Goal: Transaction & Acquisition: Purchase product/service

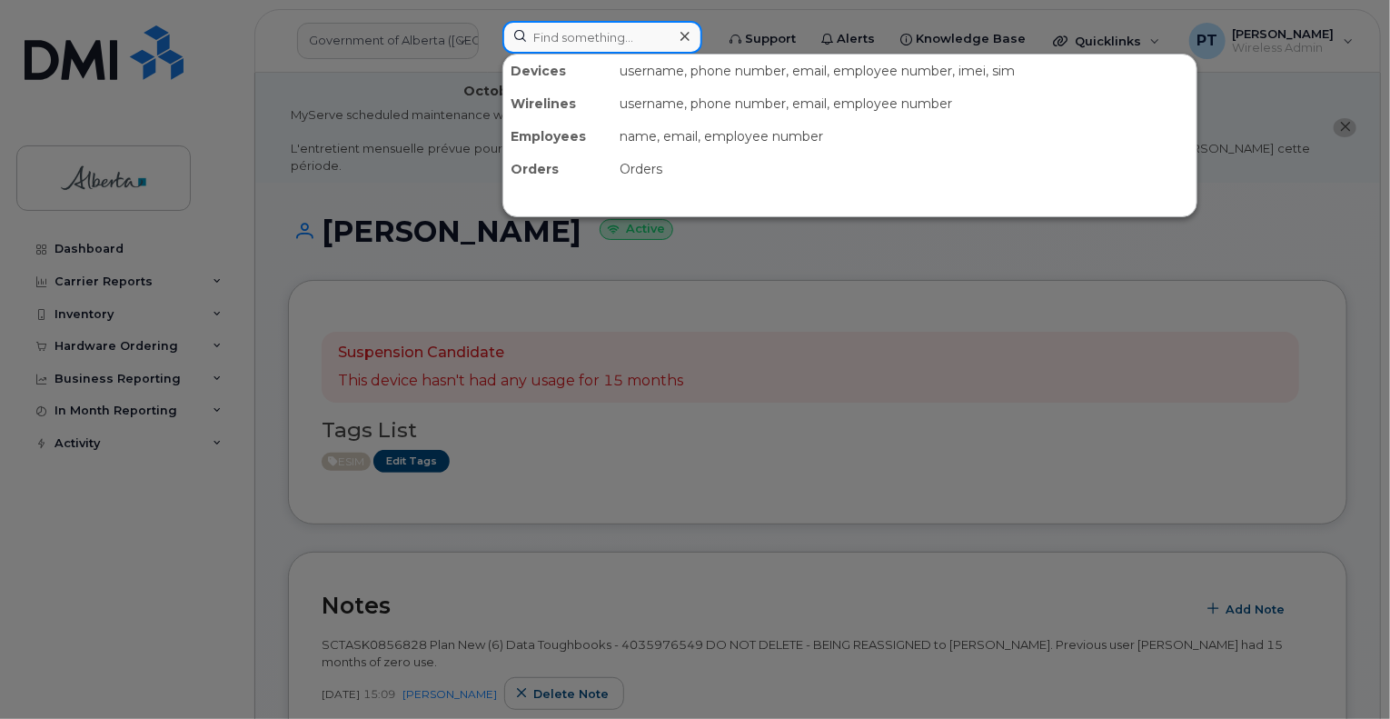
click at [574, 35] on input at bounding box center [602, 37] width 200 height 33
paste input "5873857543"
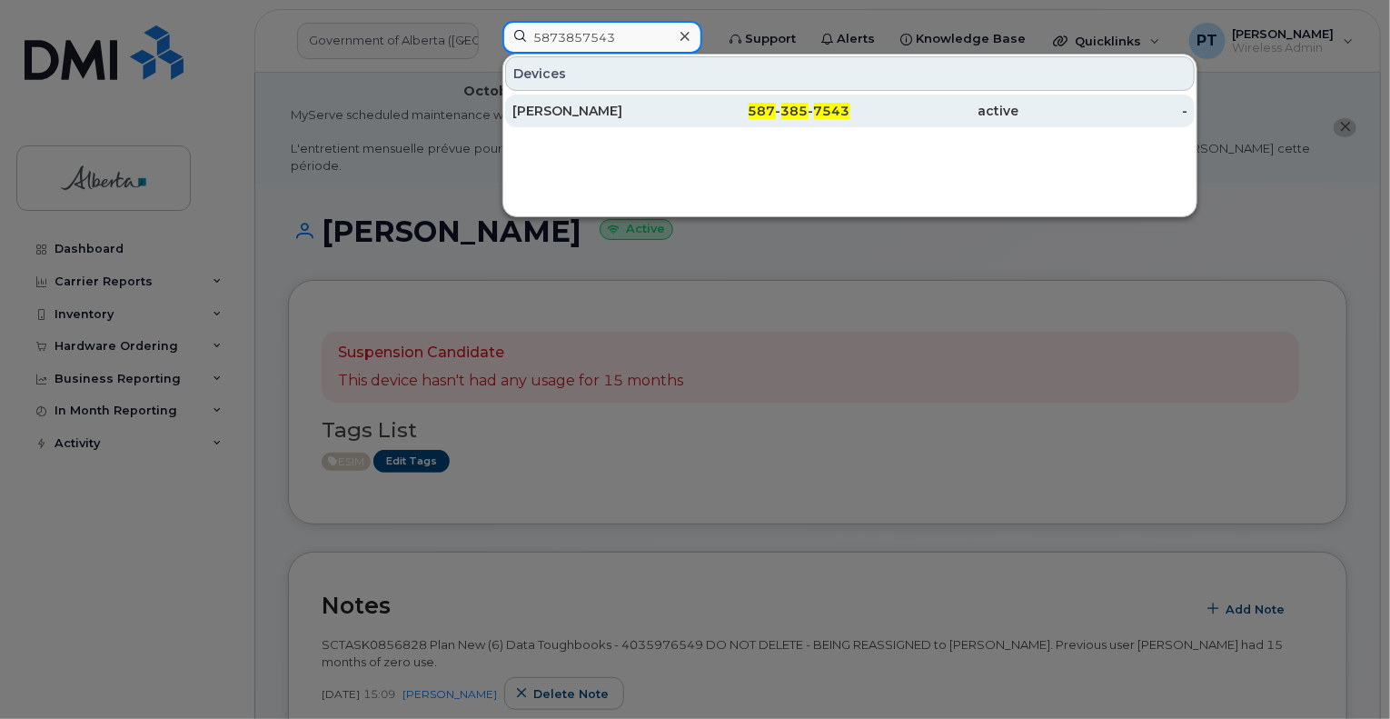
type input "5873857543"
click at [556, 115] on div "[PERSON_NAME]" at bounding box center [596, 111] width 169 height 18
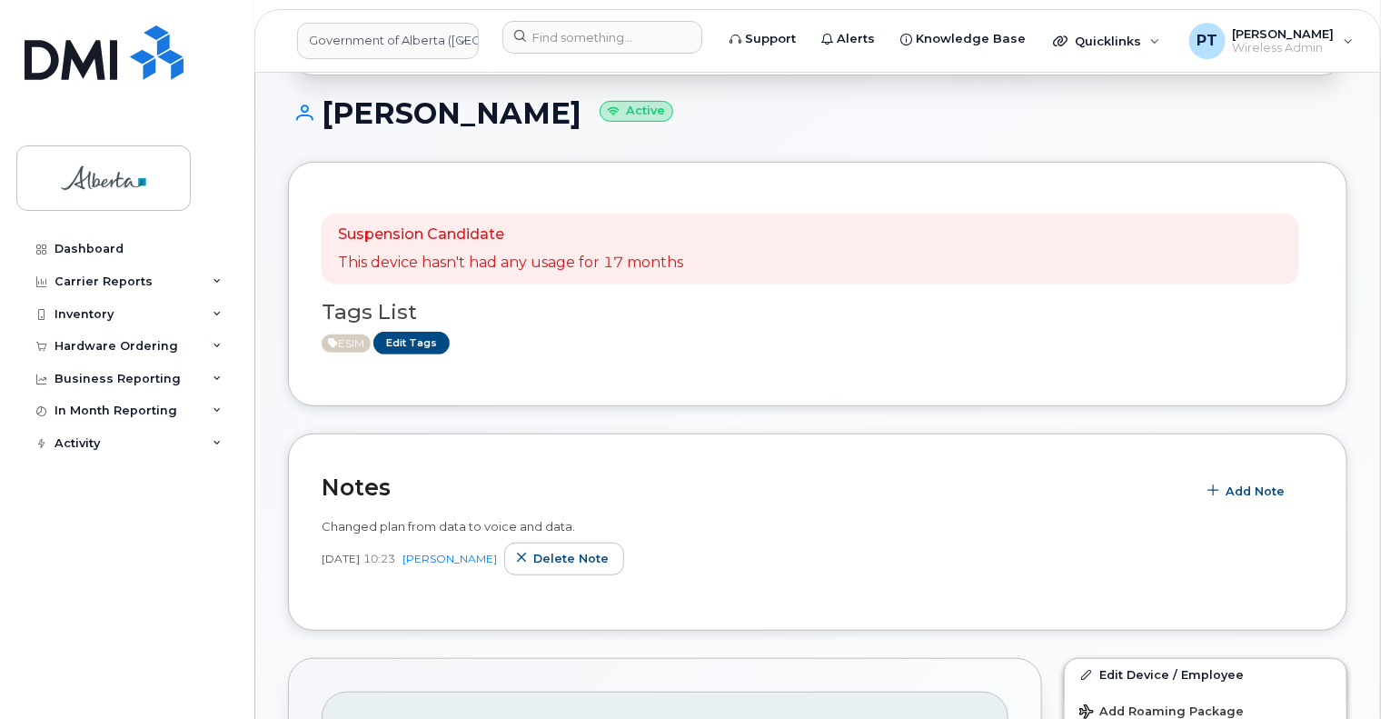
scroll to position [363, 0]
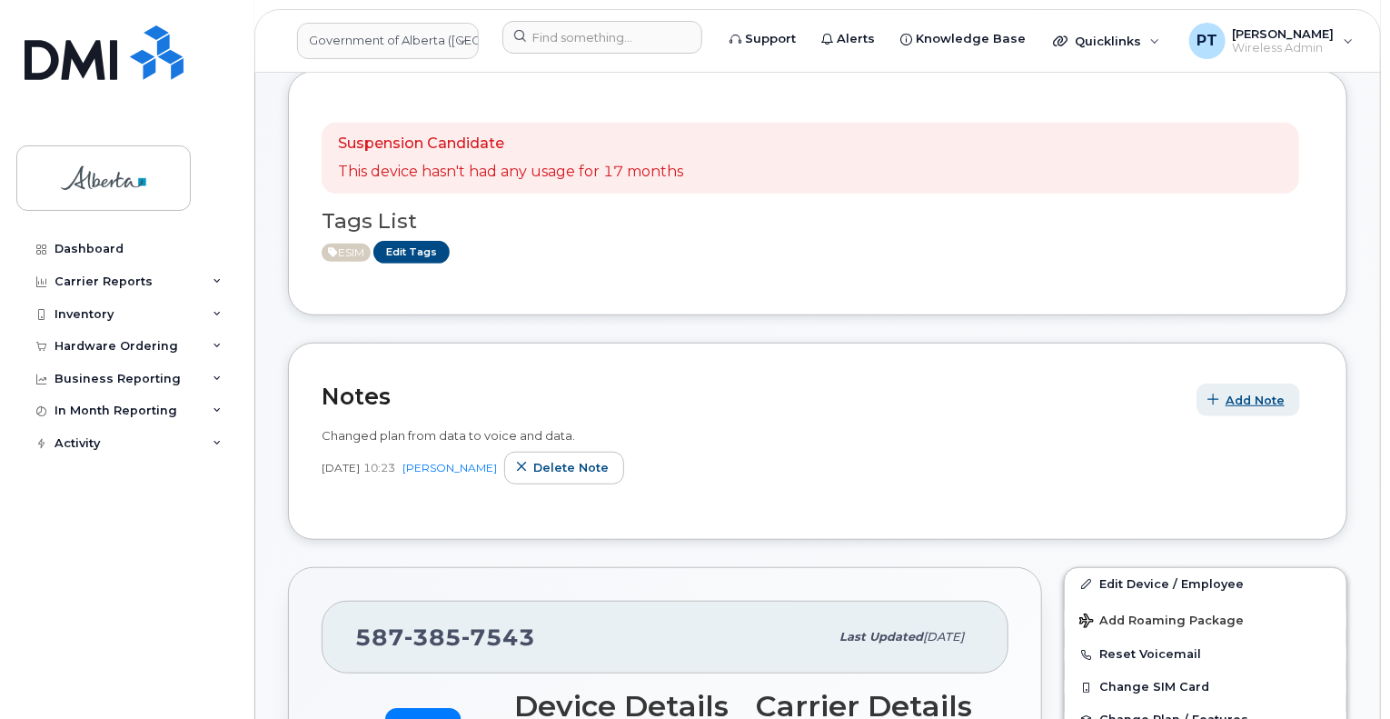
click at [1235, 392] on span "Add Note" at bounding box center [1254, 400] width 59 height 17
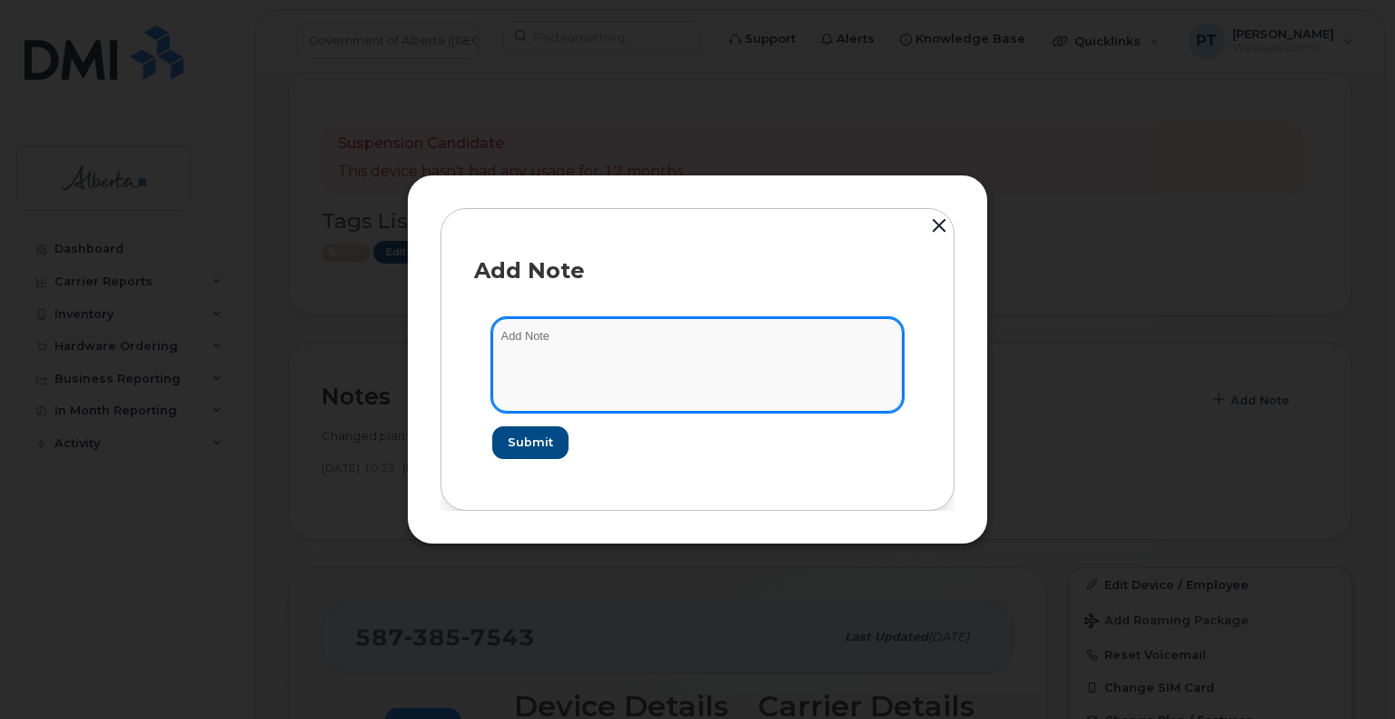
click at [518, 332] on textarea at bounding box center [697, 364] width 411 height 93
paste textarea "SCTASK0856122 Device Plan New - 5873857543 DO NOT DELETE - BEING REASSIGNED to …"
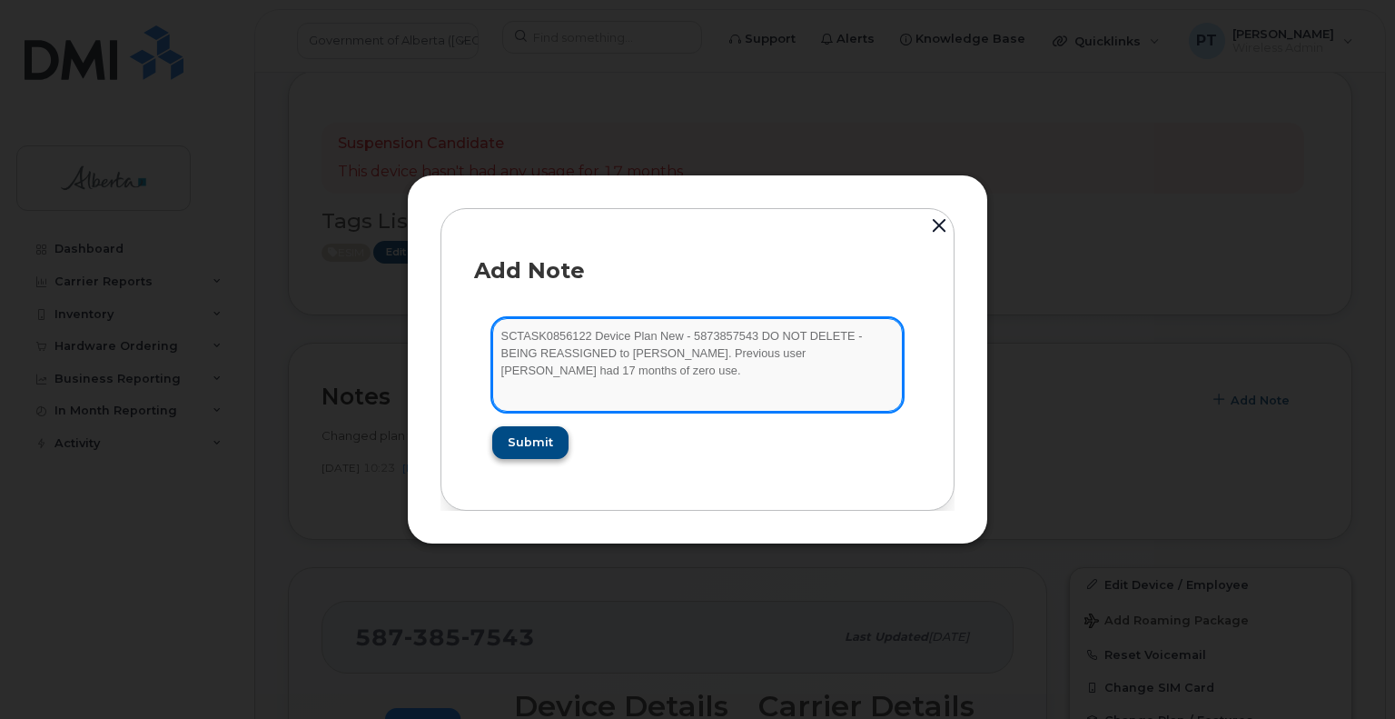
type textarea "SCTASK0856122 Device Plan New - 5873857543 DO NOT DELETE - BEING REASSIGNED to …"
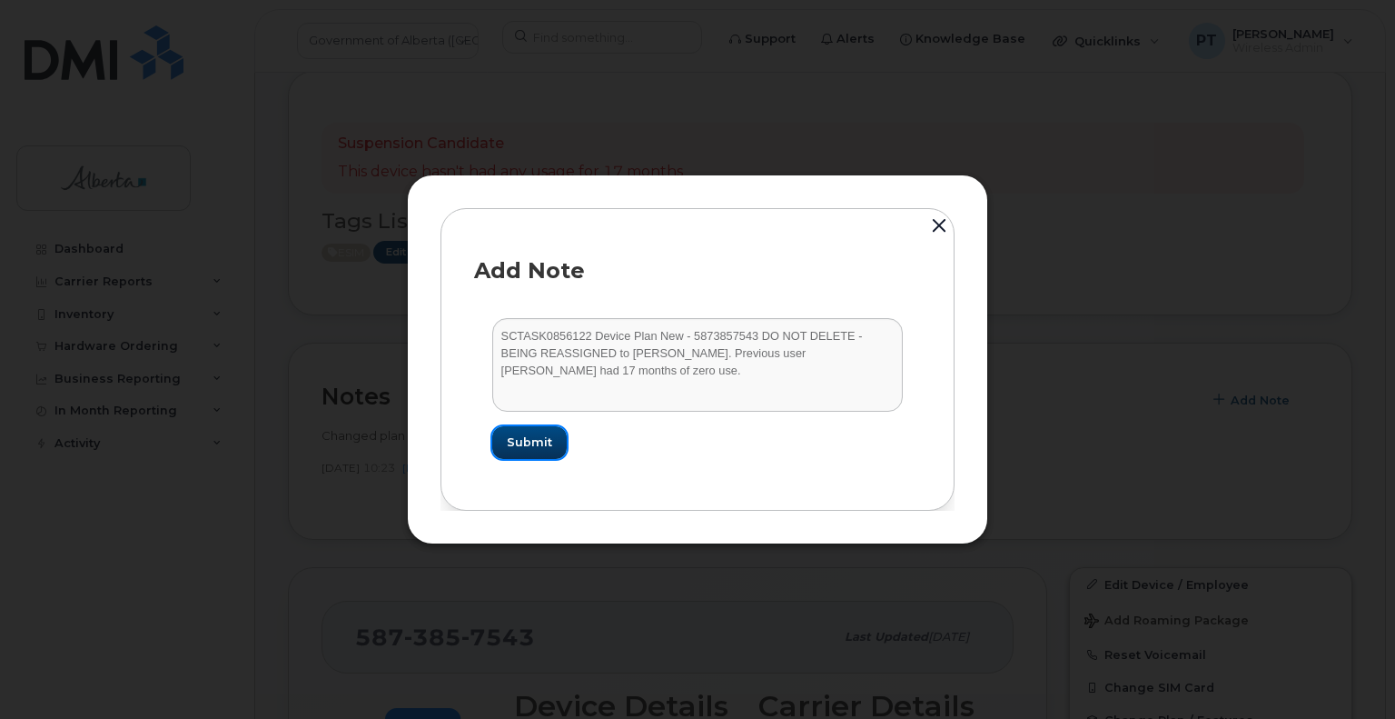
click at [535, 448] on span "Submit" at bounding box center [529, 441] width 45 height 17
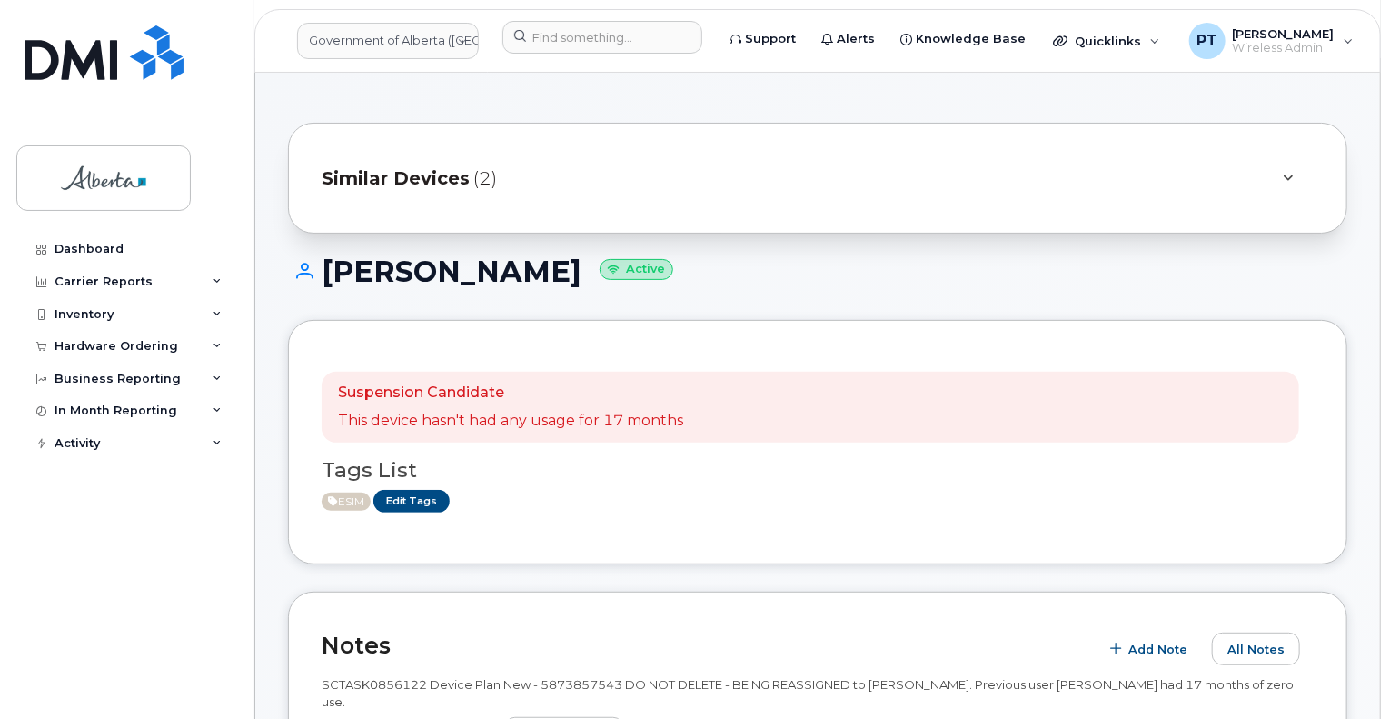
scroll to position [0, 0]
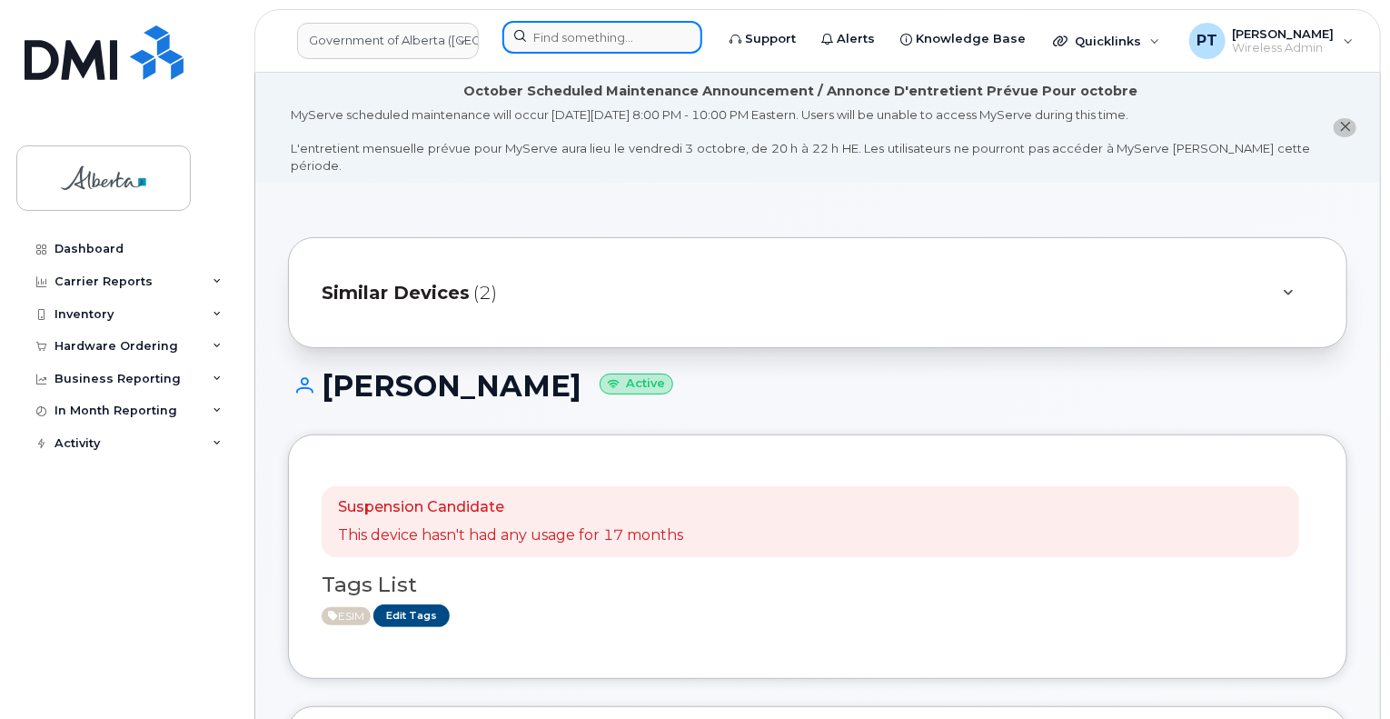
click at [603, 33] on input at bounding box center [602, 37] width 200 height 33
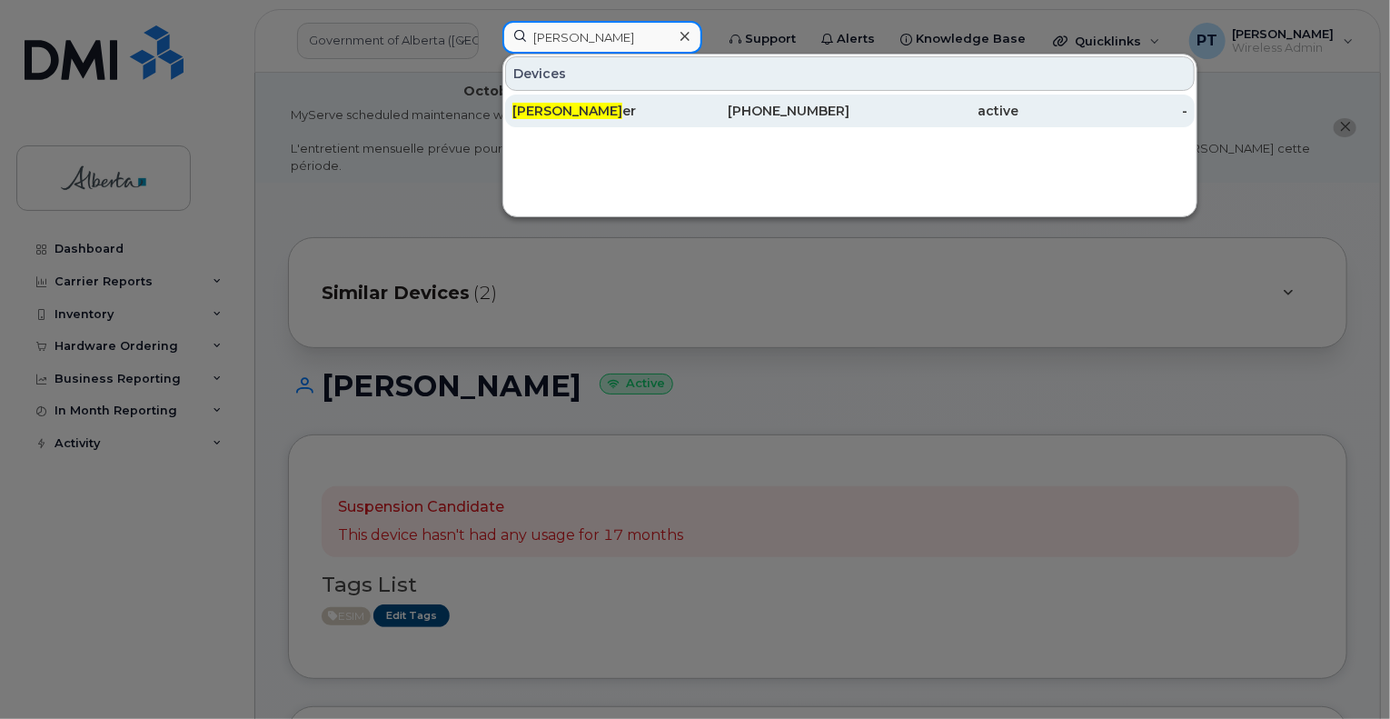
type input "colette hark"
click at [614, 112] on div "Colette Hark er" at bounding box center [596, 111] width 169 height 18
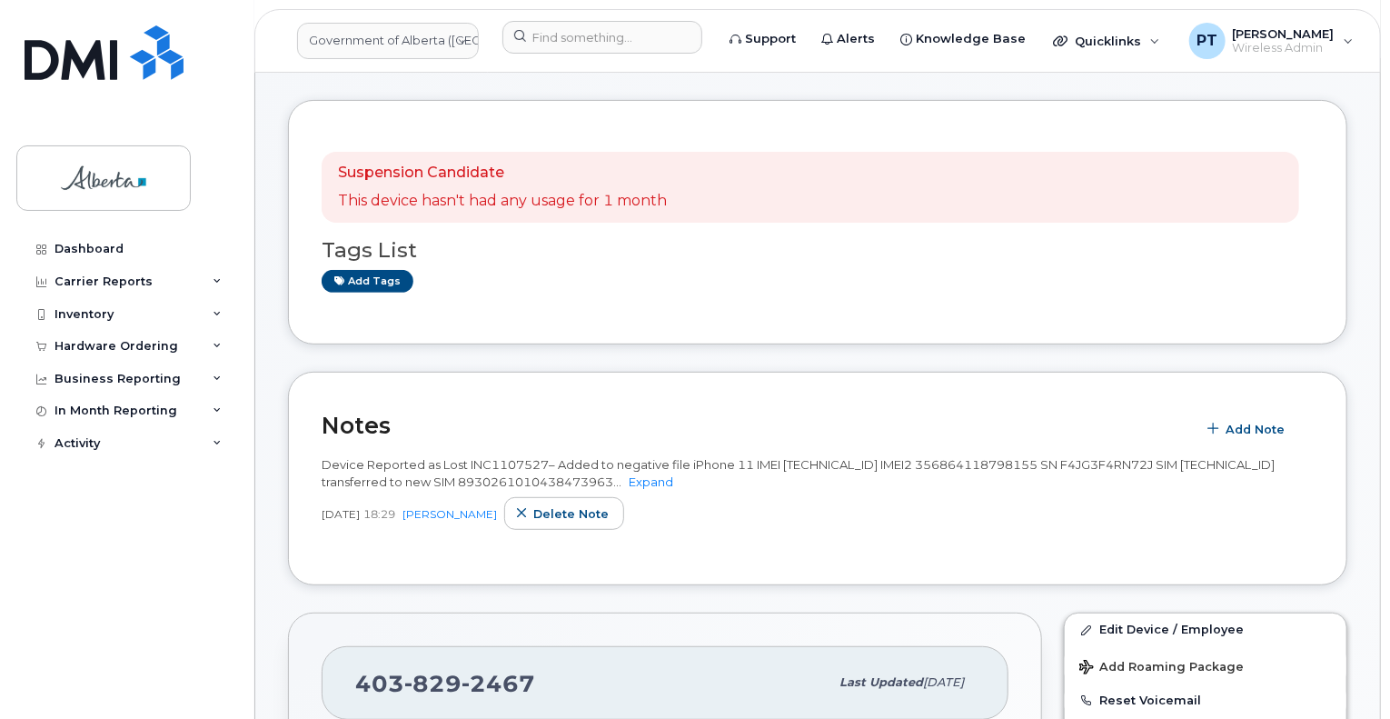
scroll to position [182, 0]
click at [1249, 419] on span "Add Note" at bounding box center [1254, 427] width 59 height 17
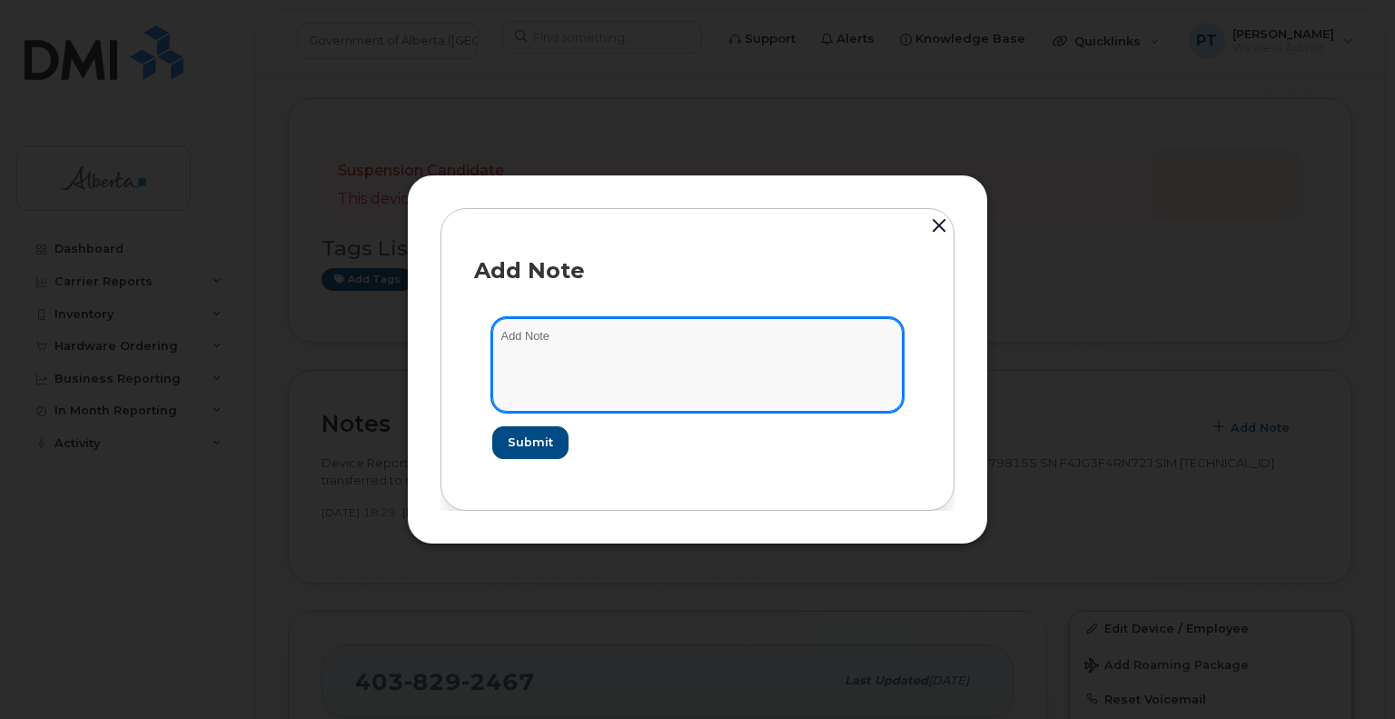
click at [523, 334] on textarea at bounding box center [697, 364] width 411 height 93
paste textarea "SCTASK0857259"
click at [616, 336] on textarea "SCTASK0857259" at bounding box center [697, 364] width 411 height 93
paste textarea "Device Replace - (1) iPhone 16e Order 302415 Bell 3024836"
type textarea "SCTASK0857259 - Device Replace - (1) iPhone 16e Order 302415 Bell 3024836"
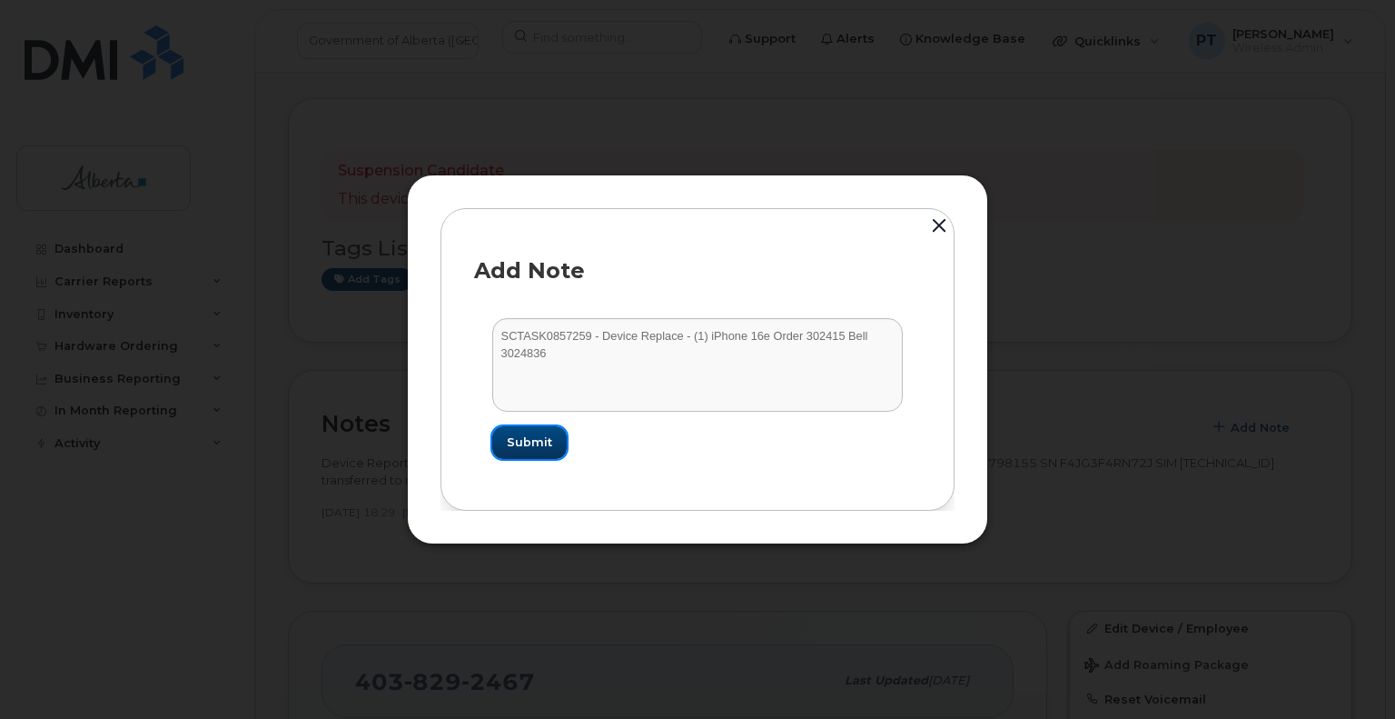
click at [543, 439] on span "Submit" at bounding box center [529, 441] width 45 height 17
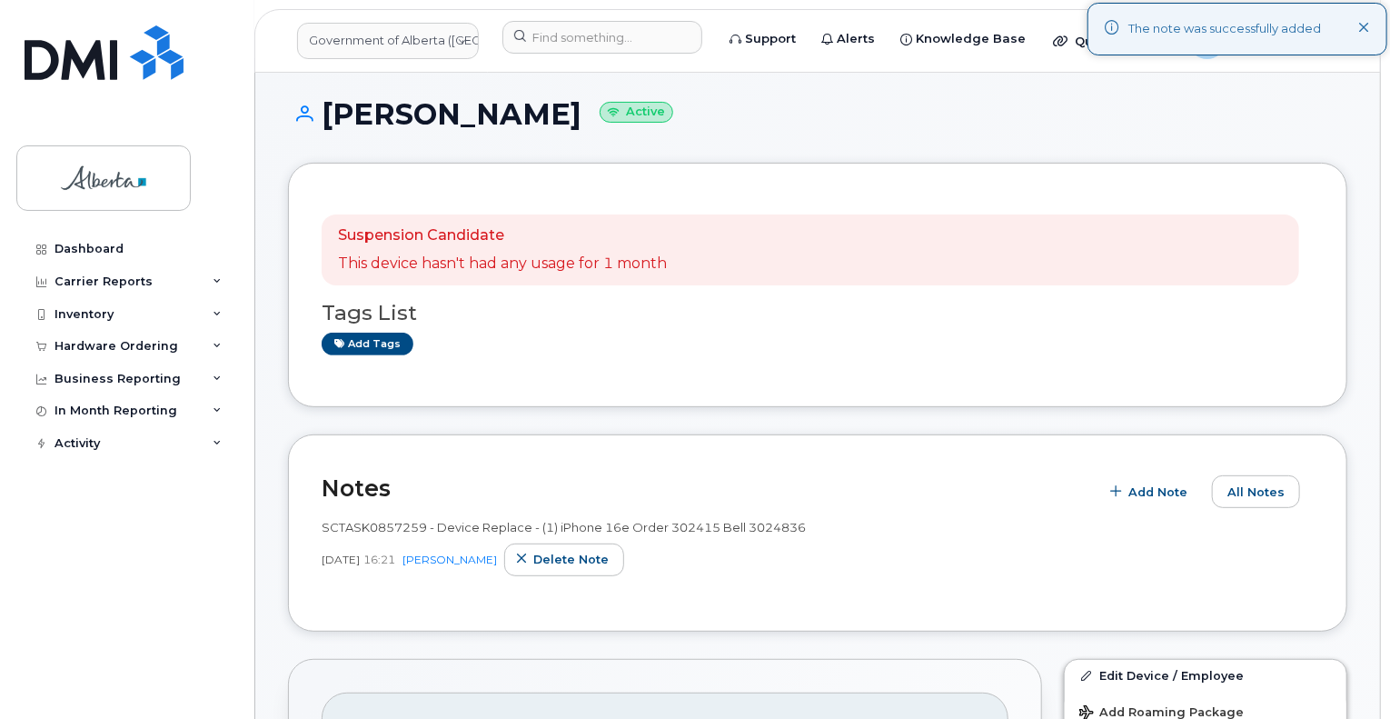
scroll to position [91, 0]
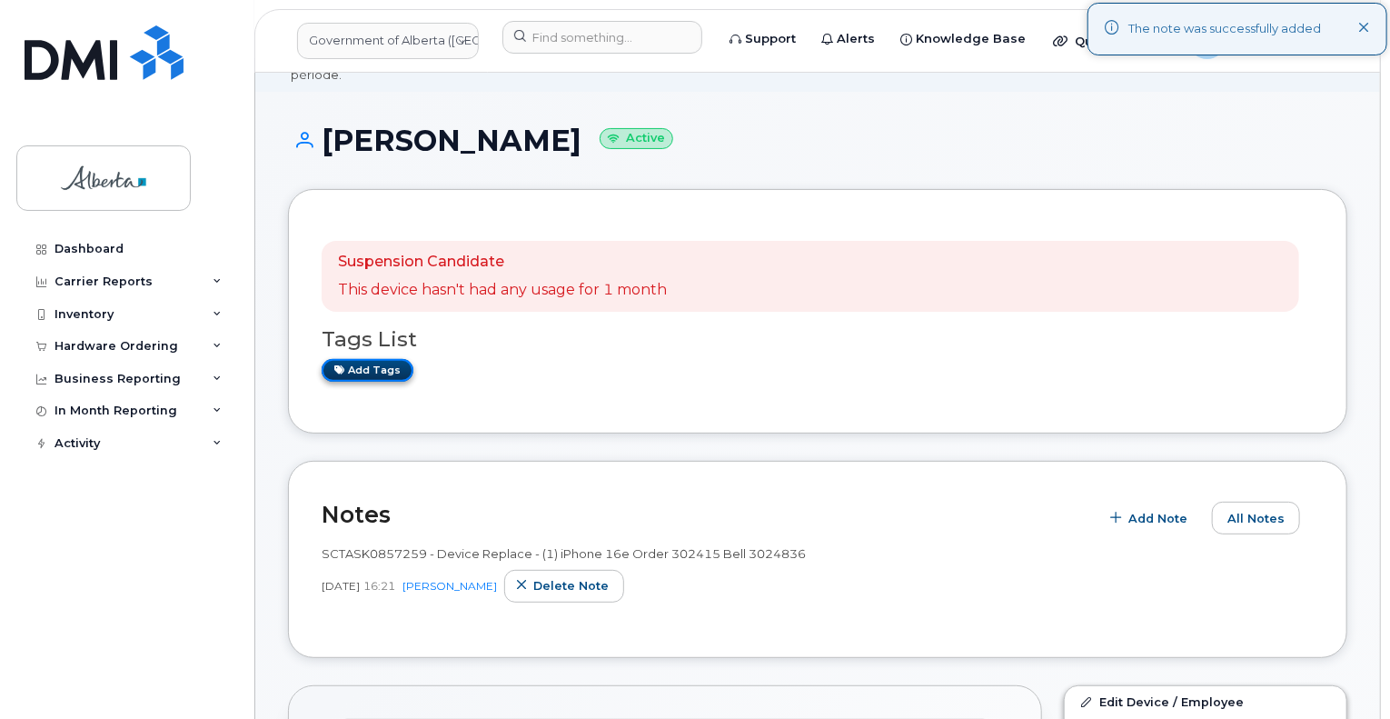
click at [383, 359] on link "Add tags" at bounding box center [368, 370] width 92 height 23
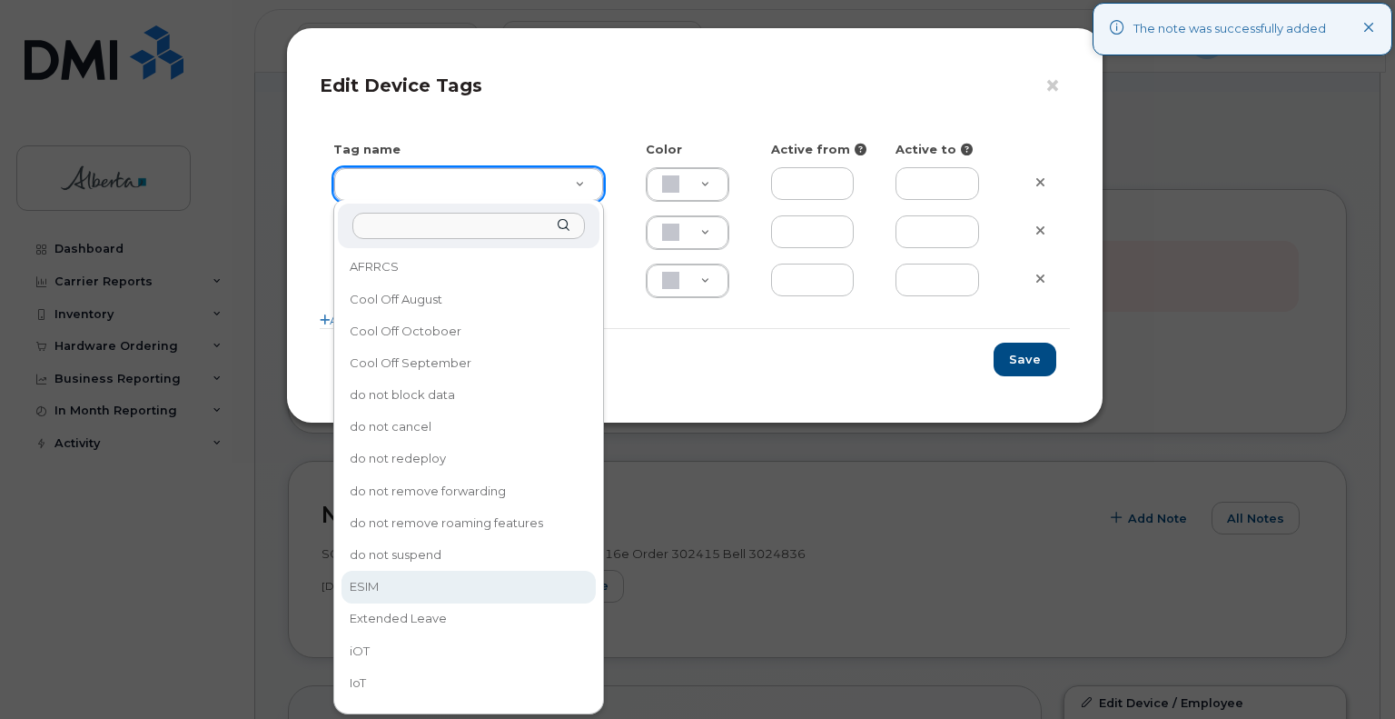
type input "ESIM"
type input "D6CDC1"
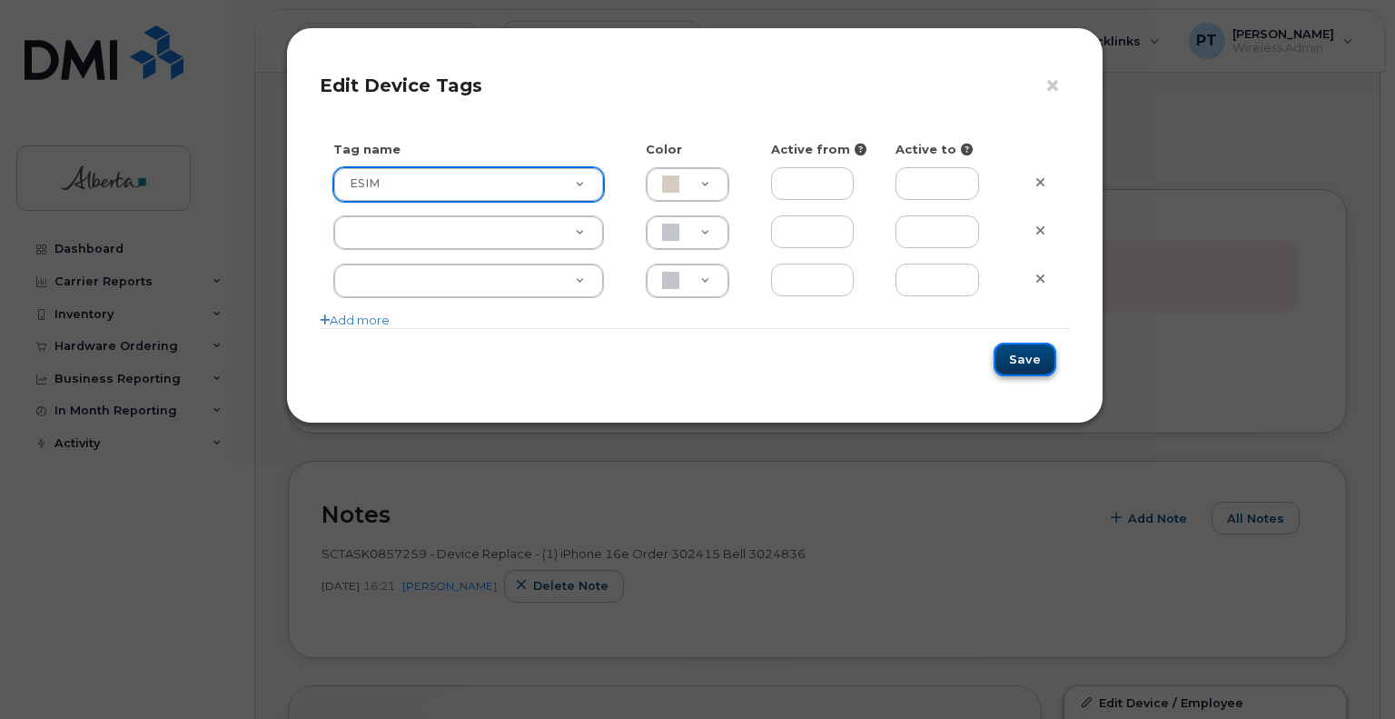
click at [1023, 364] on button "Save" at bounding box center [1025, 359] width 63 height 34
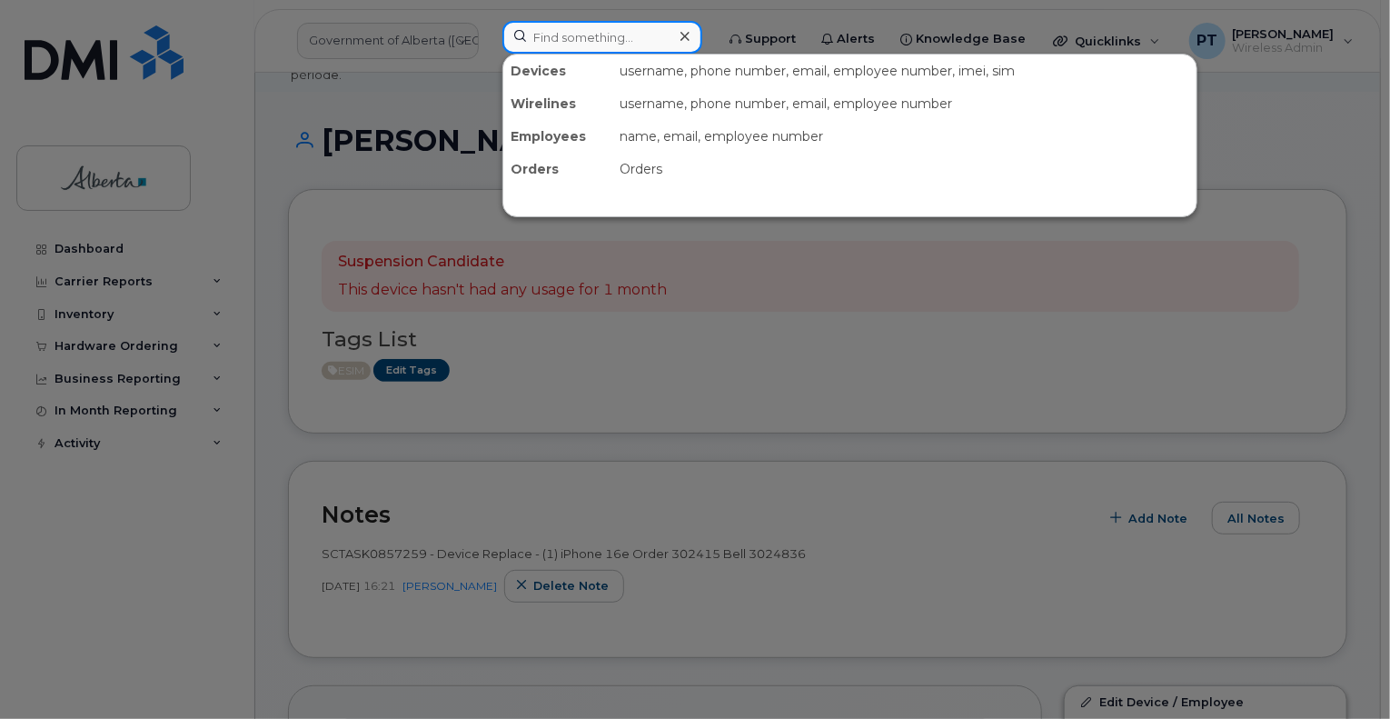
click at [604, 40] on input at bounding box center [602, 37] width 200 height 33
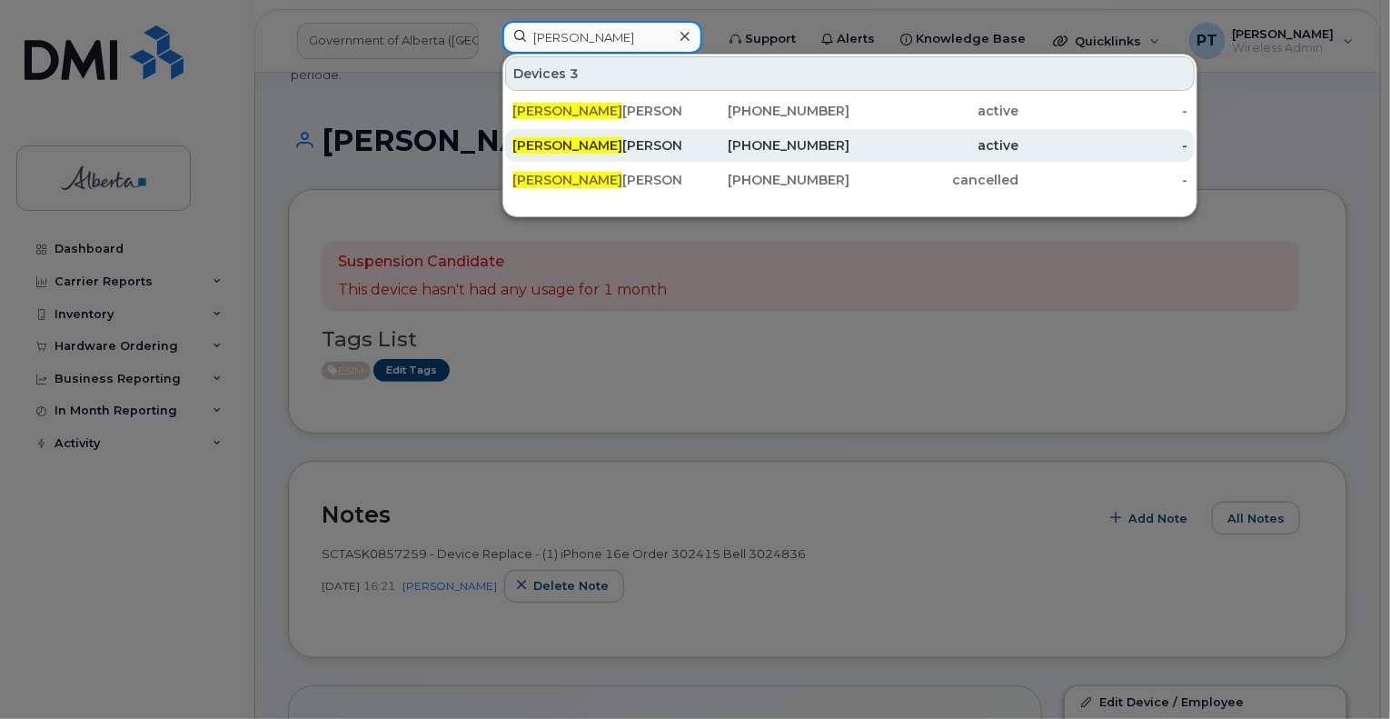
type input "stephanie morr"
click at [585, 154] on div "Stephanie Morr ison" at bounding box center [596, 145] width 169 height 33
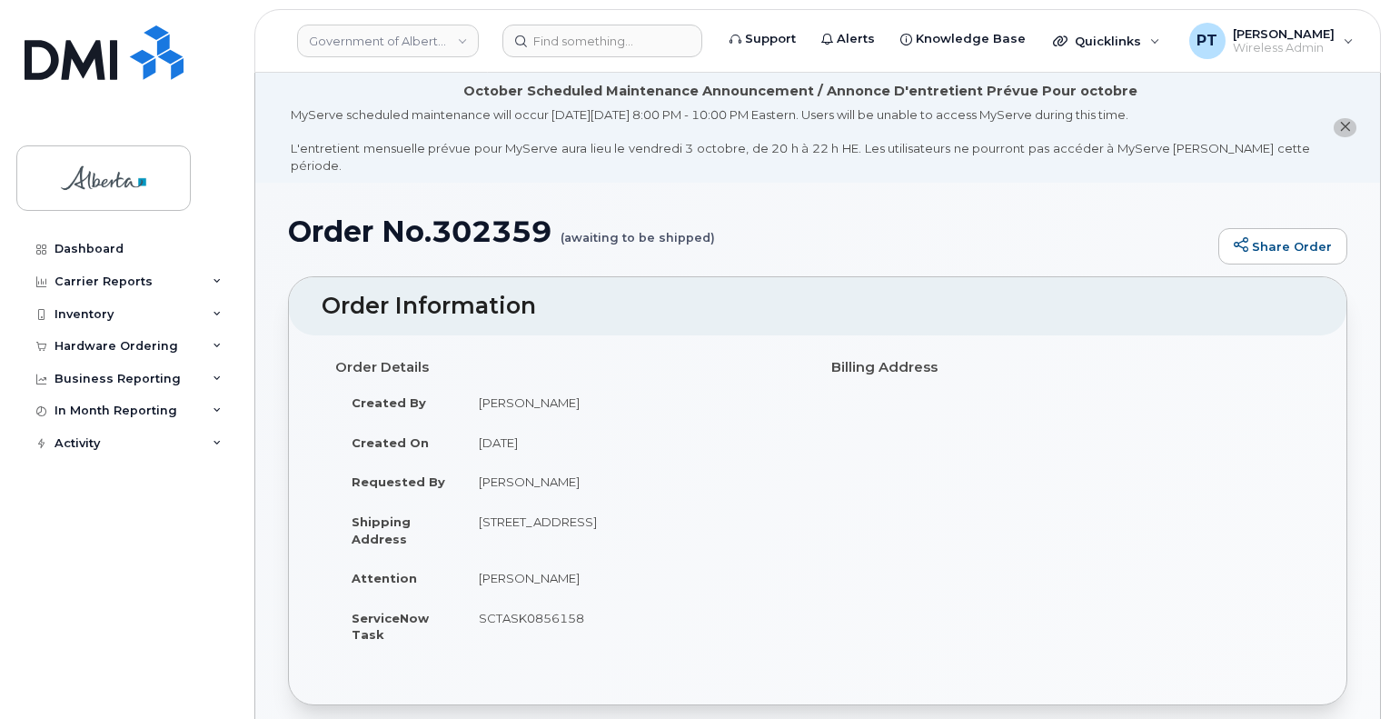
scroll to position [908, 0]
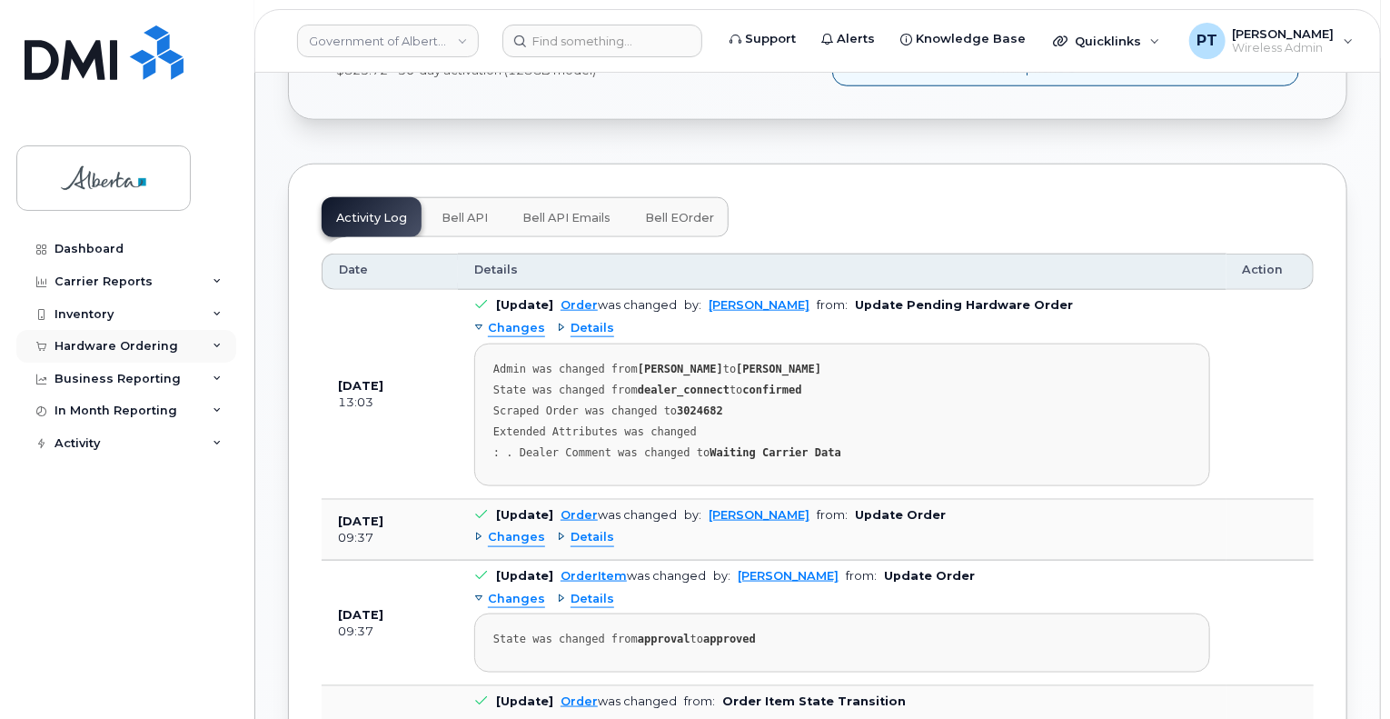
click at [124, 346] on div "Hardware Ordering" at bounding box center [117, 346] width 124 height 15
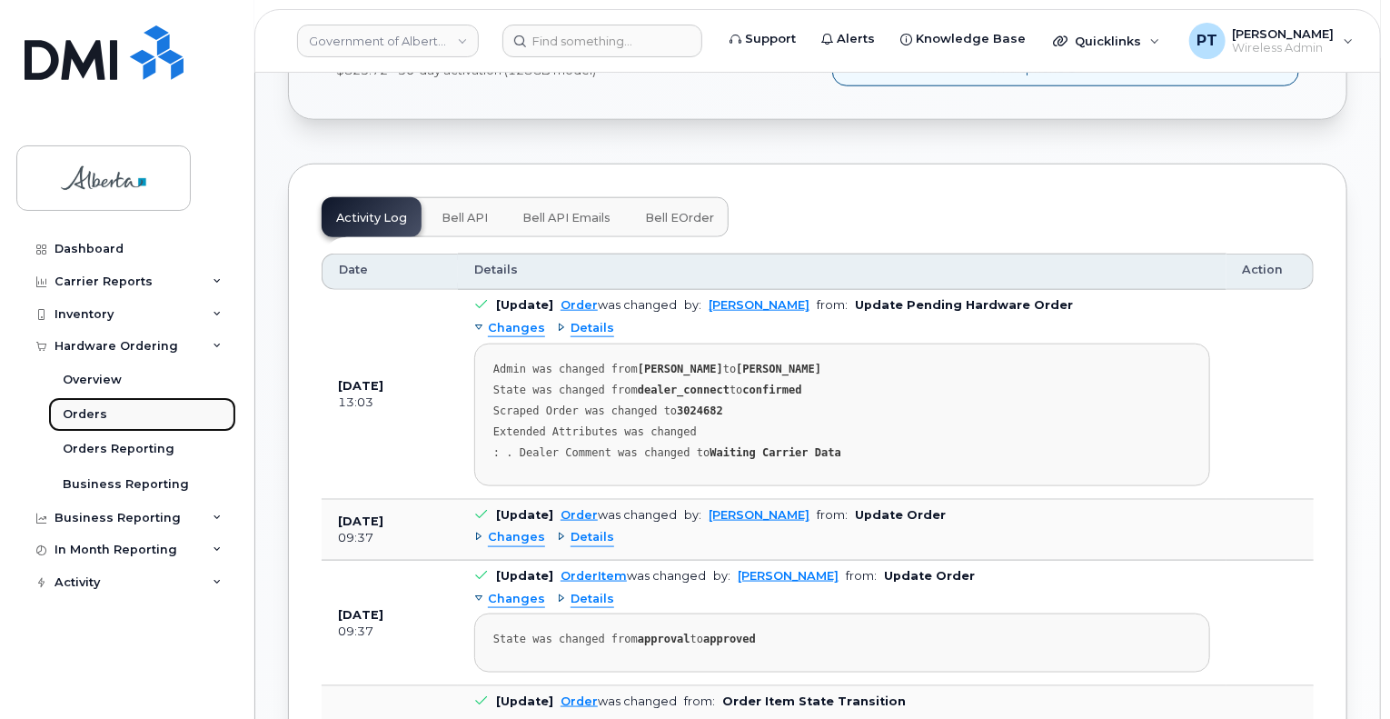
click at [94, 410] on div "Orders" at bounding box center [85, 414] width 45 height 16
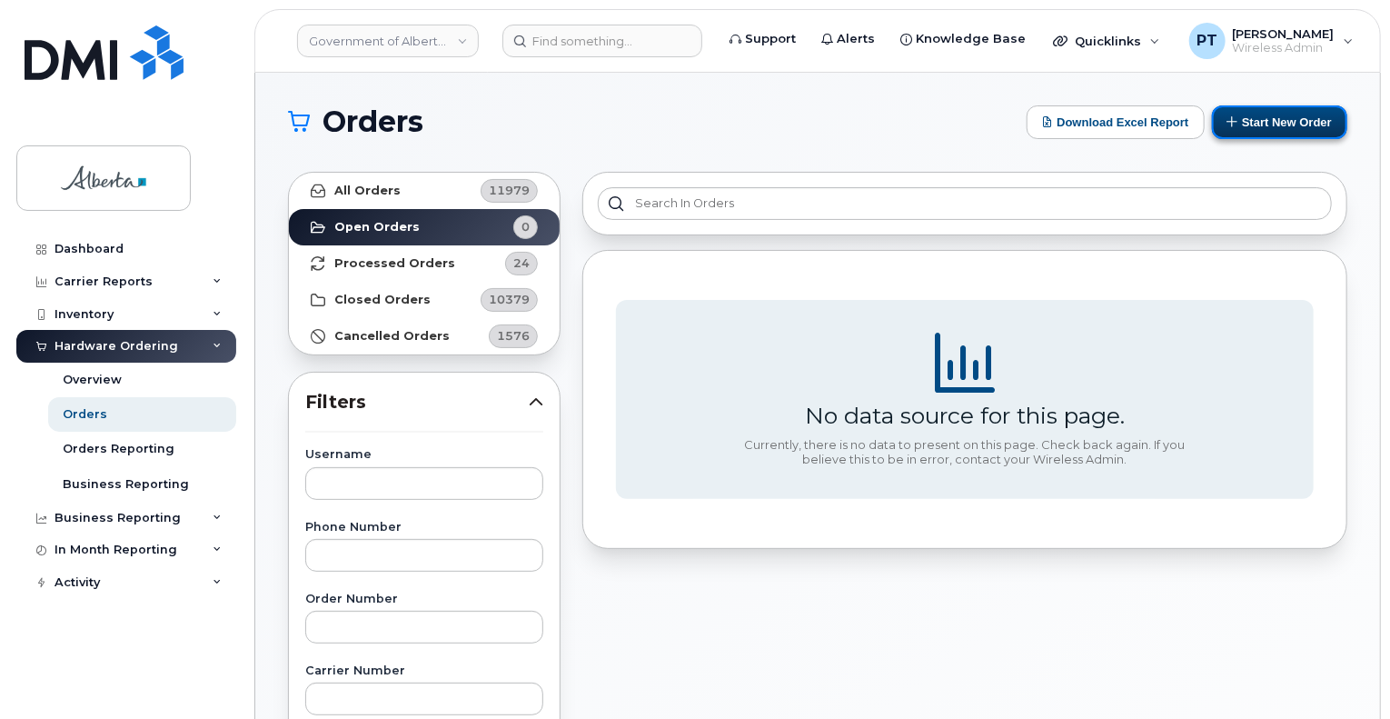
click at [1284, 120] on button "Start New Order" at bounding box center [1279, 122] width 135 height 34
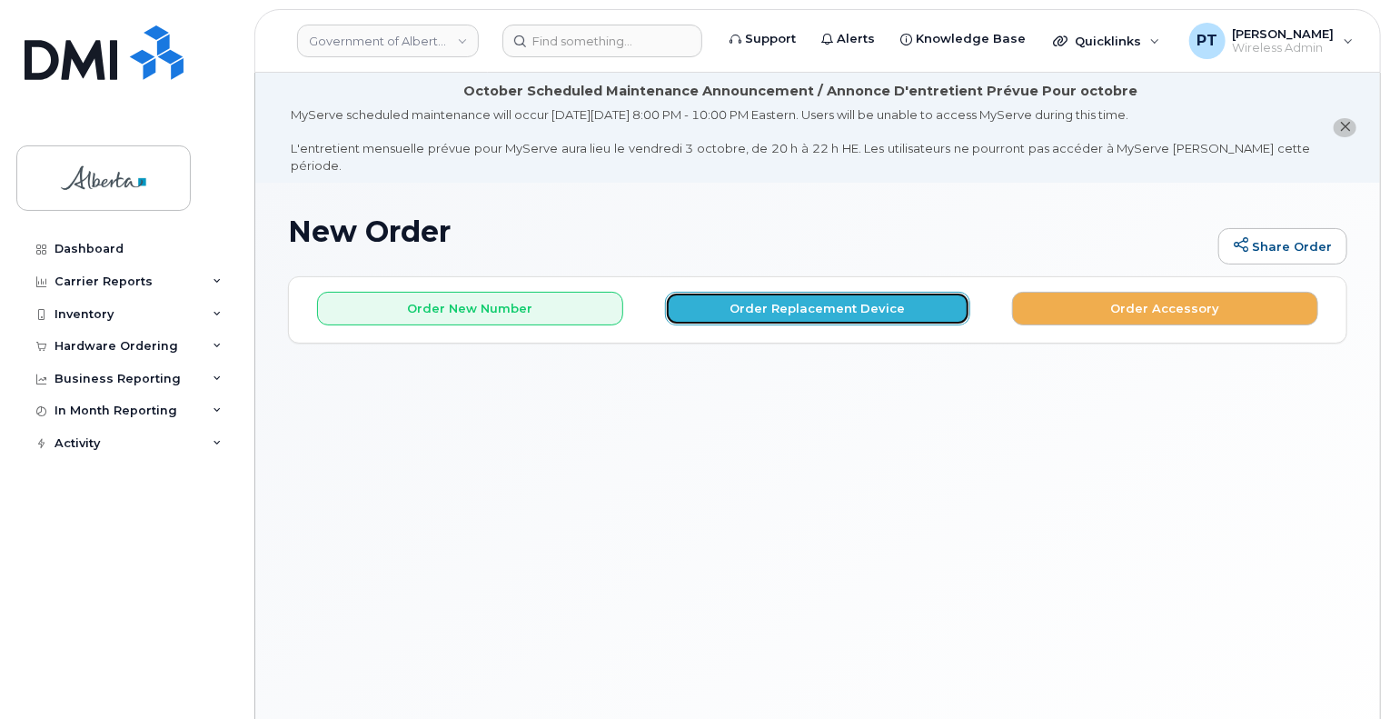
click at [783, 292] on button "Order Replacement Device" at bounding box center [818, 309] width 306 height 34
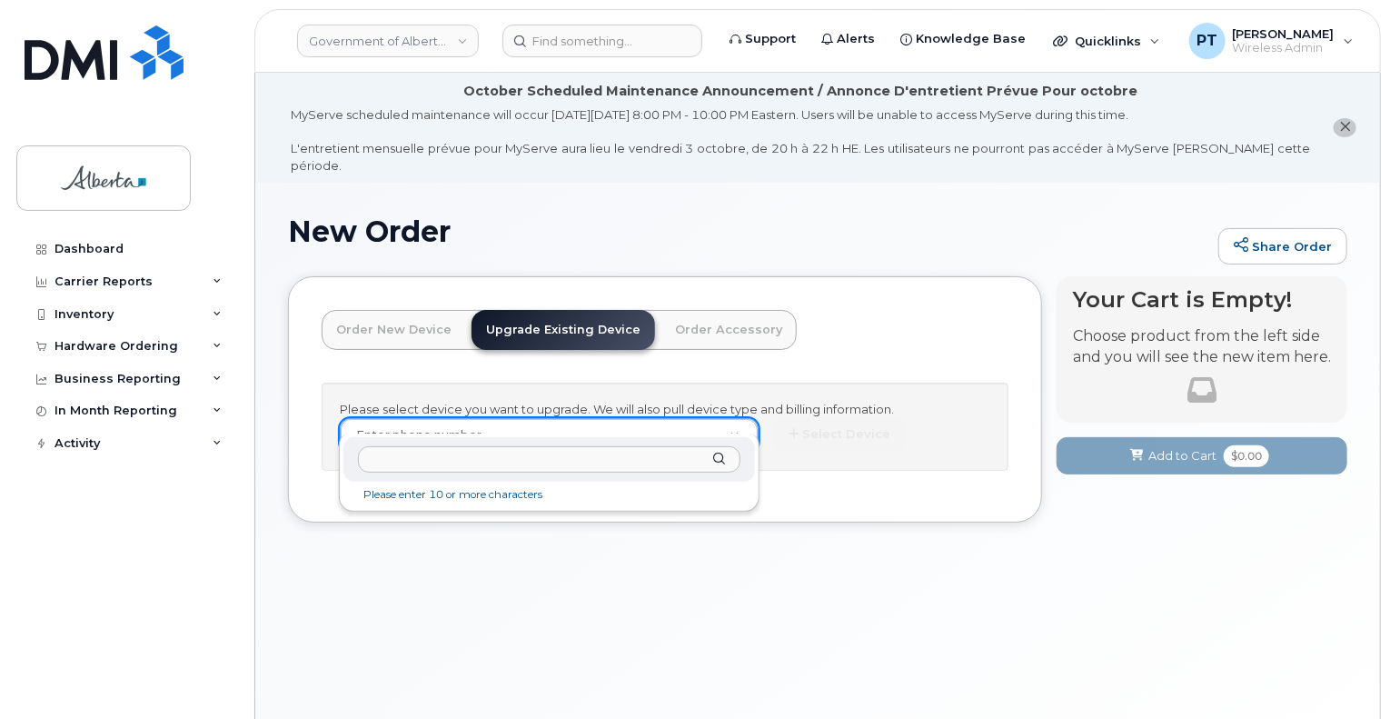
click at [555, 464] on input "text" at bounding box center [549, 459] width 382 height 26
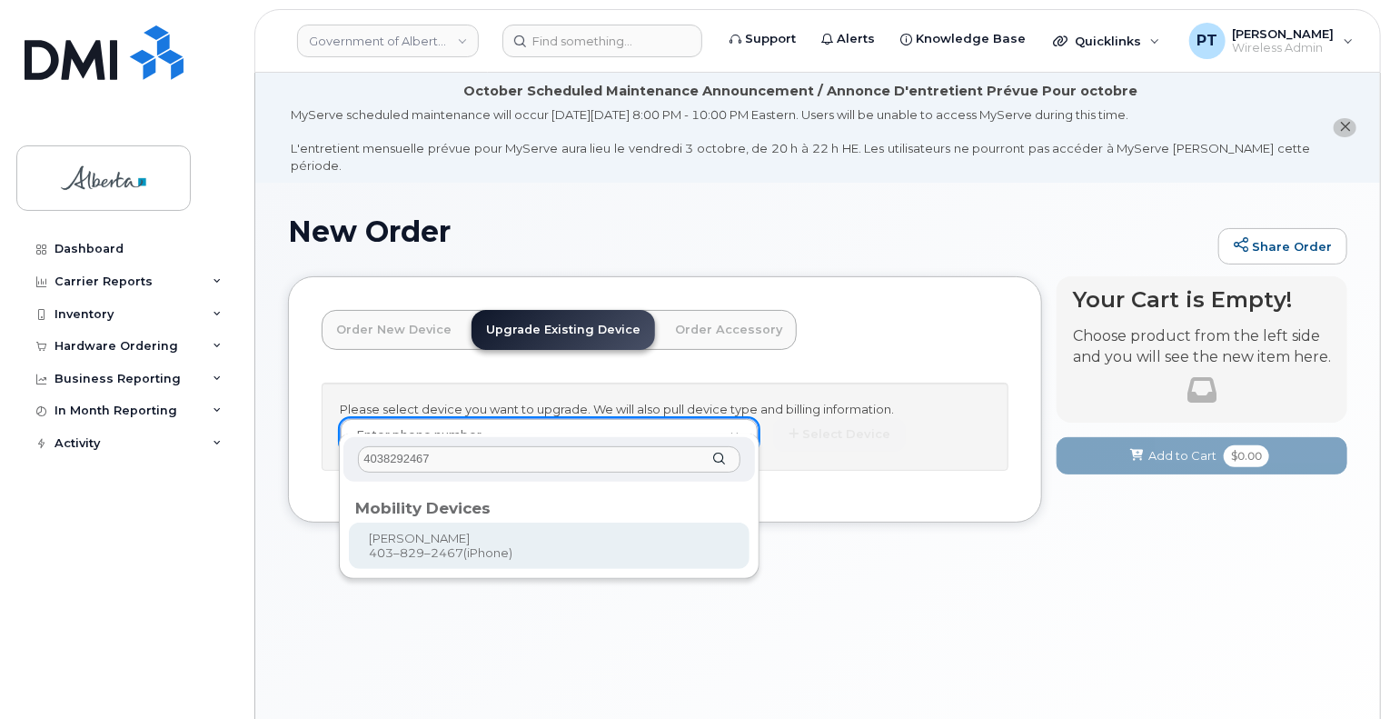
type input "4038292467"
type input "680665"
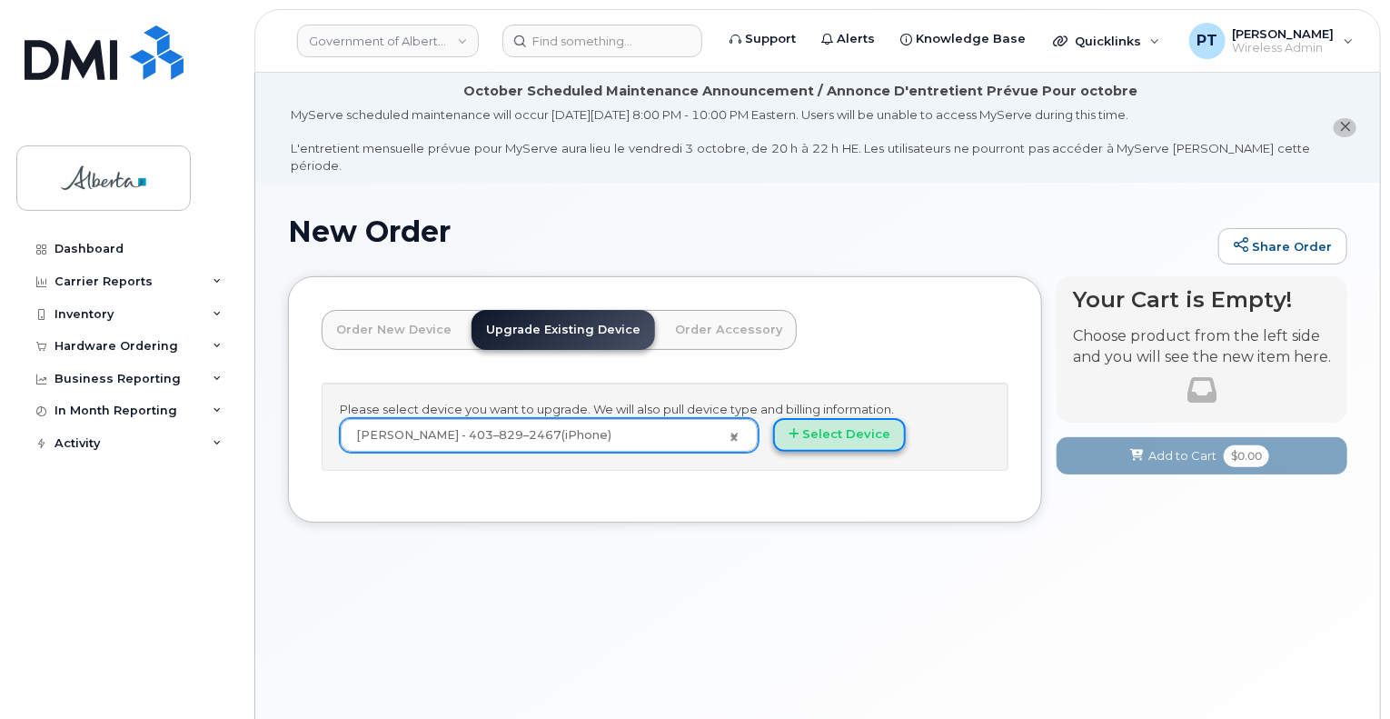
click at [891, 418] on button "Select Device" at bounding box center [839, 435] width 133 height 34
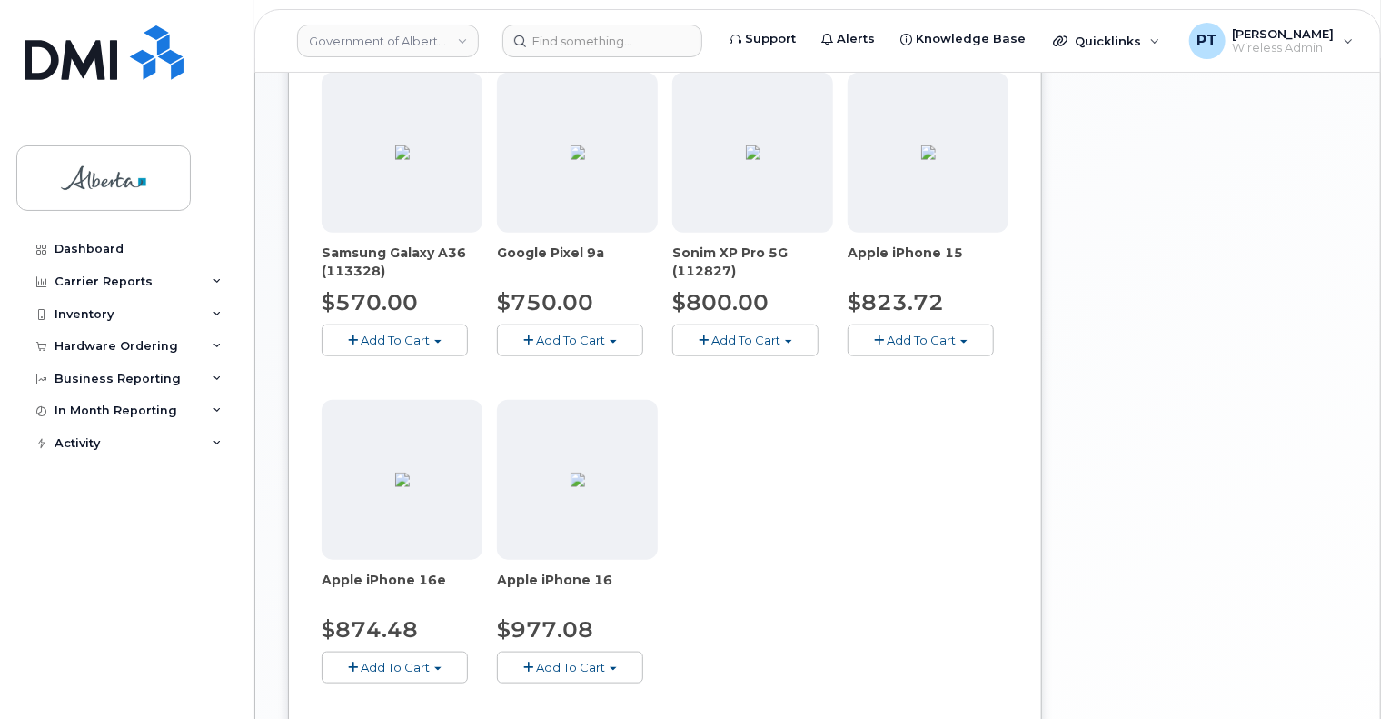
scroll to position [727, 0]
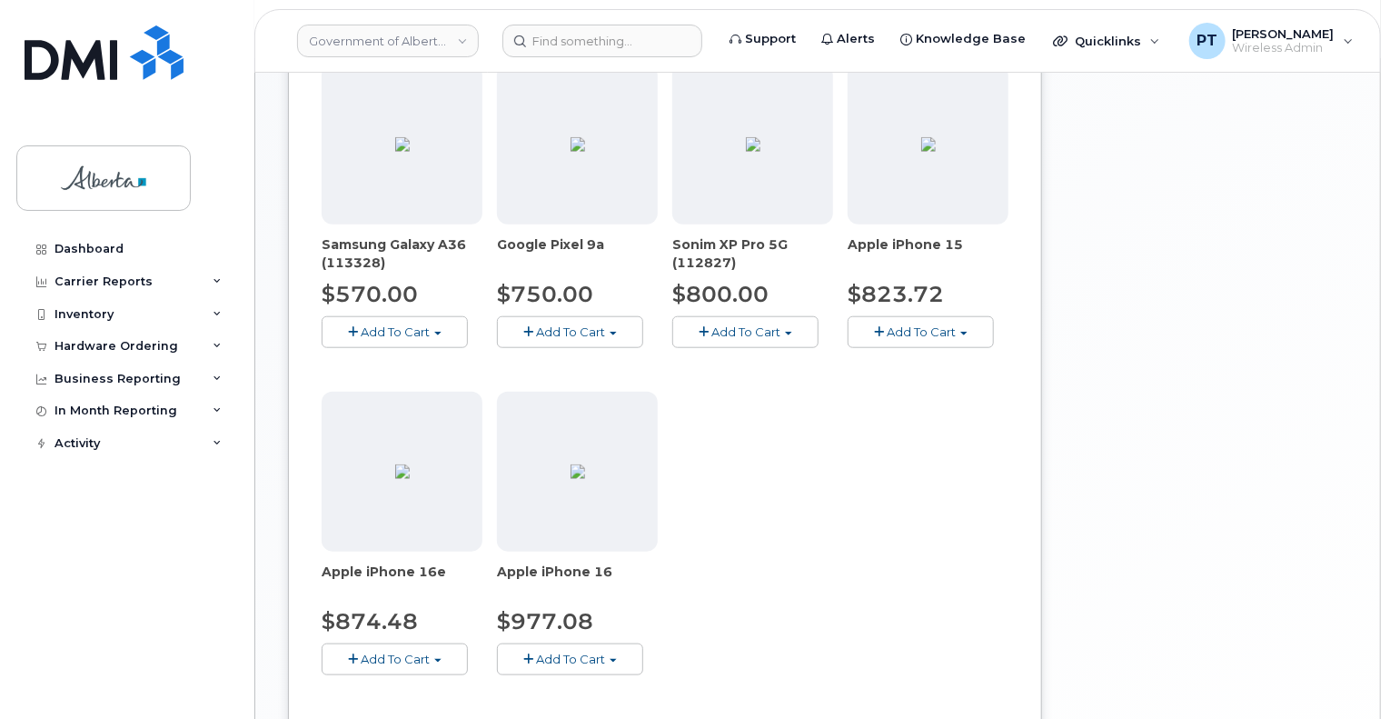
click at [378, 648] on button "Add To Cart" at bounding box center [395, 659] width 146 height 32
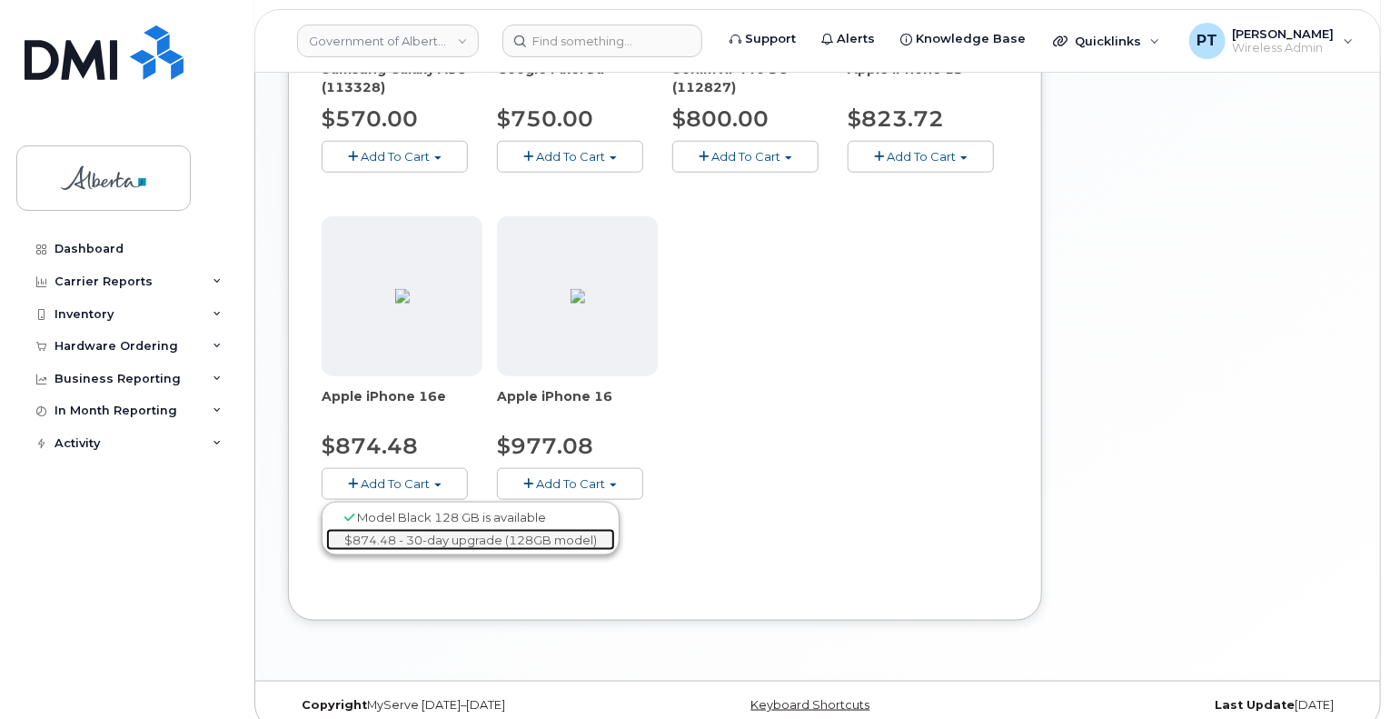
click at [443, 529] on link "$874.48 - 30-day upgrade (128GB model)" at bounding box center [470, 540] width 289 height 23
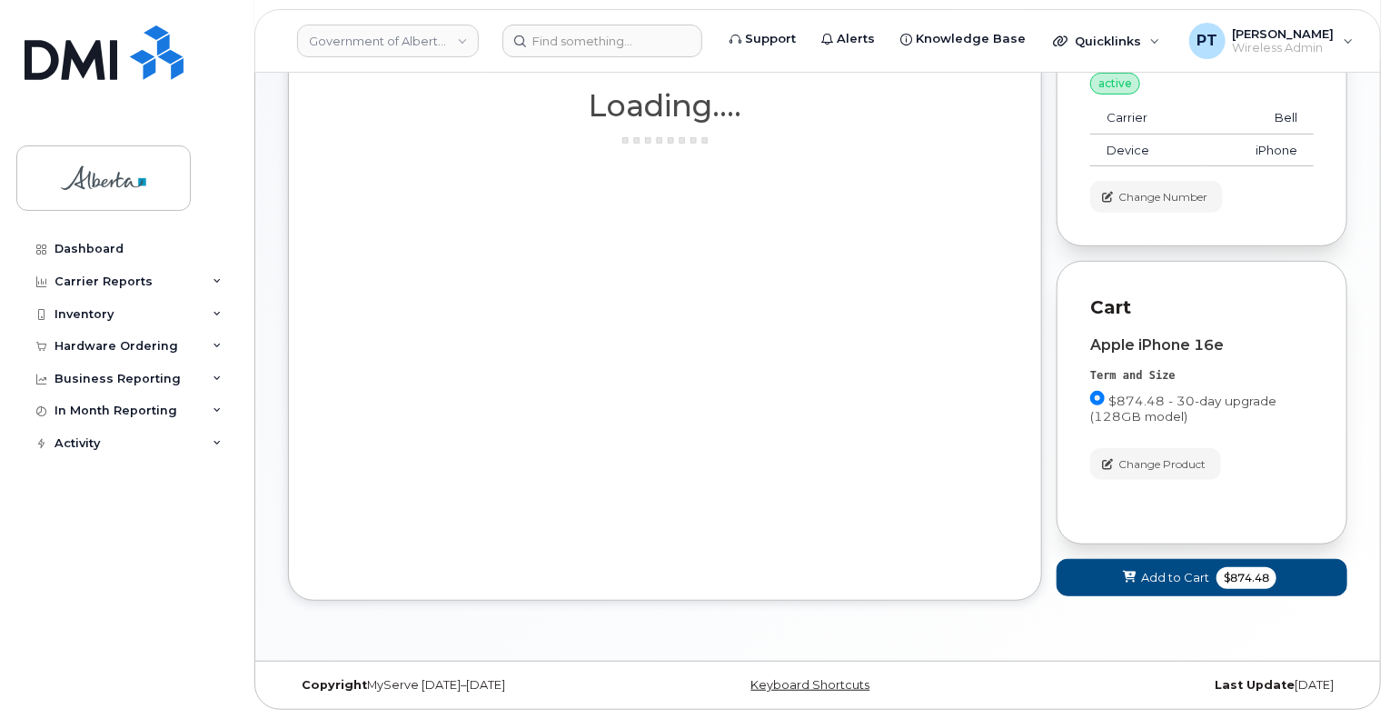
scroll to position [291, 0]
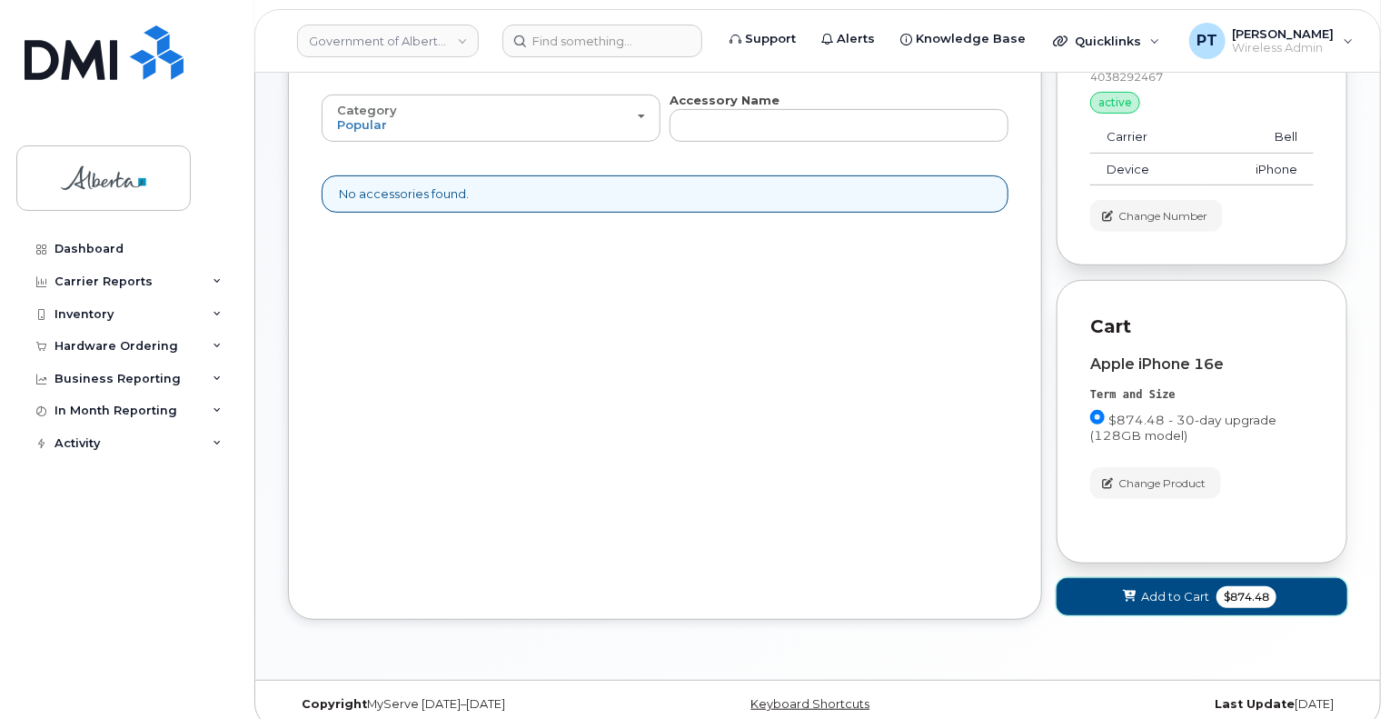
click at [1164, 588] on span "Add to Cart" at bounding box center [1175, 596] width 68 height 17
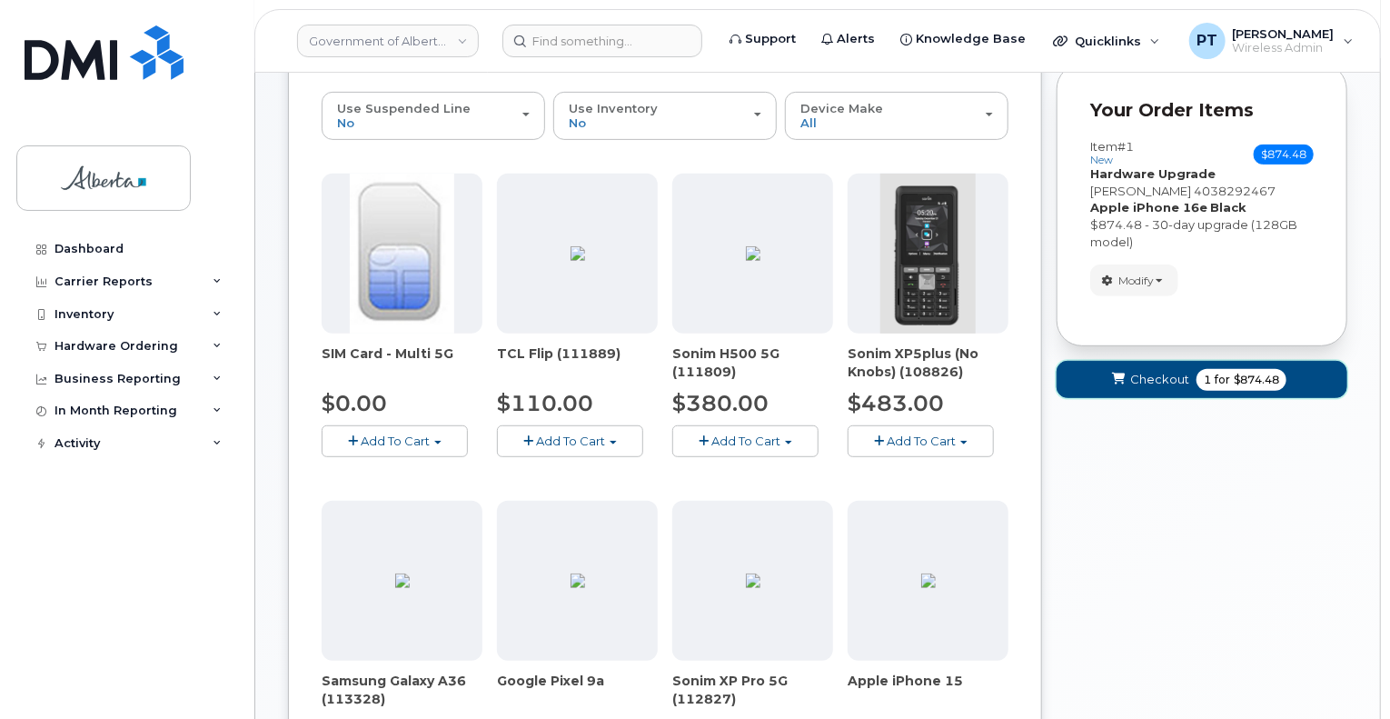
click at [1151, 371] on span "Checkout" at bounding box center [1159, 379] width 59 height 17
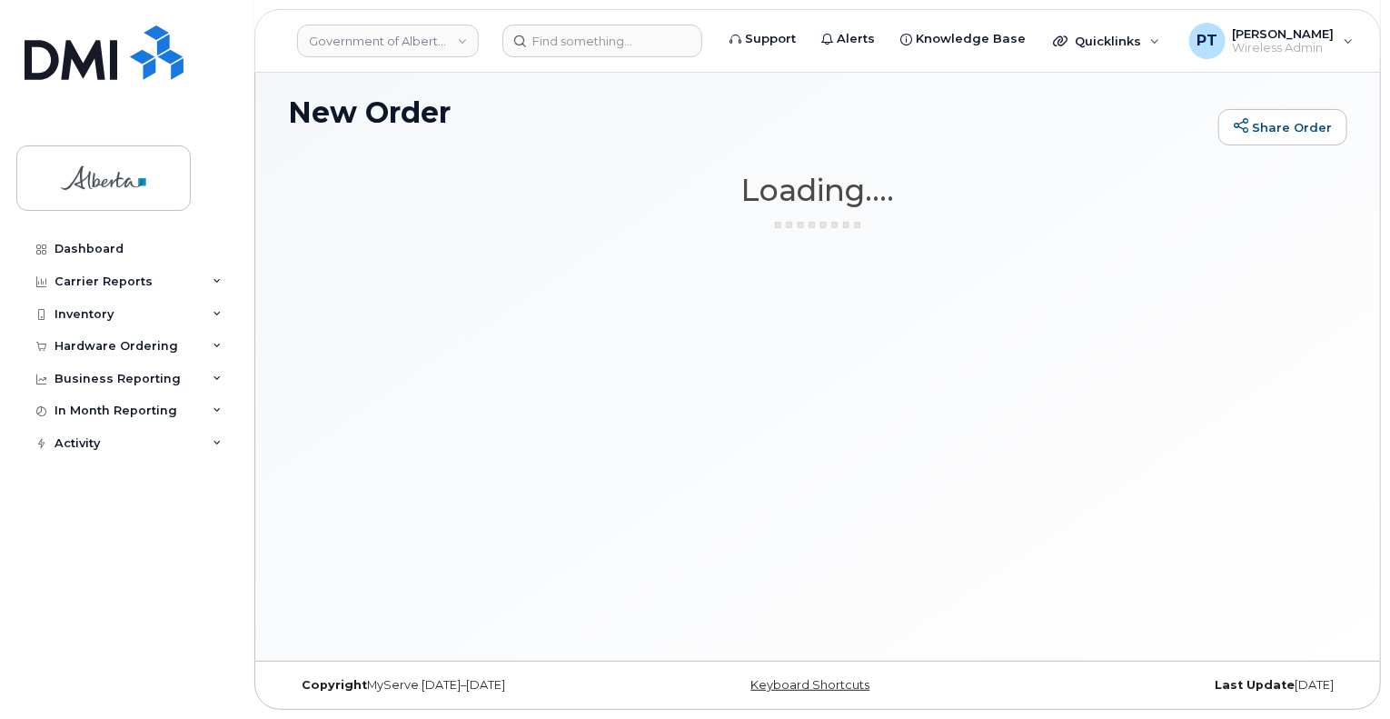
scroll to position [102, 0]
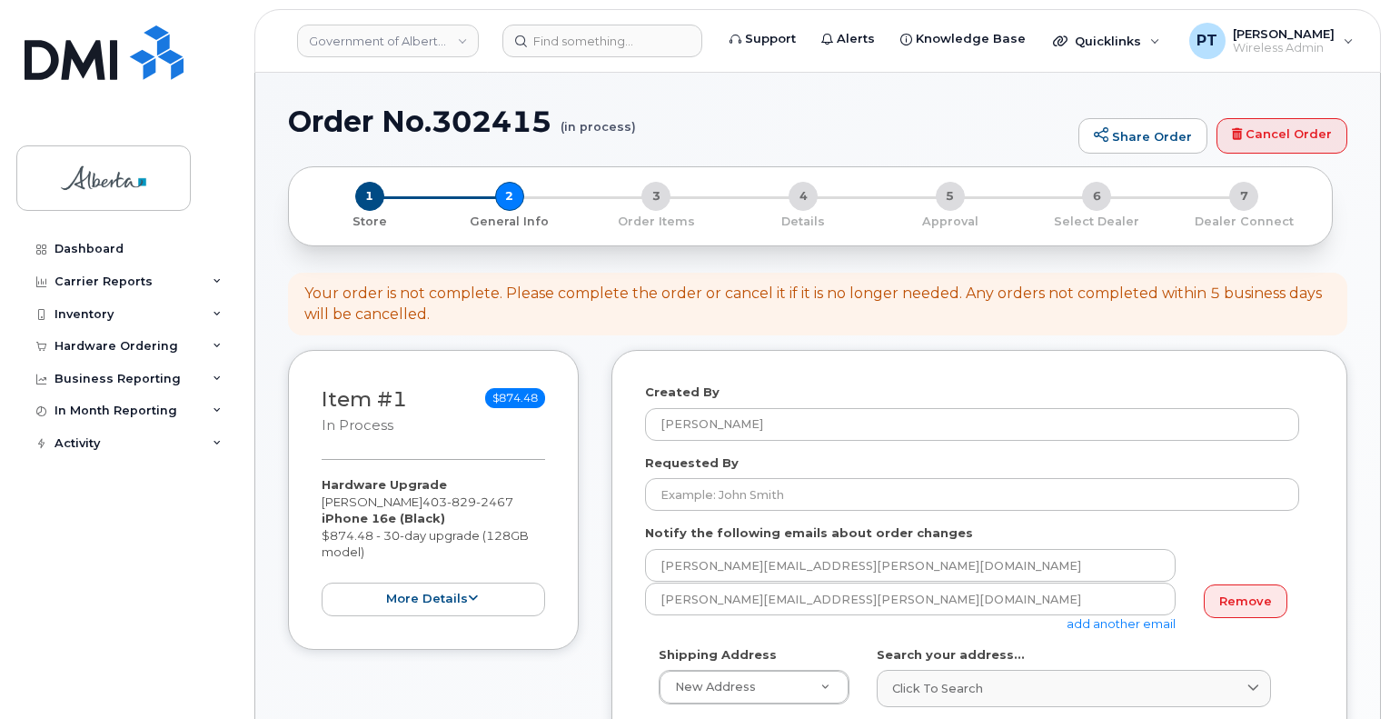
select select
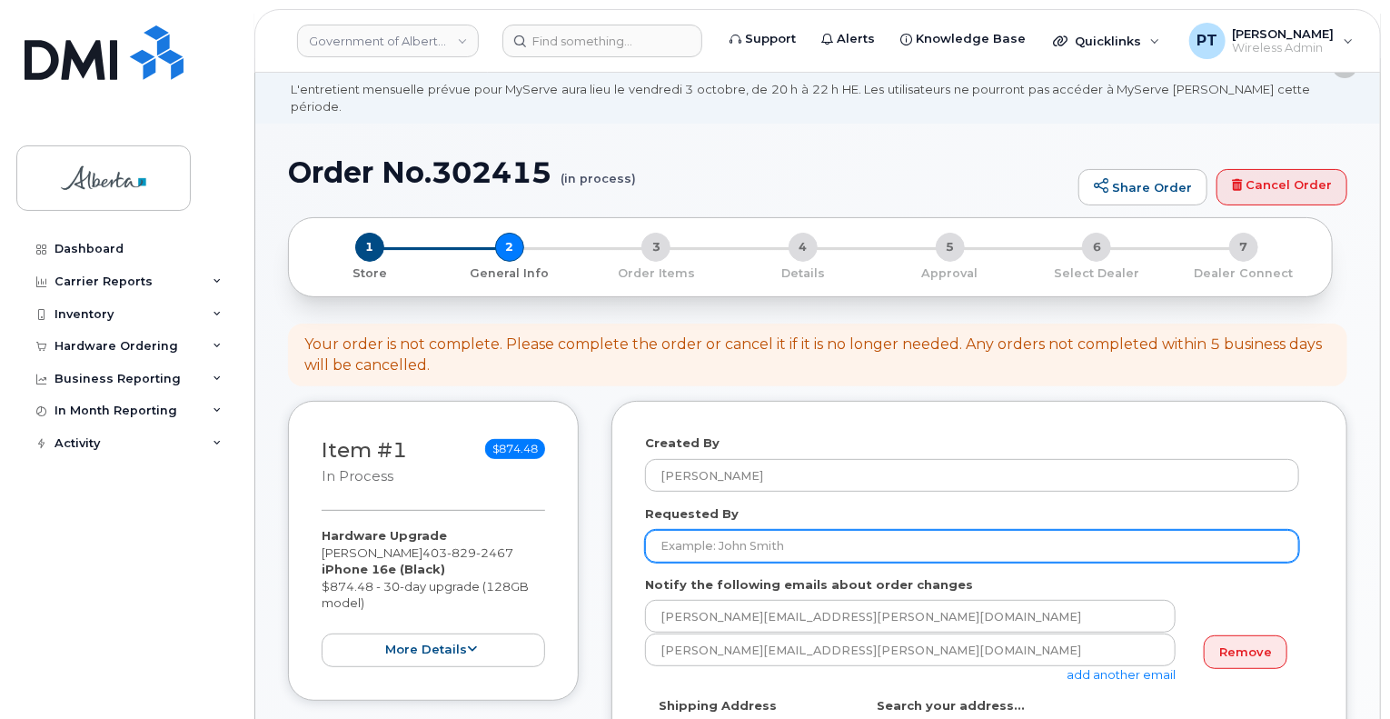
scroll to position [182, 0]
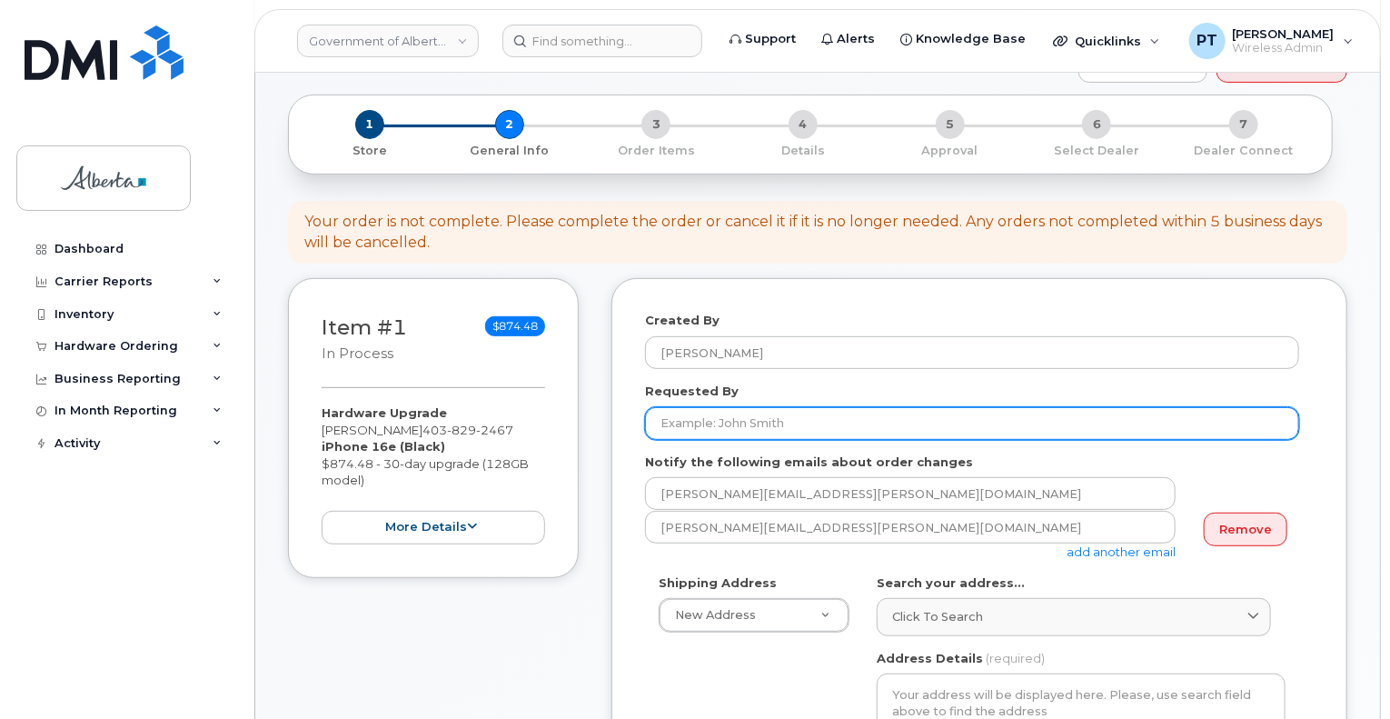
drag, startPoint x: 763, startPoint y: 408, endPoint x: 742, endPoint y: 410, distance: 21.0
click at [763, 407] on input "Requested By" at bounding box center [972, 423] width 654 height 33
type input "[PERSON_NAME]"
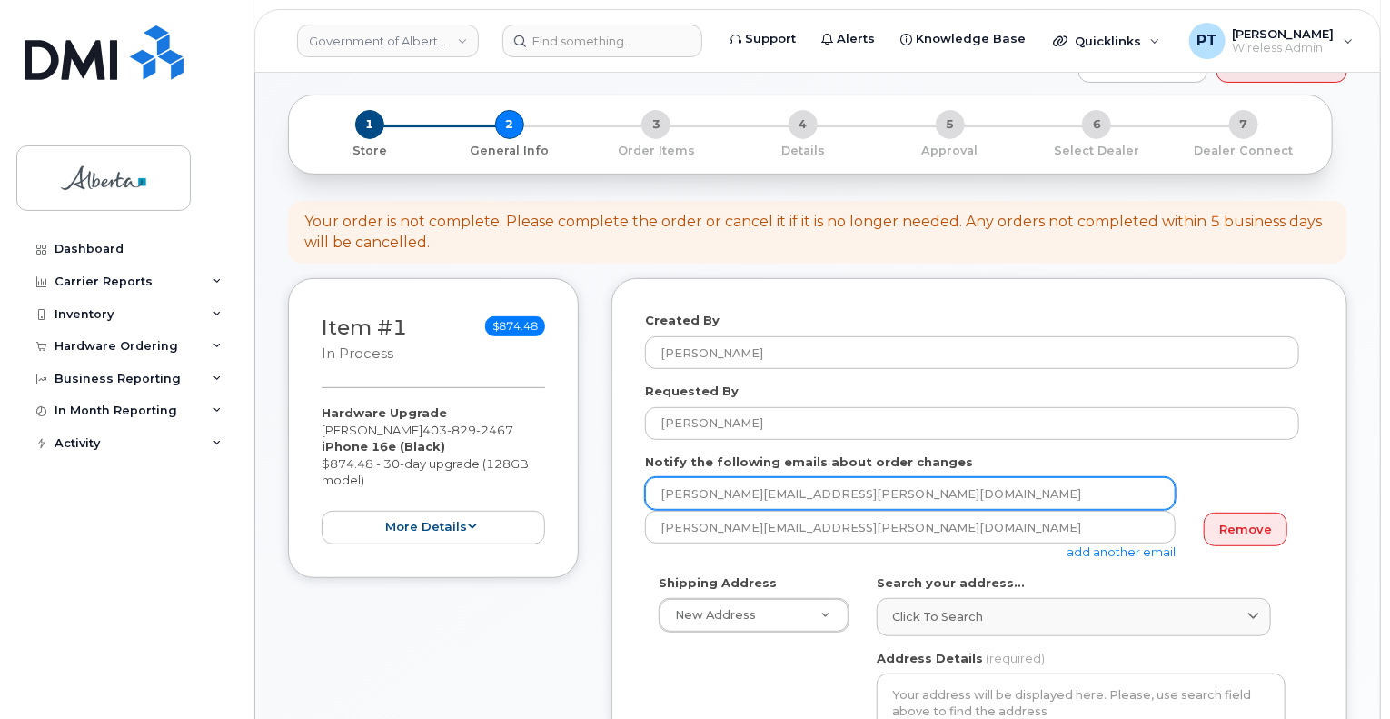
drag, startPoint x: 853, startPoint y: 474, endPoint x: 626, endPoint y: 480, distance: 227.2
paste input "[PERSON_NAME].[PERSON_NAME]"
type input "Debbie.Donnelly@gov.ab.ca"
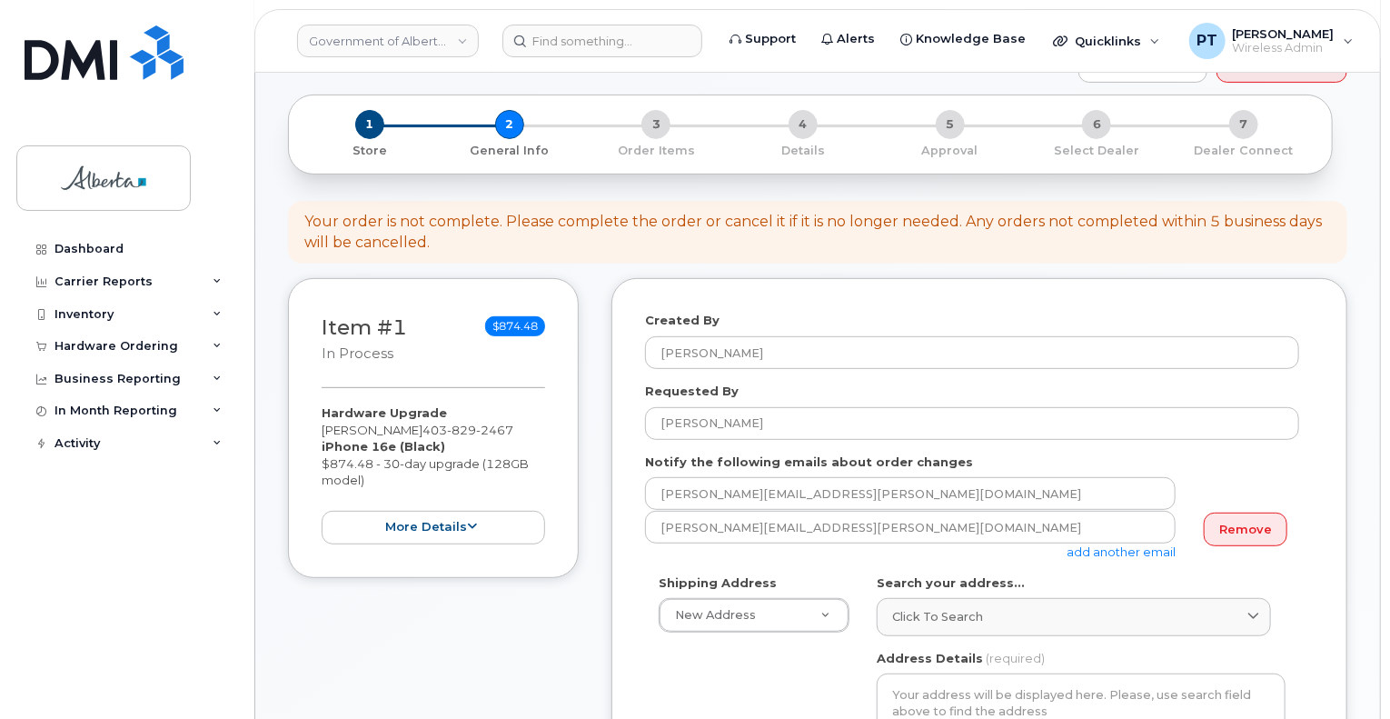
drag, startPoint x: 1152, startPoint y: 533, endPoint x: 1325, endPoint y: 469, distance: 185.1
click at [1155, 544] on link "add another email" at bounding box center [1120, 551] width 109 height 15
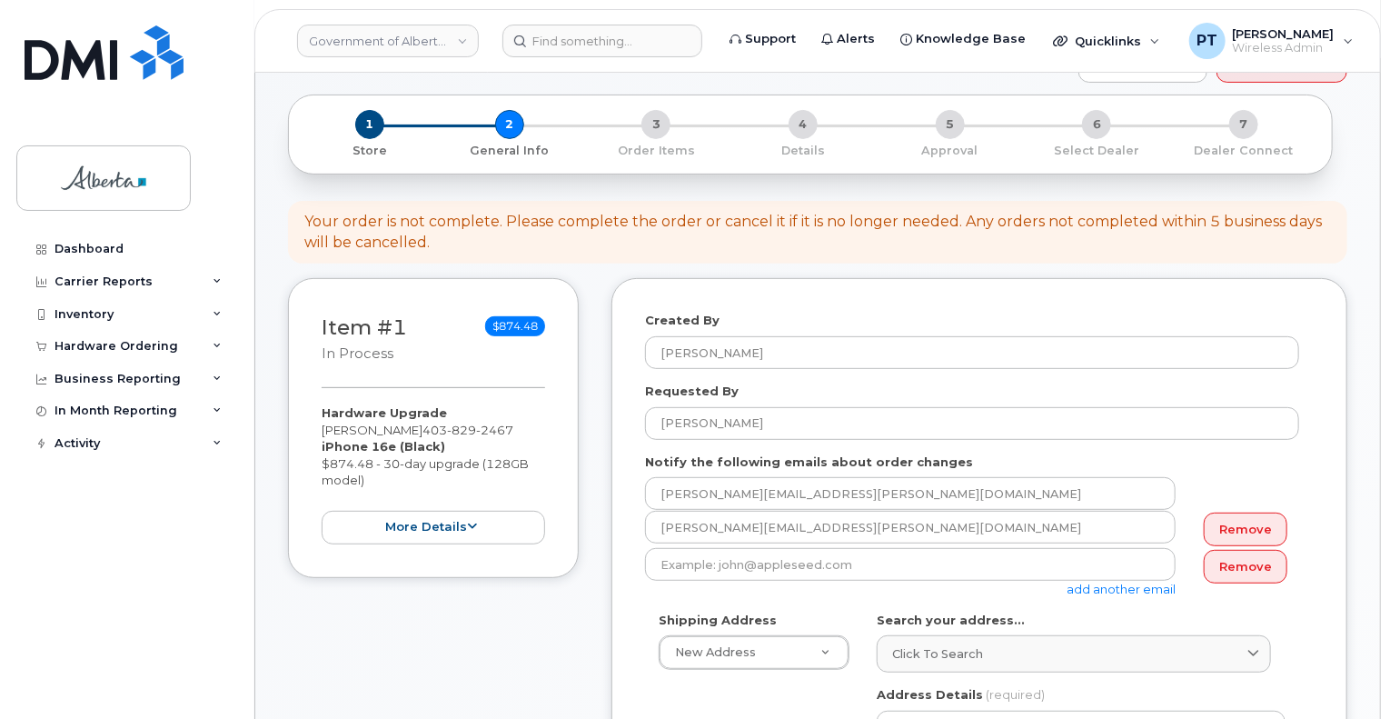
scroll to position [273, 0]
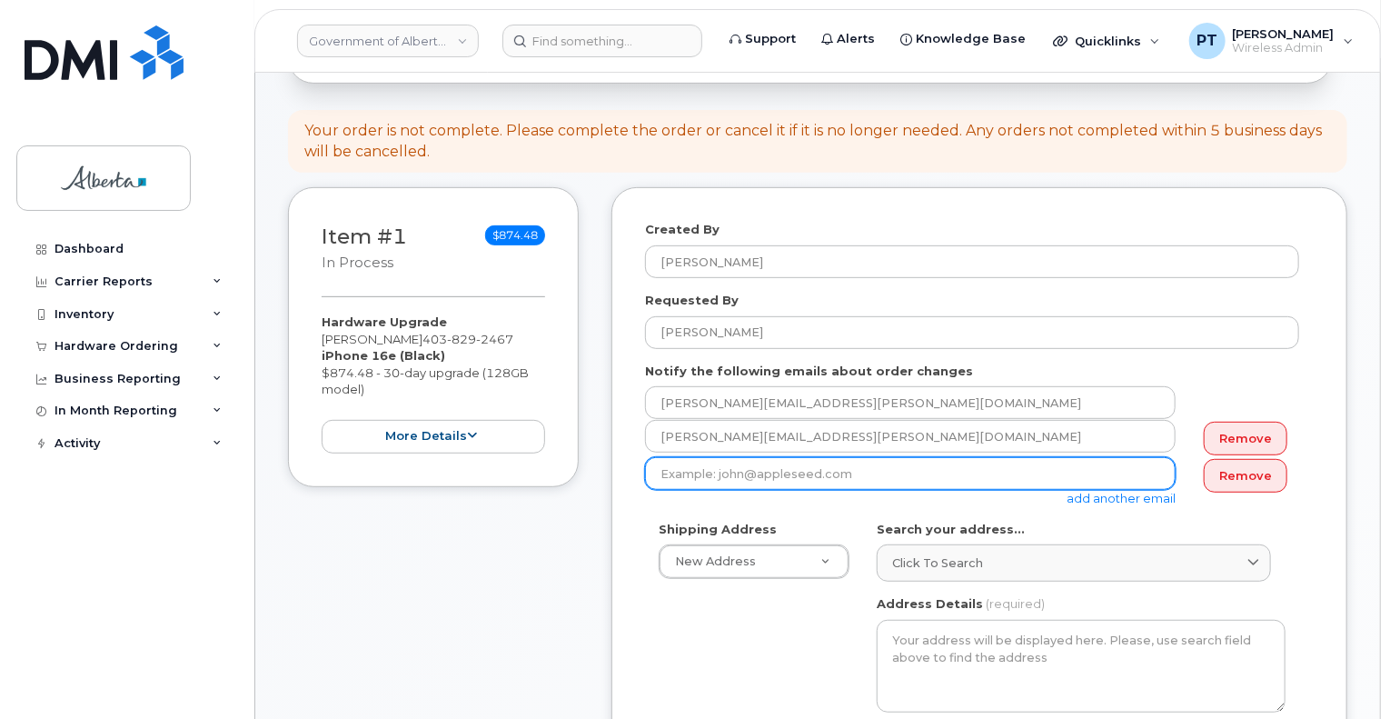
click at [901, 459] on input "email" at bounding box center [910, 473] width 530 height 33
paste input "Beth.Jackson@gov.ab.ca"
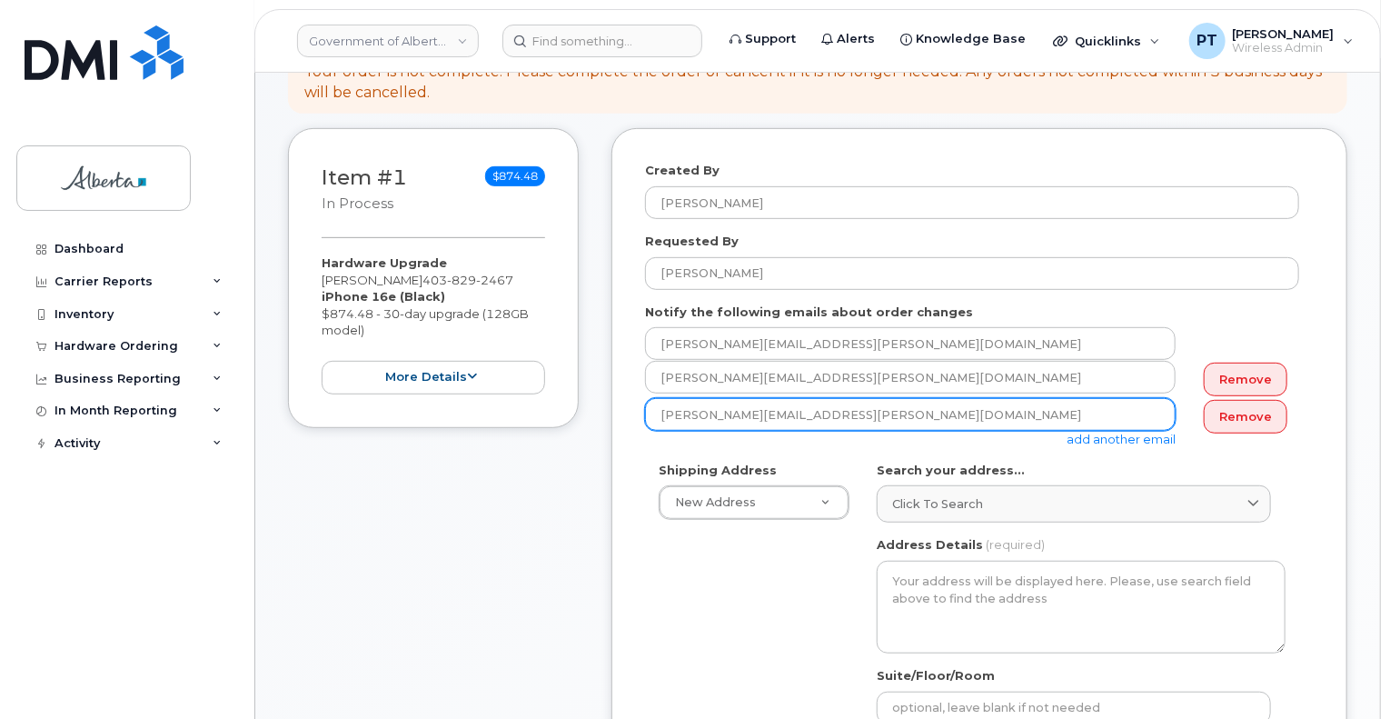
scroll to position [363, 0]
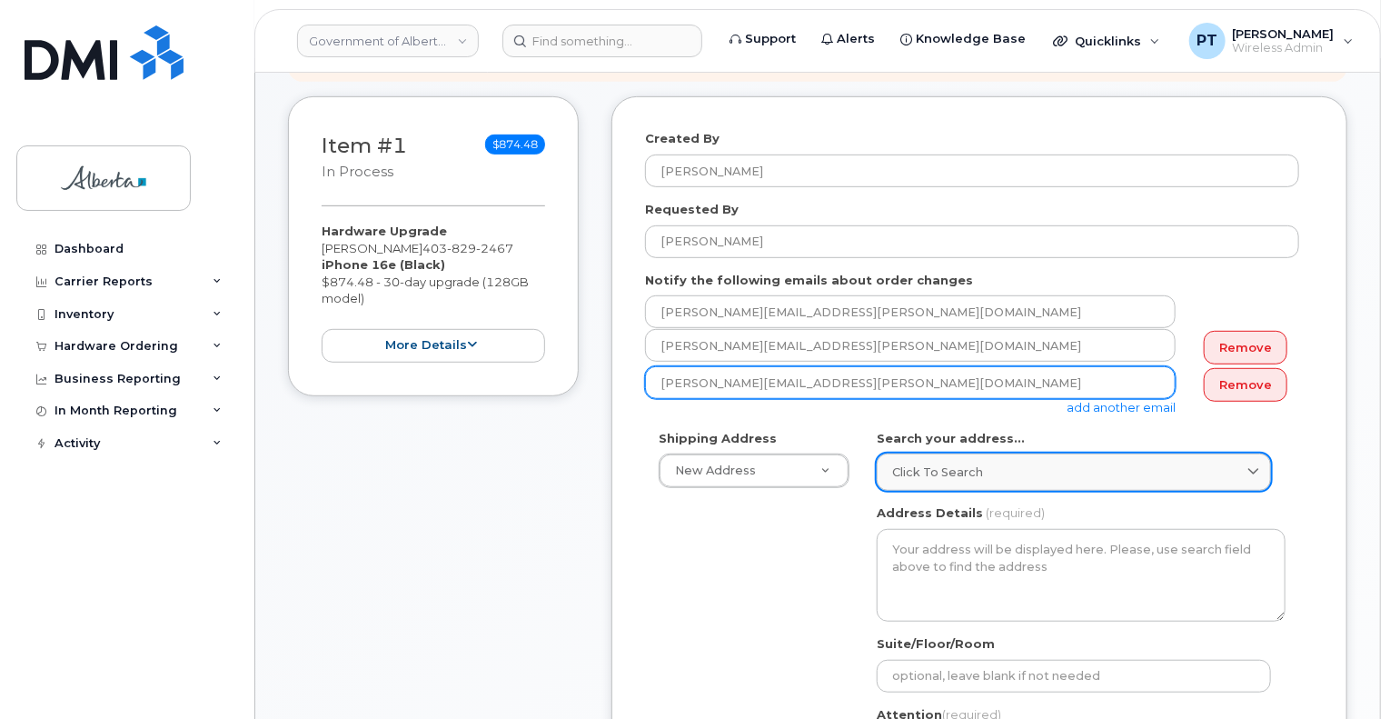
type input "Beth.Jackson@gov.ab.ca"
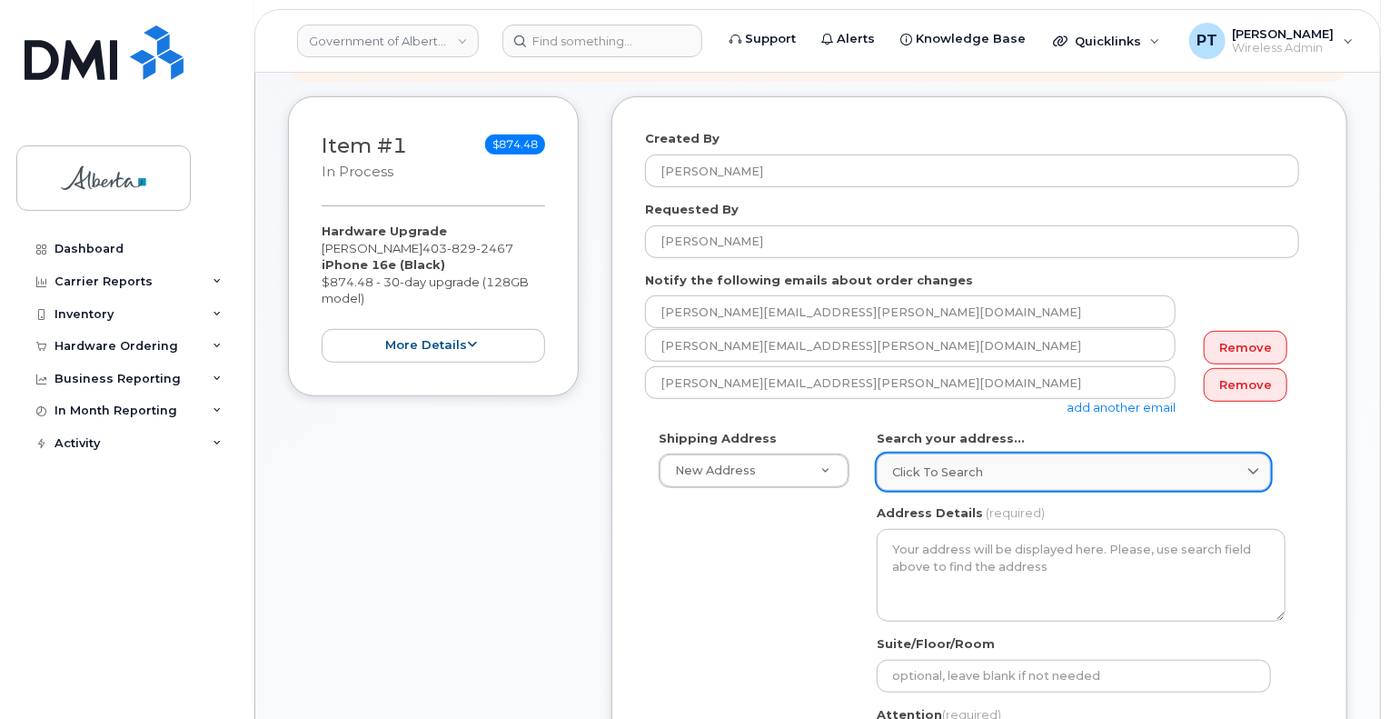
click at [976, 463] on span "Click to search" at bounding box center [937, 471] width 91 height 17
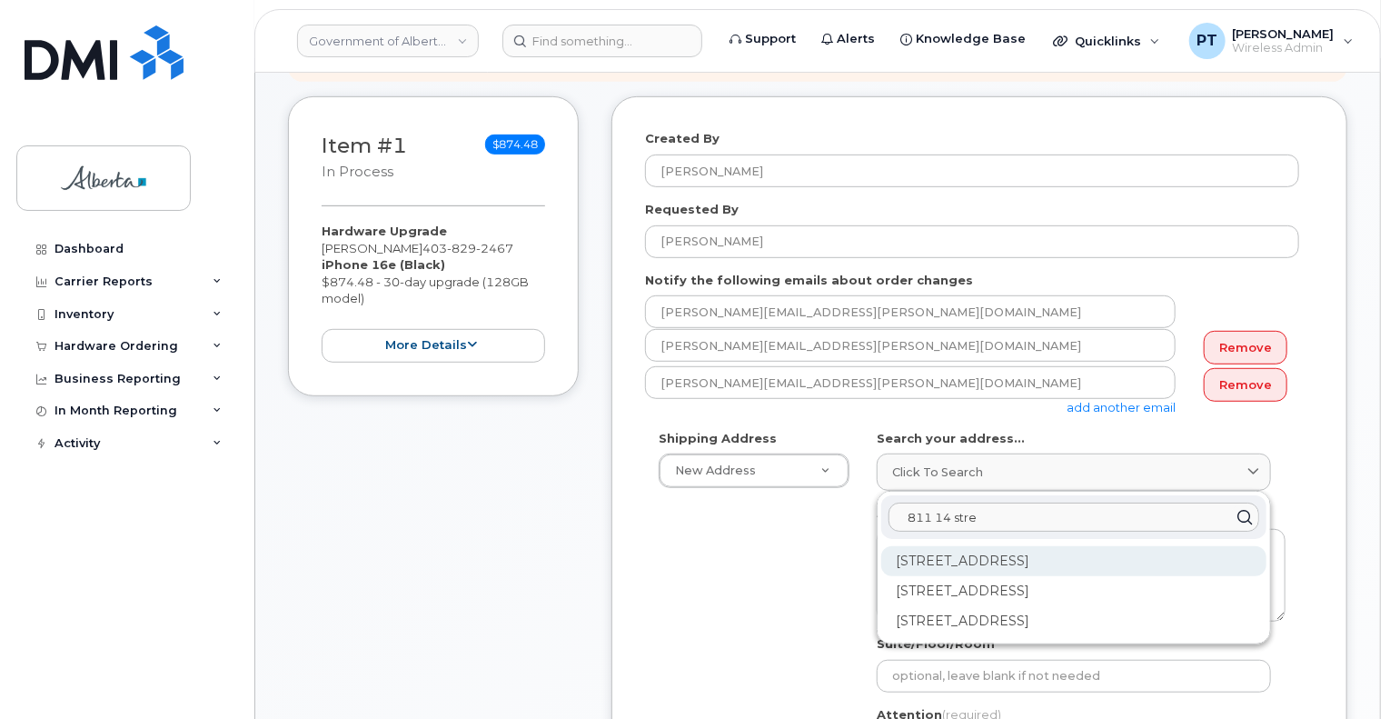
type input "811 14 stre"
click at [998, 546] on div "811 14 St NW Calgary AB T2N 2A4" at bounding box center [1073, 561] width 385 height 30
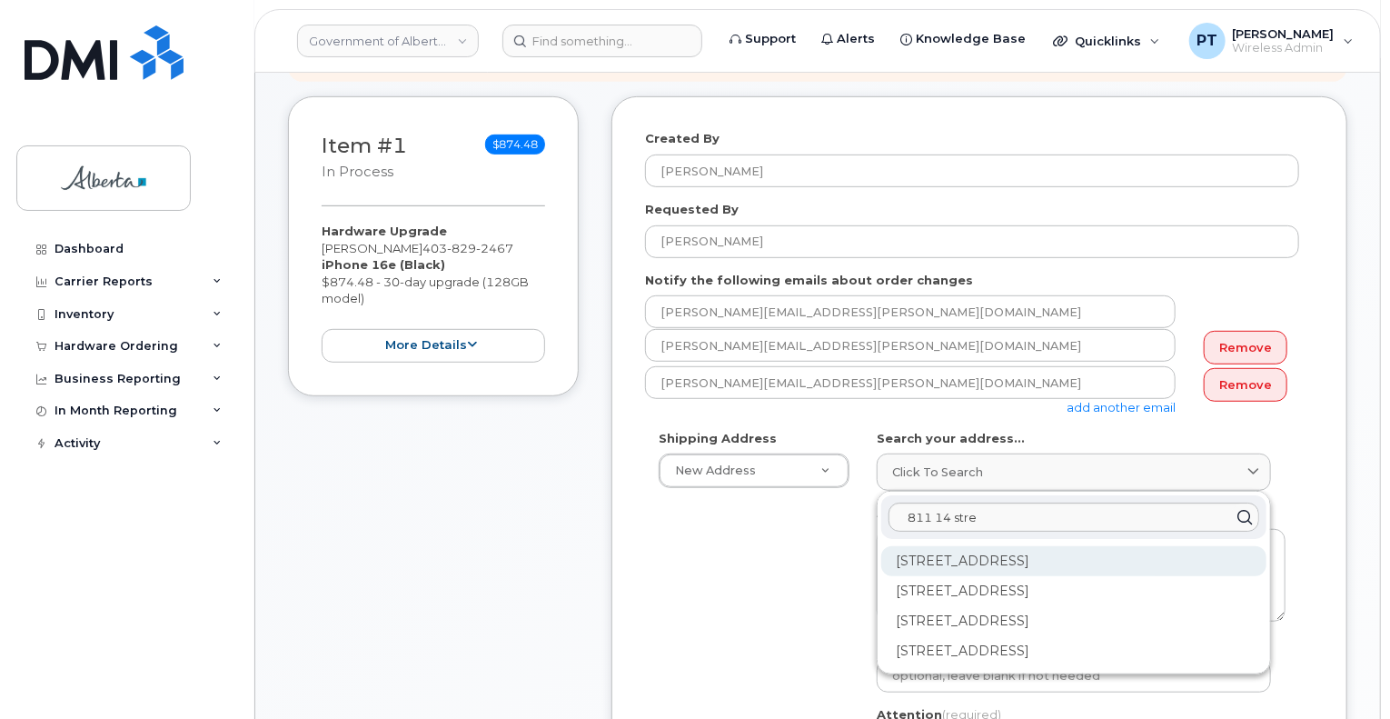
click at [986, 546] on div "200-811 14 St NW Calgary AB T2N 2A4" at bounding box center [1073, 561] width 385 height 30
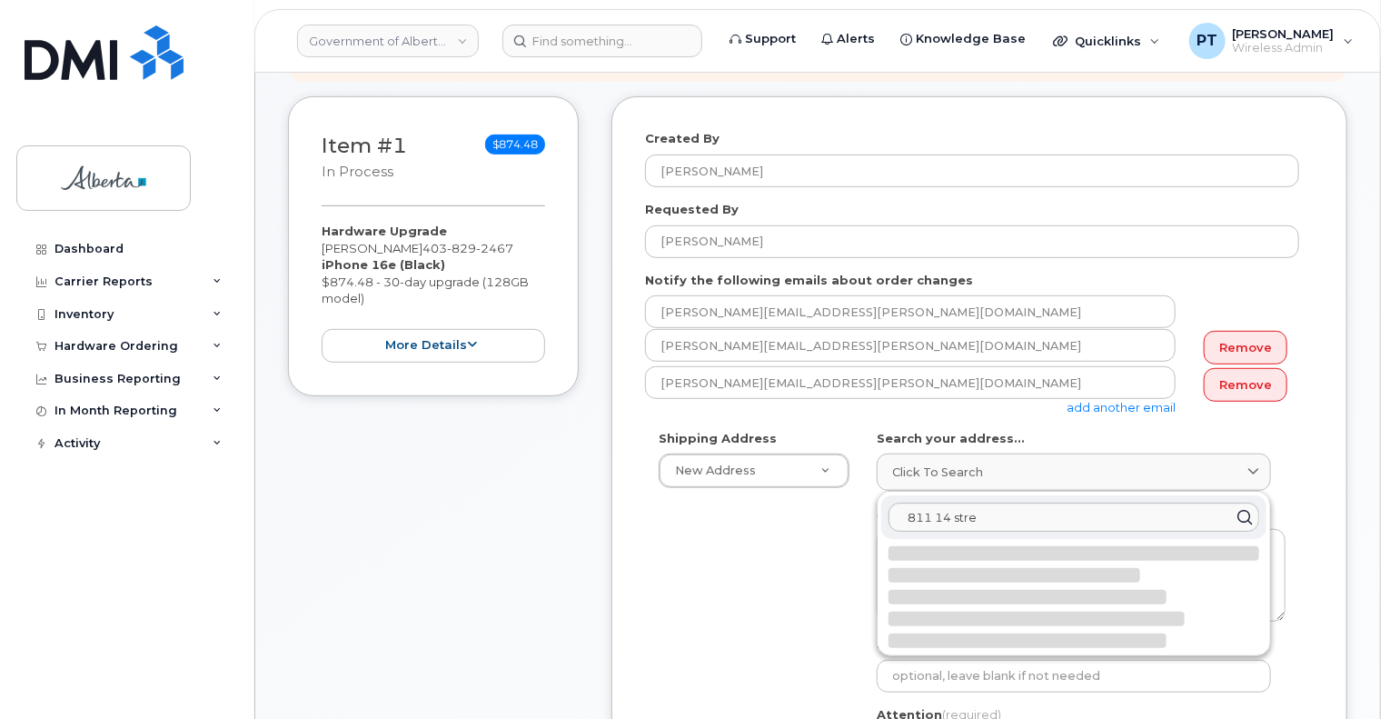
select select
type textarea "200-811 14 St NW CALGARY AB T2N 2A4 CANADA"
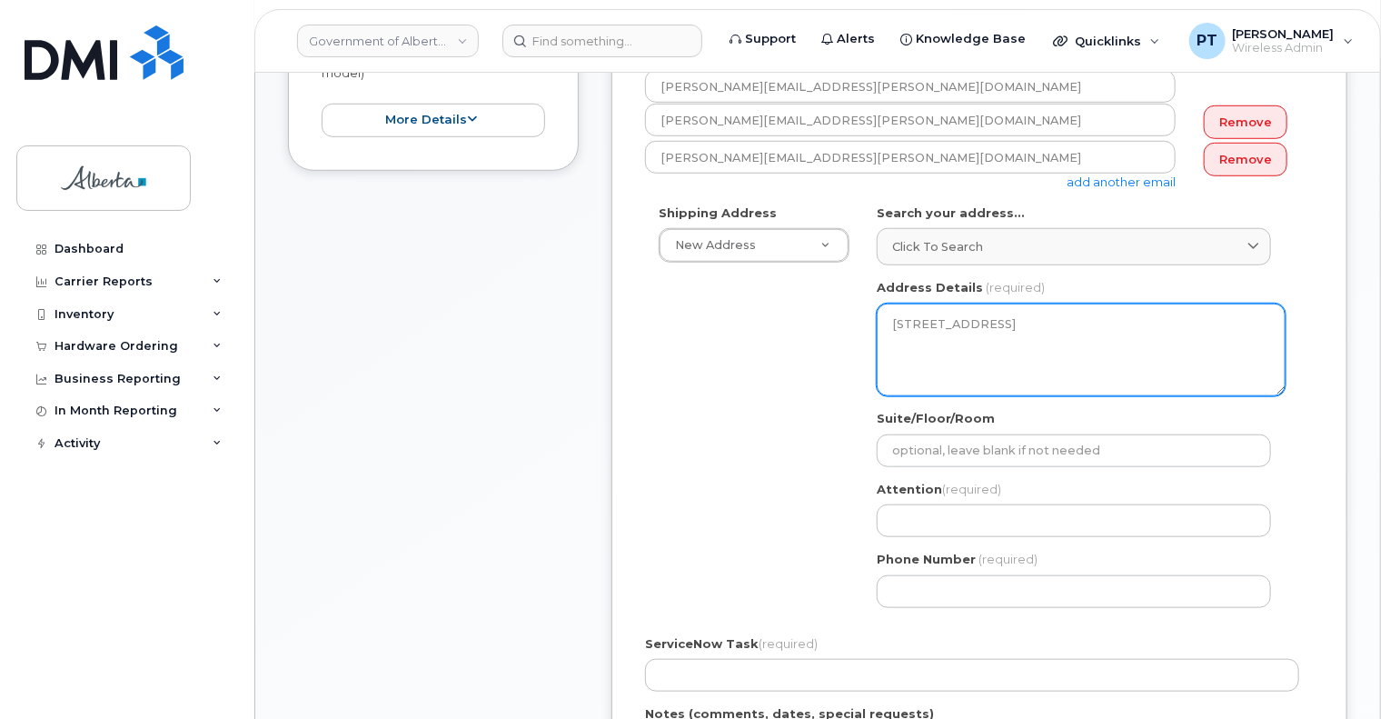
scroll to position [636, 0]
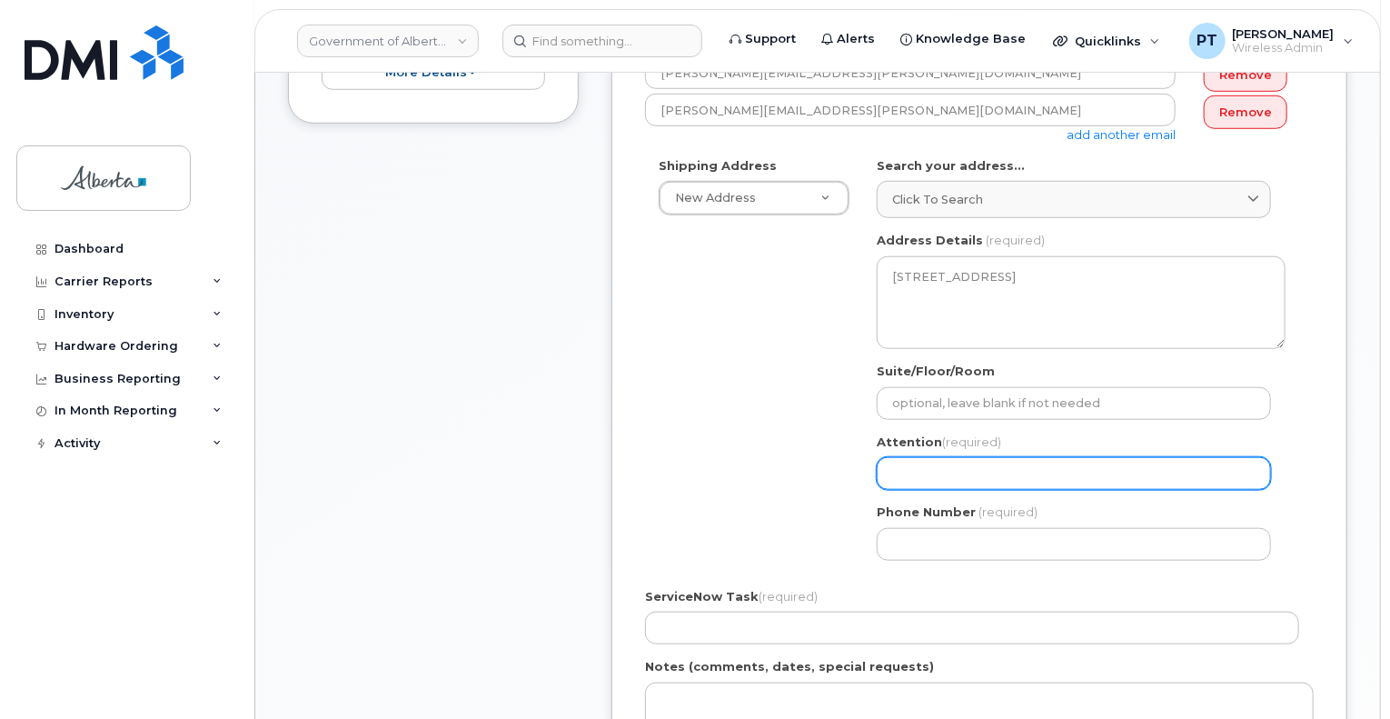
click at [1013, 457] on input "Attention (required)" at bounding box center [1074, 473] width 394 height 33
click at [962, 457] on input "Attention (required)" at bounding box center [1074, 473] width 394 height 33
paste input "[PERSON_NAME]"
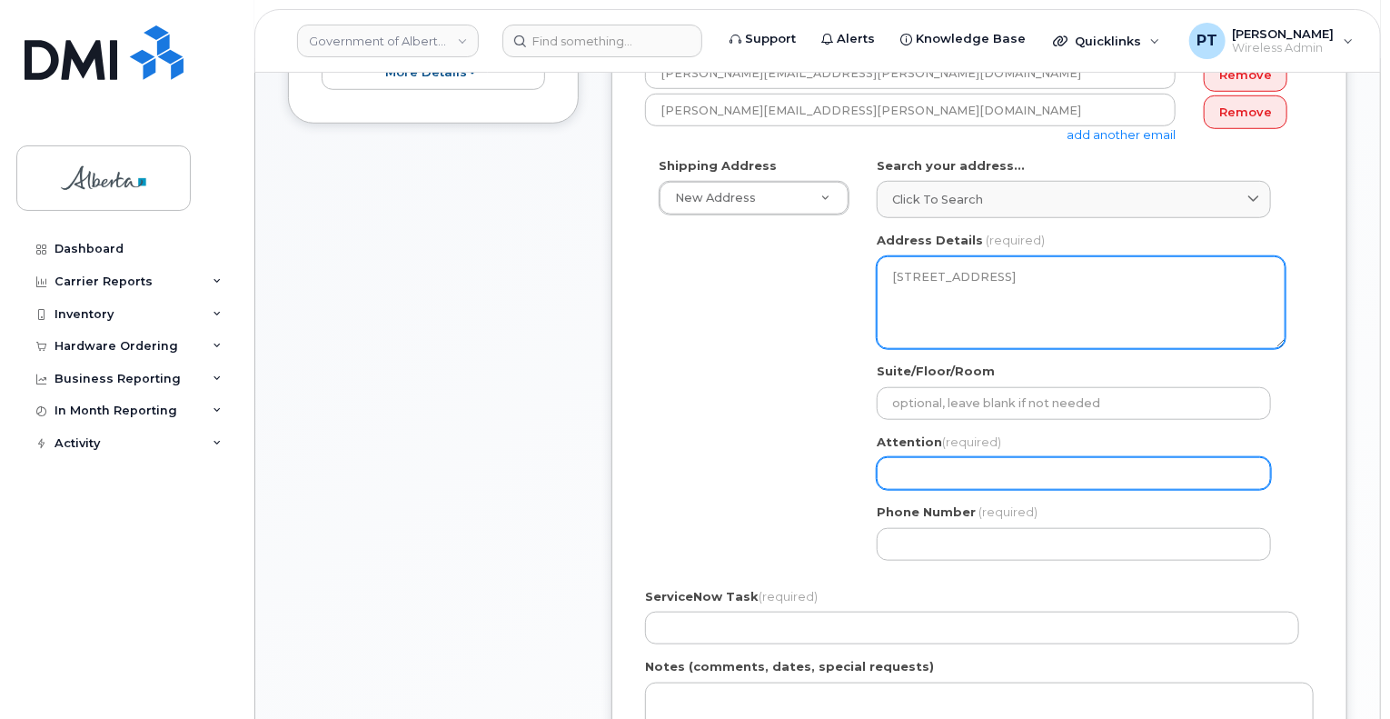
select select
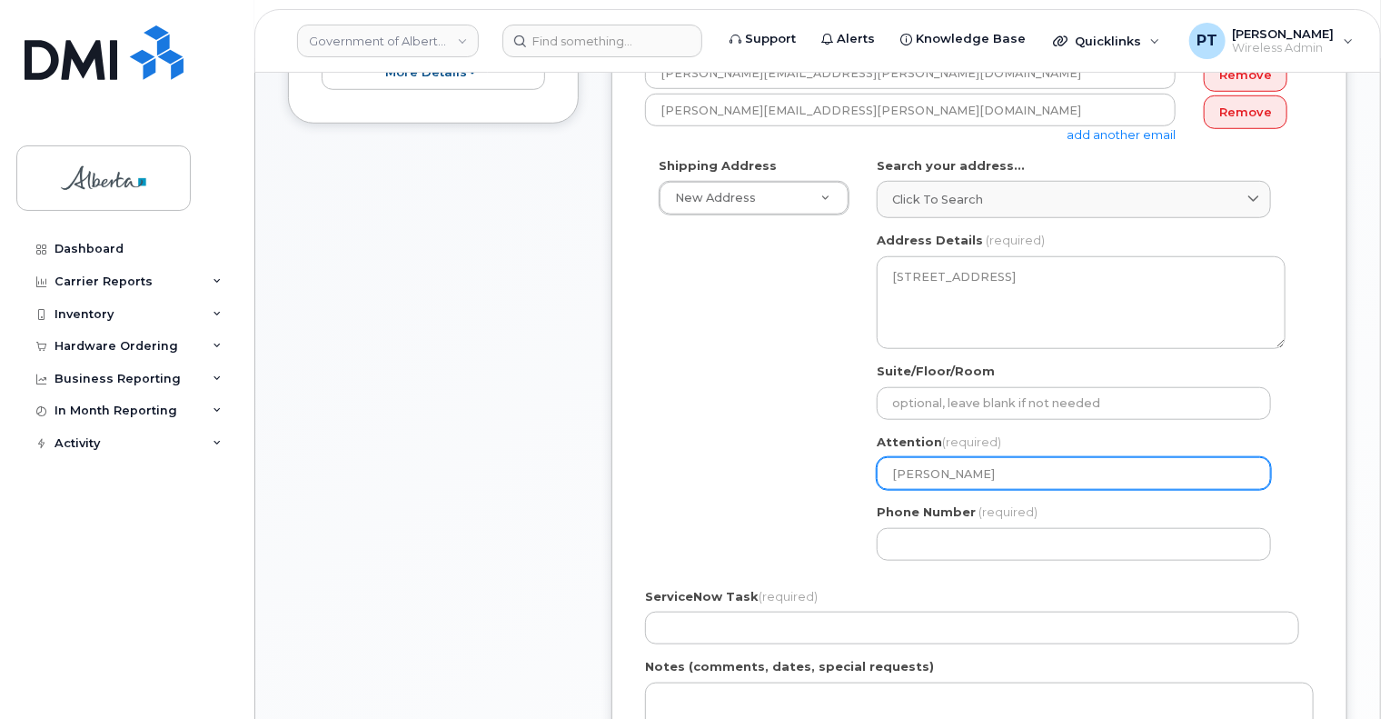
type input "[PERSON_NAME]"
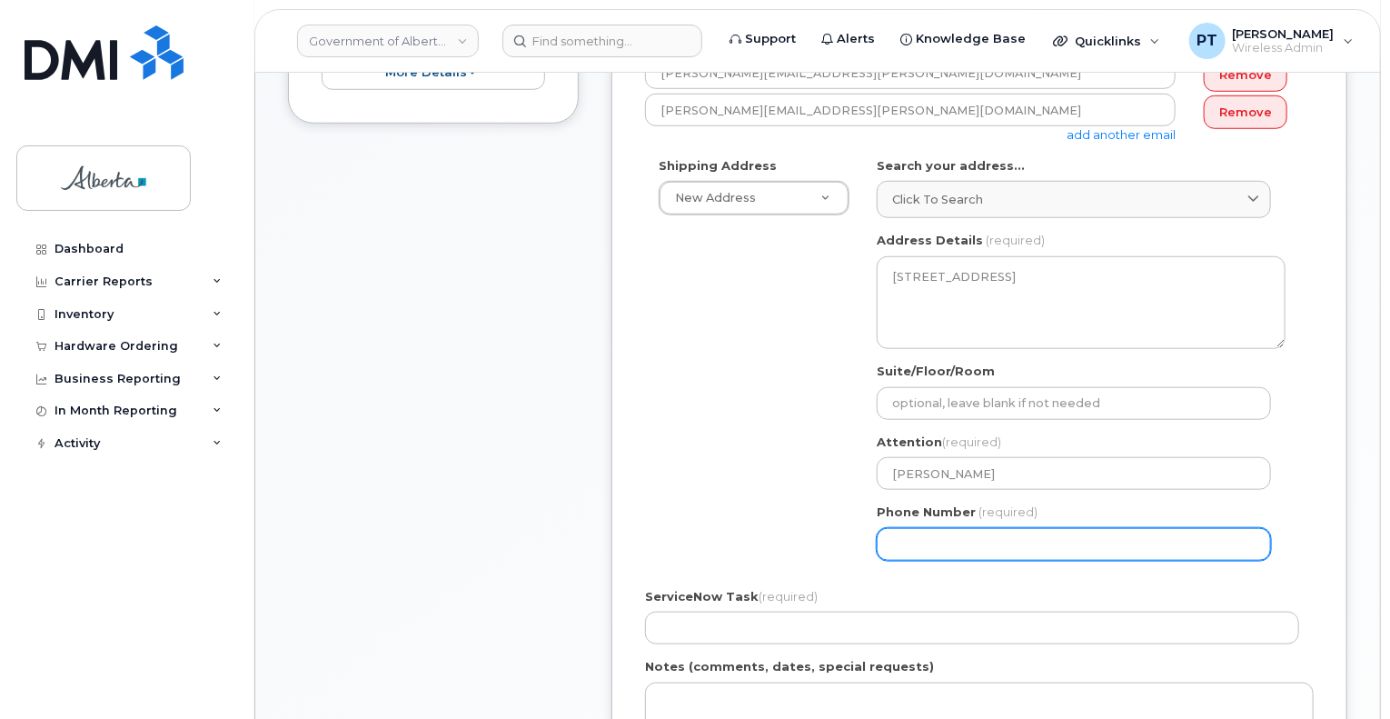
click at [939, 533] on input "Phone Number" at bounding box center [1074, 544] width 394 height 33
paste input "4032972124"
select select
type input "4032972124"
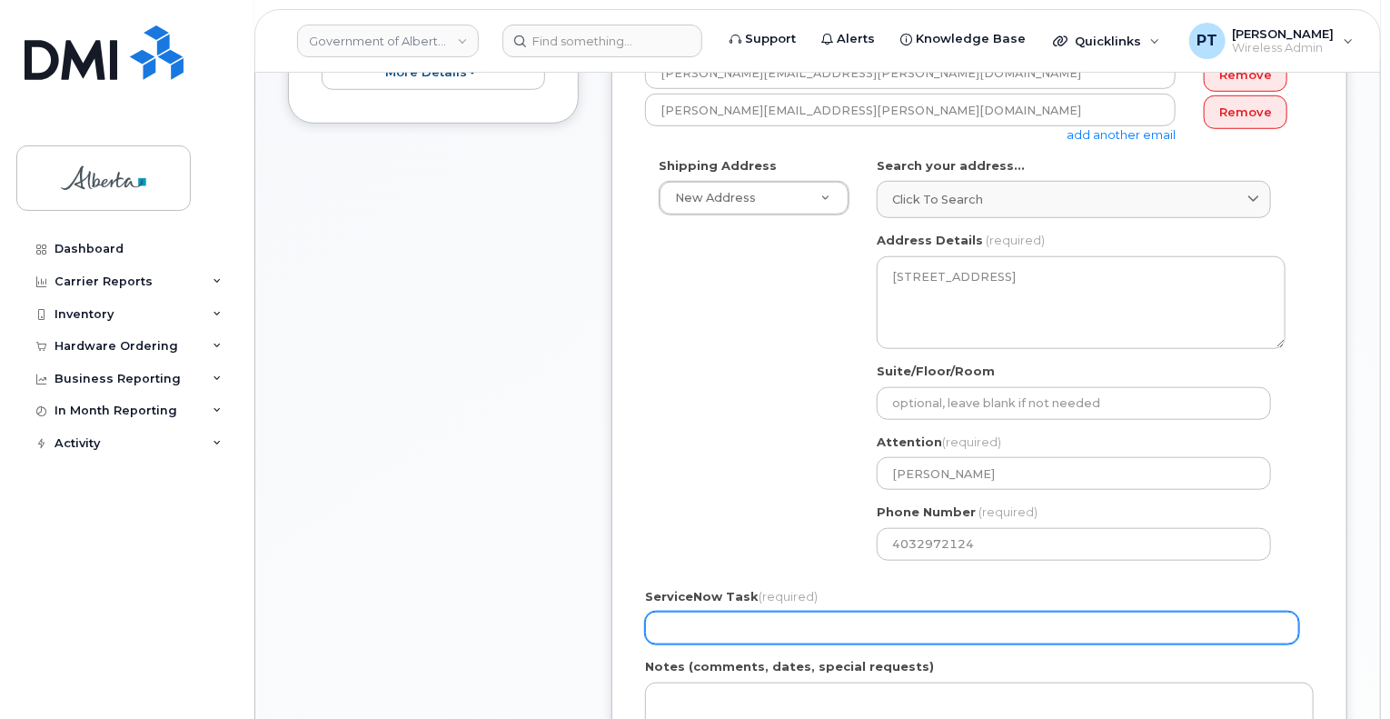
click at [797, 617] on input "ServiceNow Task (required)" at bounding box center [972, 627] width 654 height 33
paste input "SCTASK0857259"
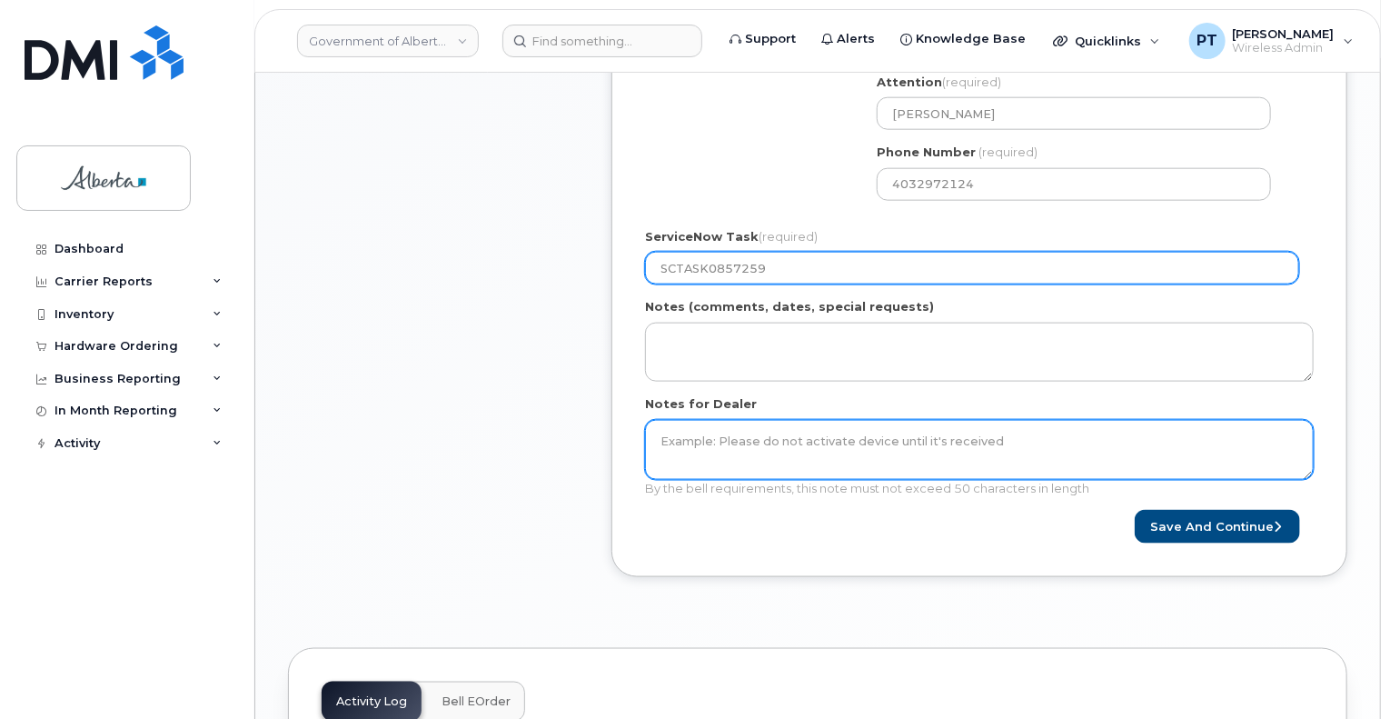
scroll to position [999, 0]
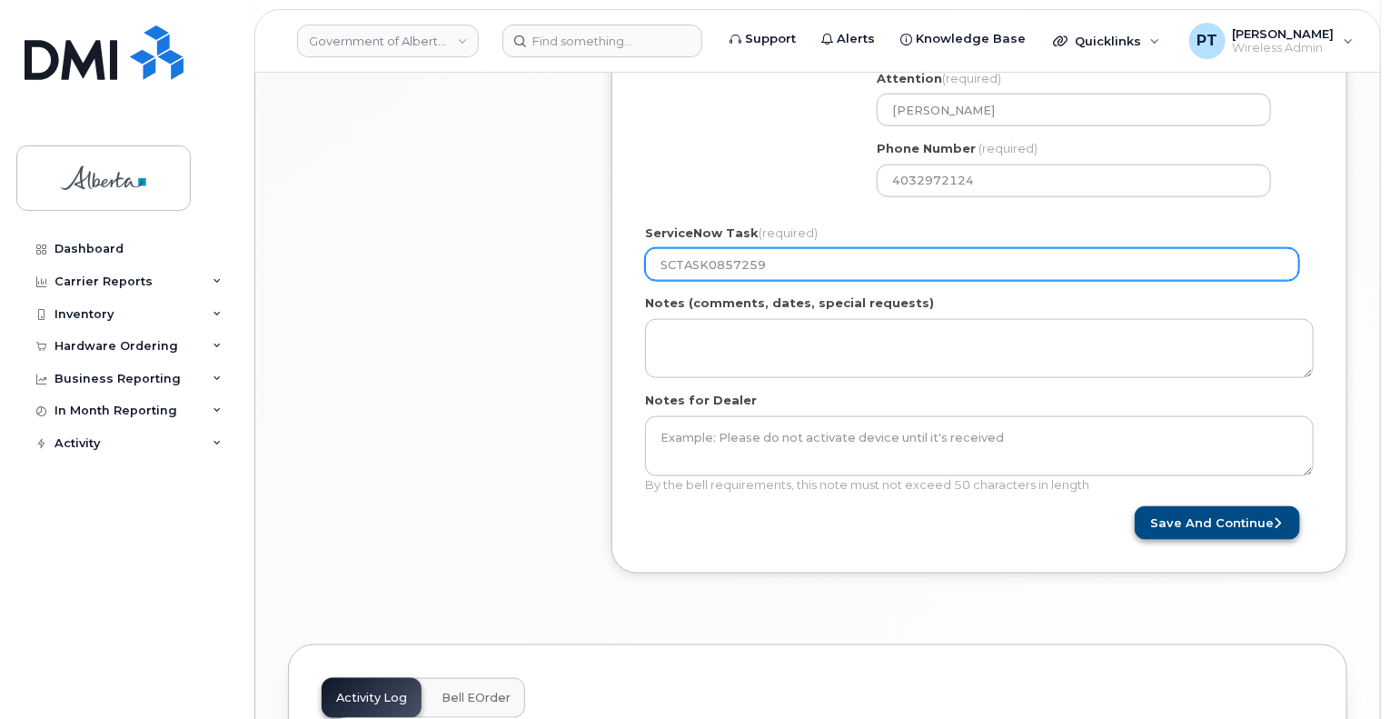
type input "SCTASK0857259"
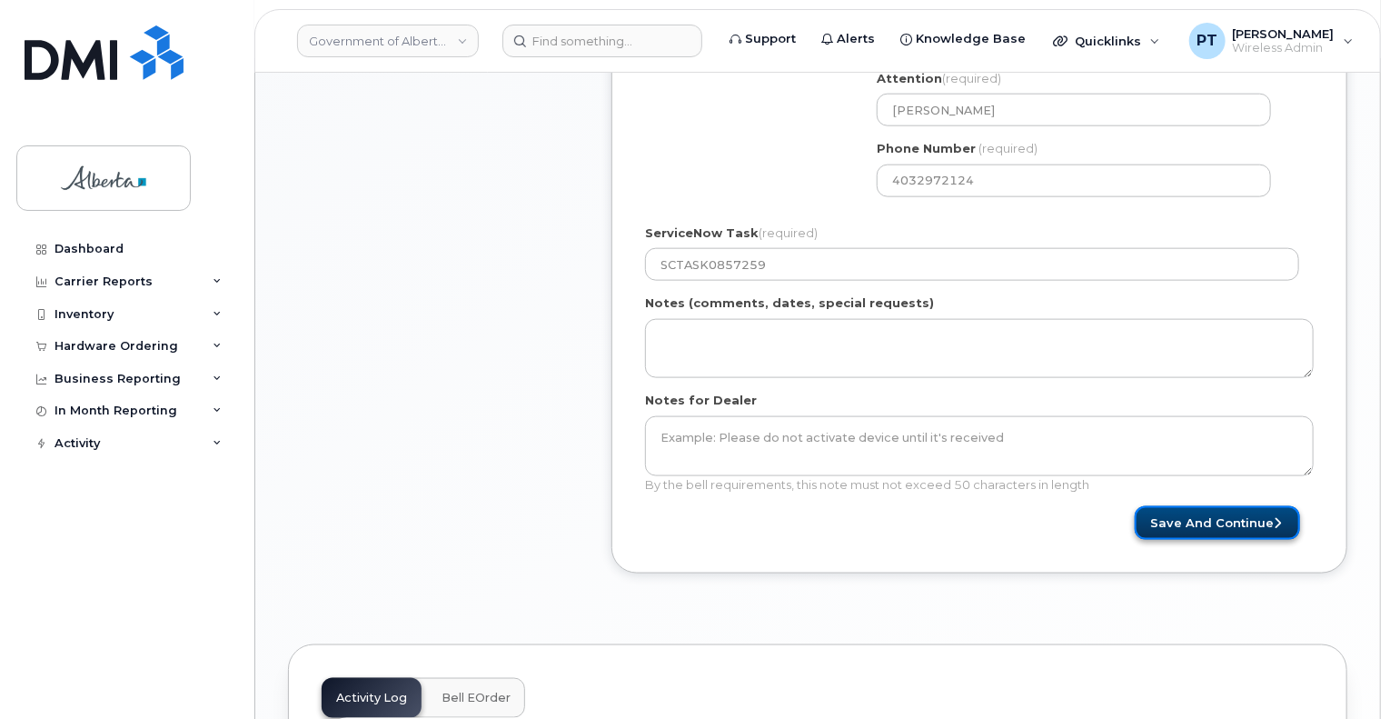
click at [1197, 506] on button "Save and Continue" at bounding box center [1217, 523] width 165 height 34
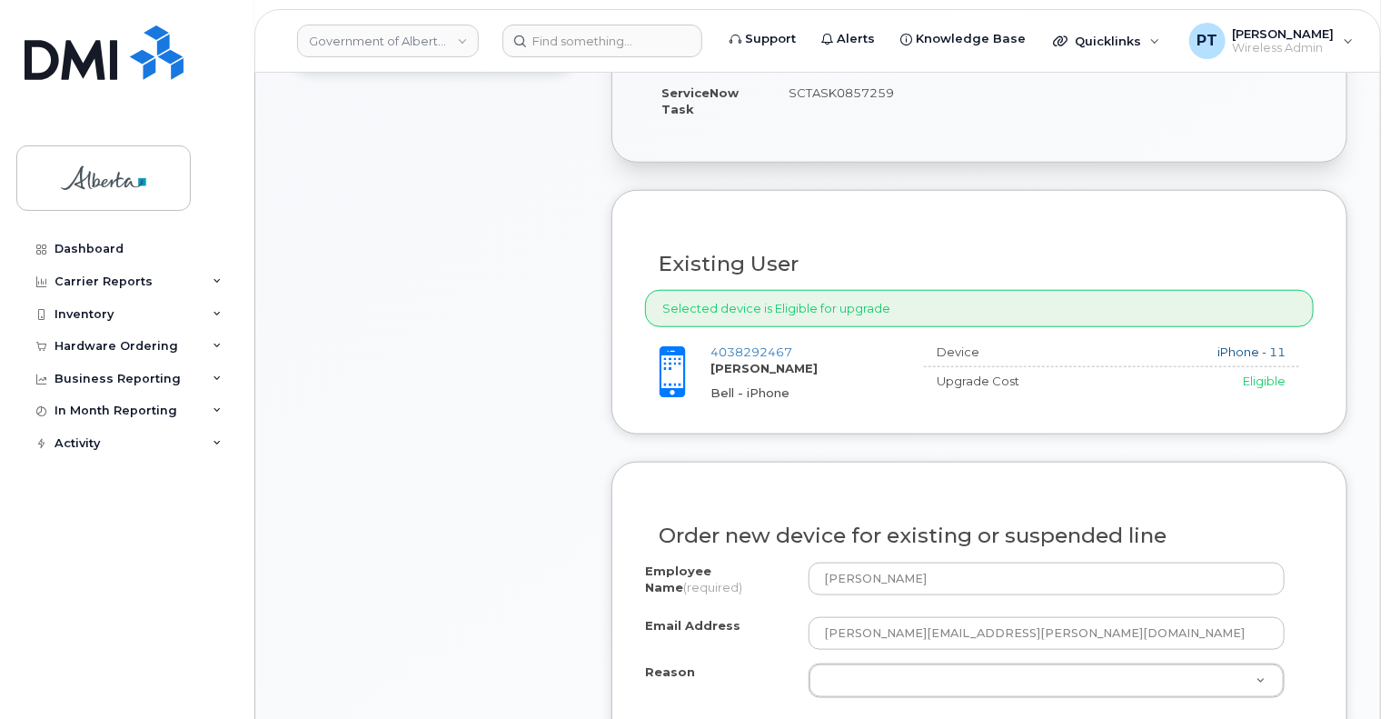
scroll to position [729, 0]
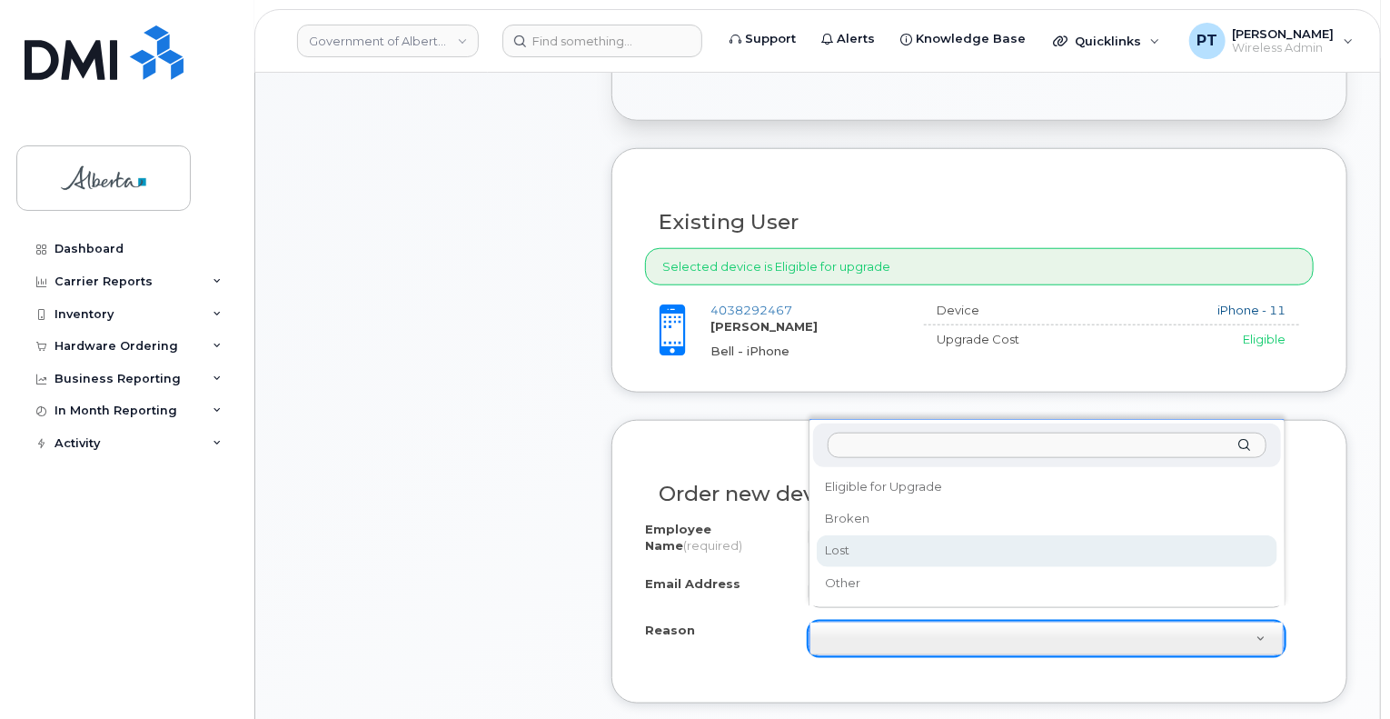
select select "lost"
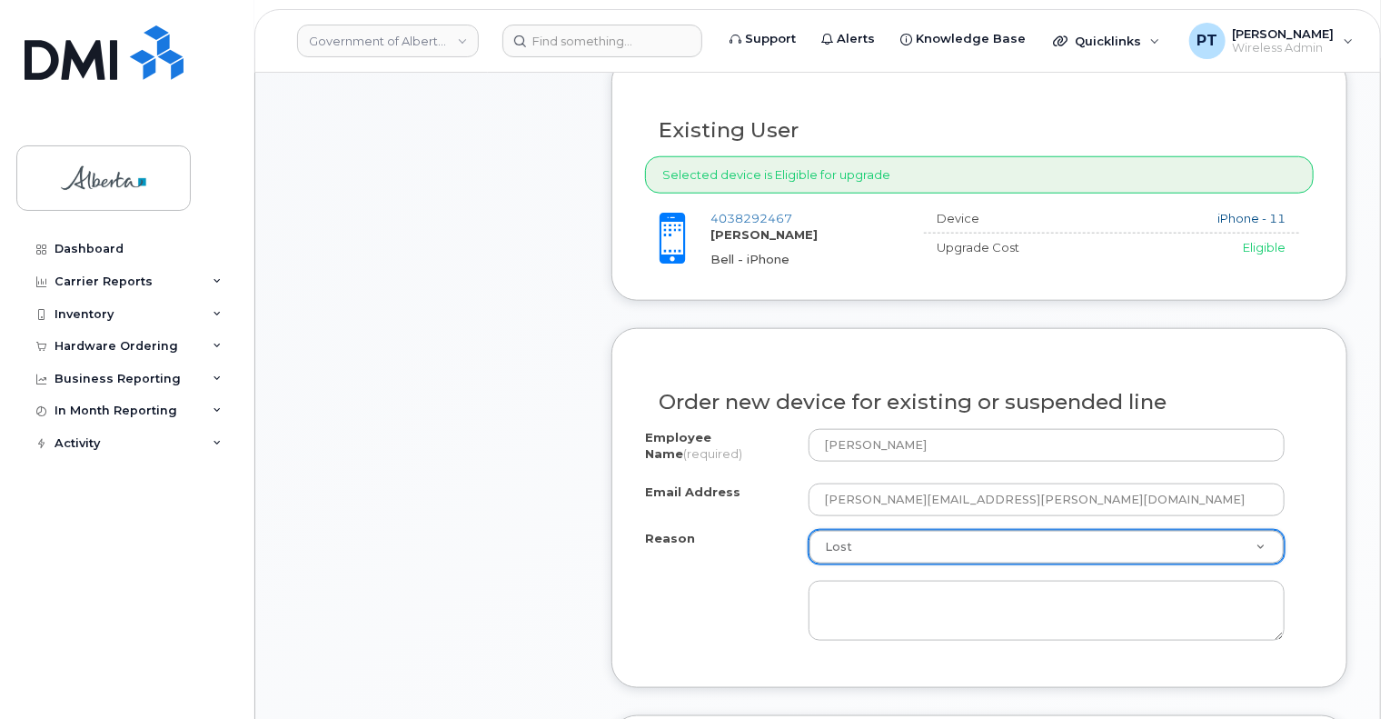
scroll to position [910, 0]
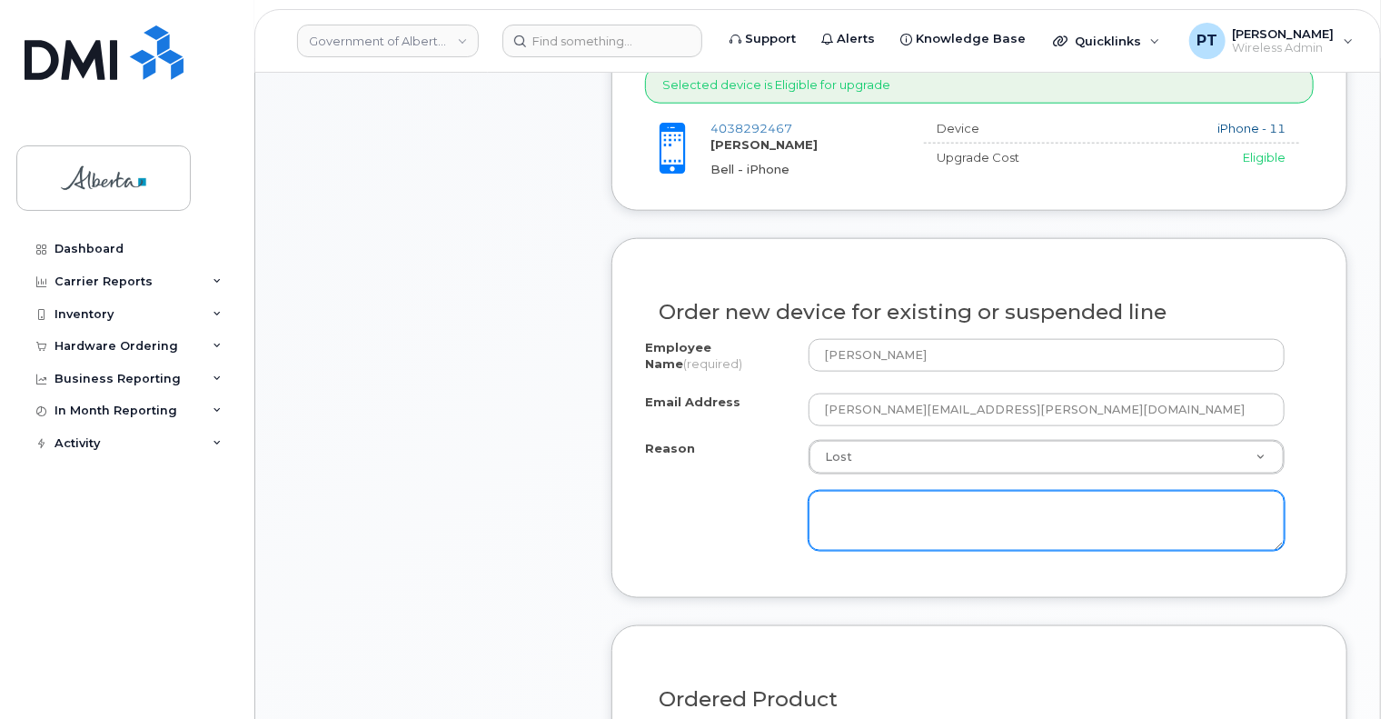
click at [947, 491] on textarea at bounding box center [1046, 521] width 476 height 60
type textarea "Replace the lost device"
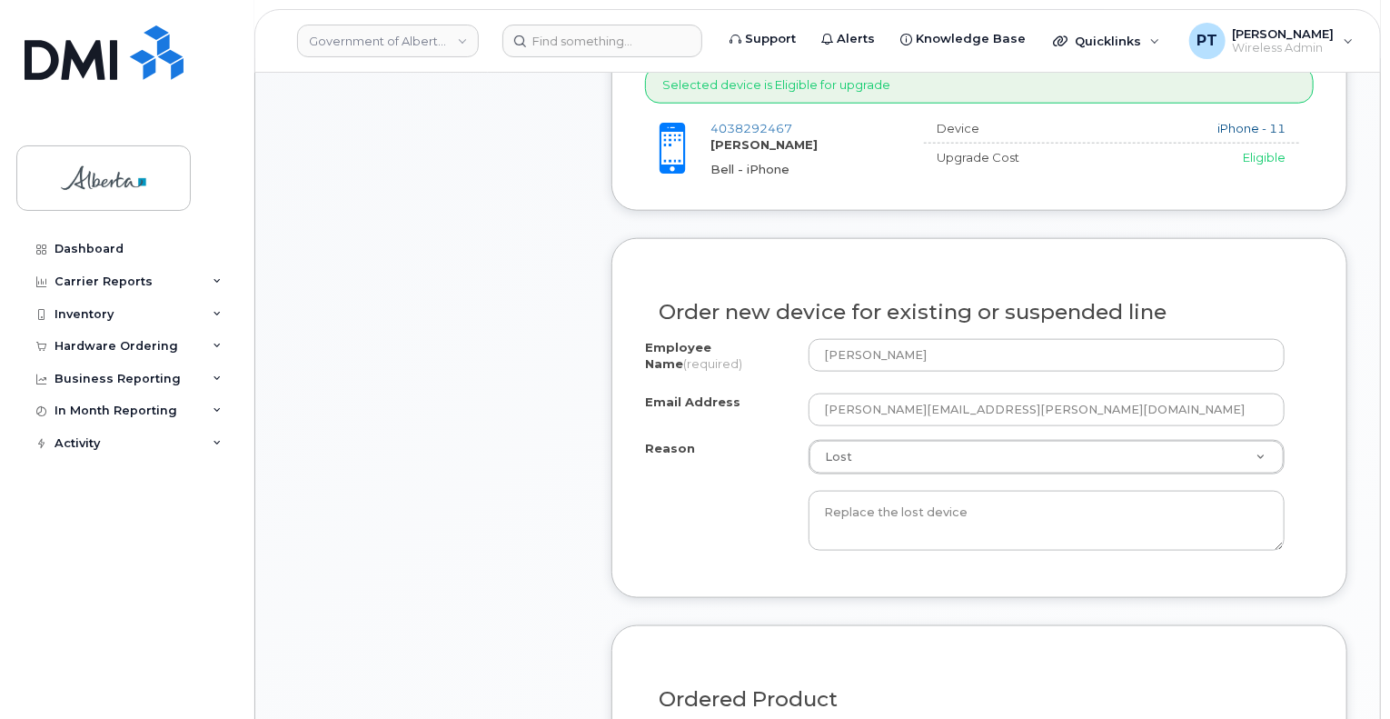
click at [956, 539] on div "Employee Name (required) Colette Harker Email Address Colette.Harker@gov.ab.ca …" at bounding box center [979, 451] width 669 height 225
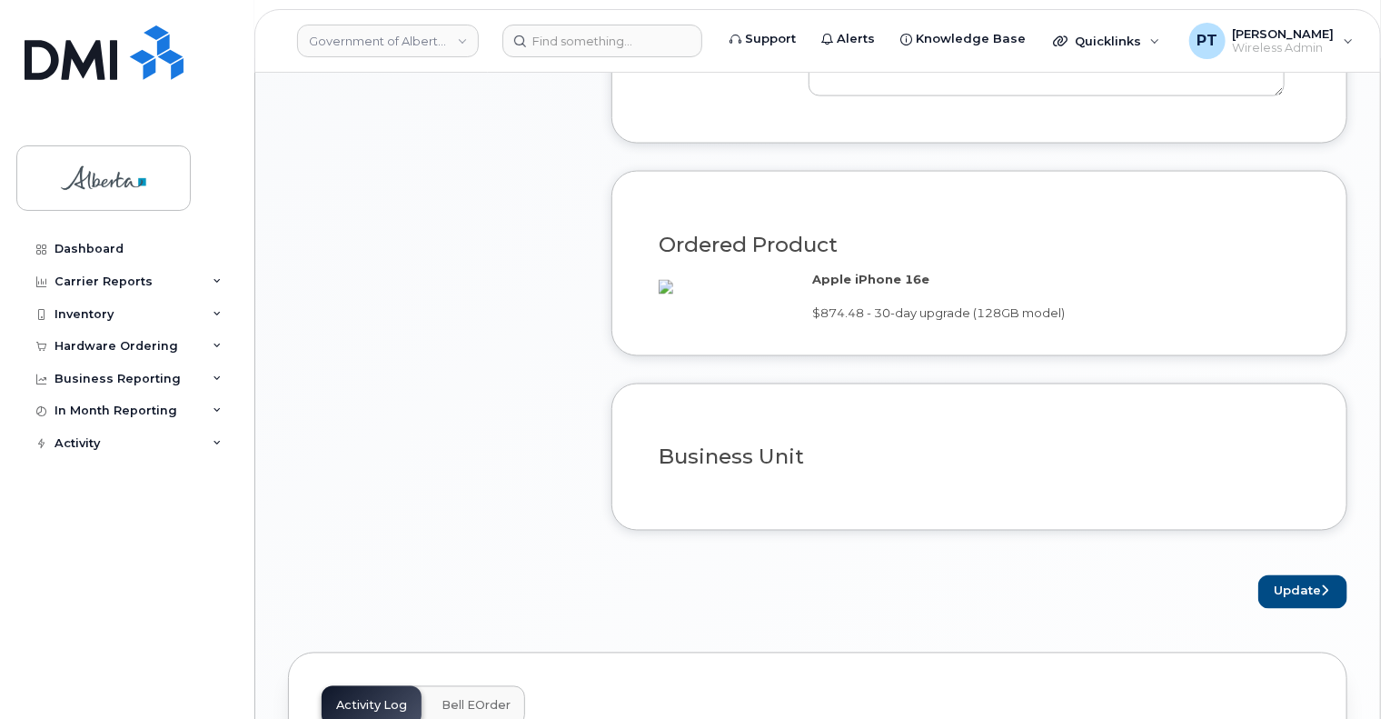
scroll to position [1455, 0]
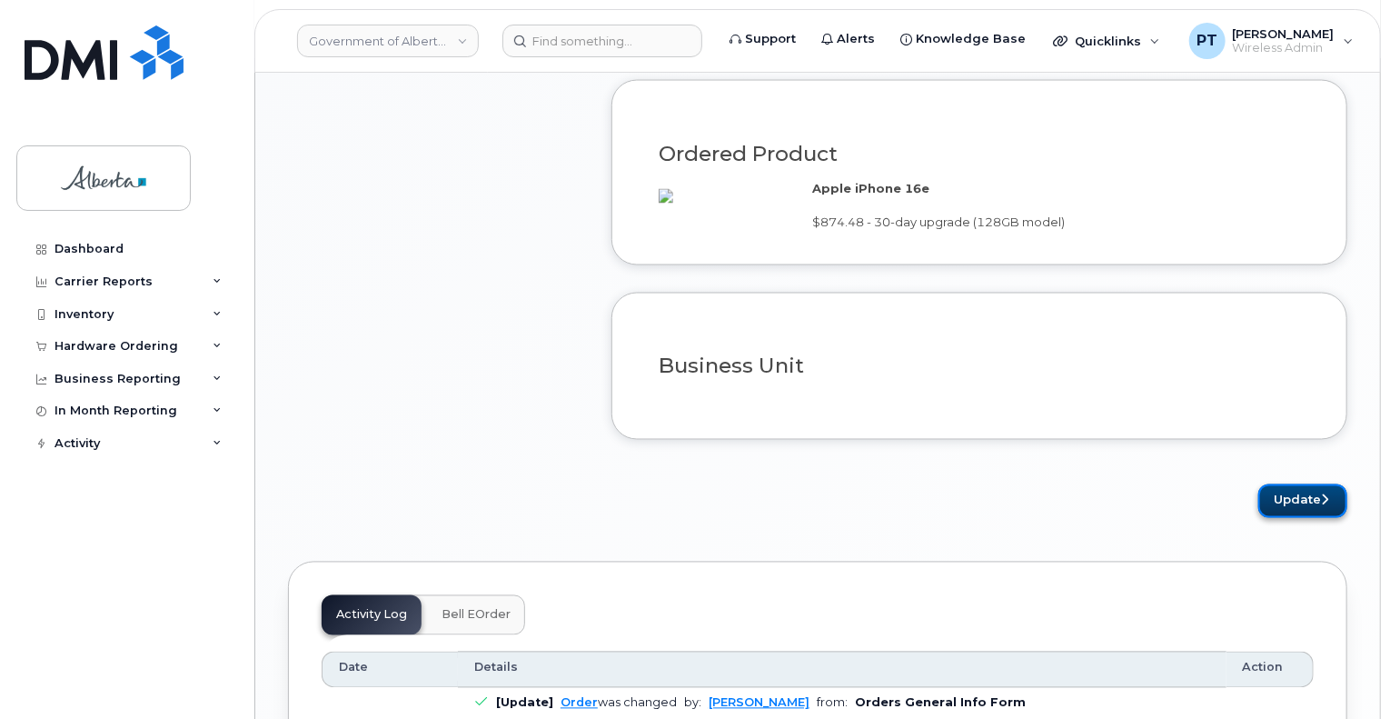
click at [1278, 504] on button "Update" at bounding box center [1302, 501] width 89 height 34
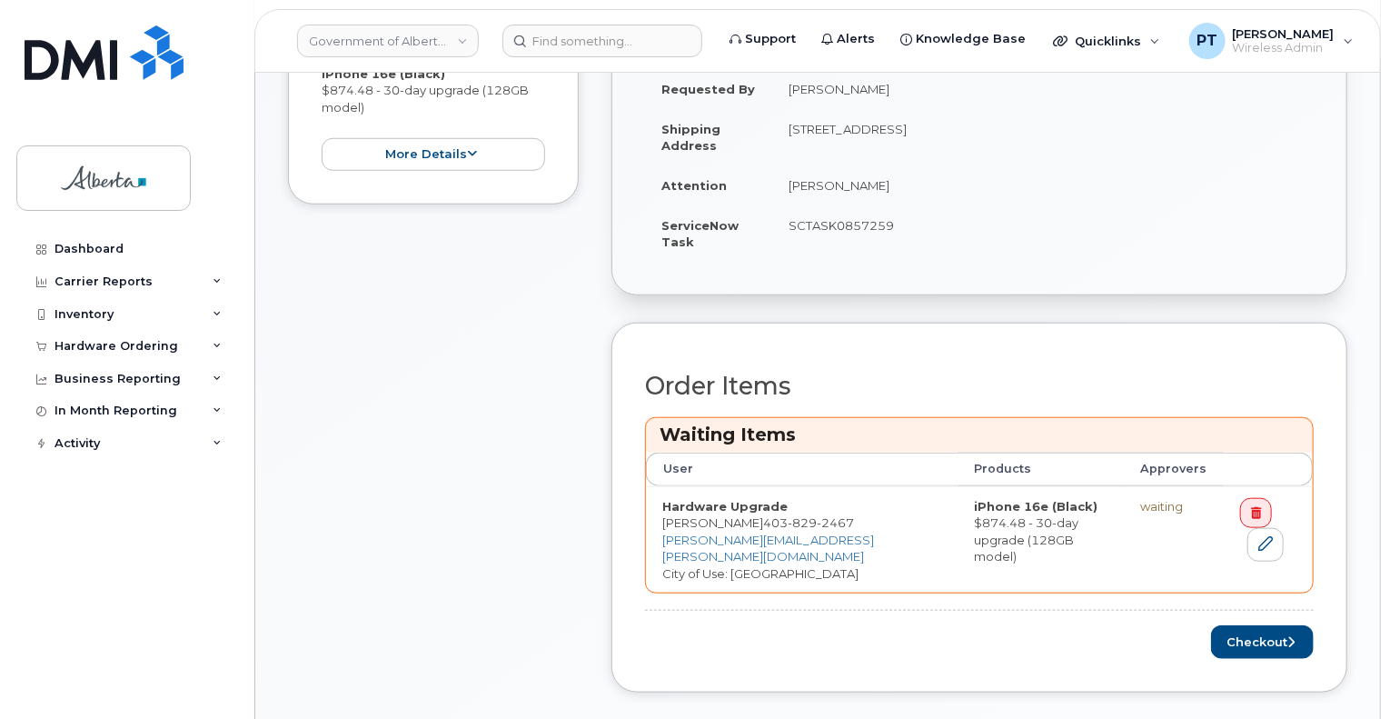
scroll to position [636, 0]
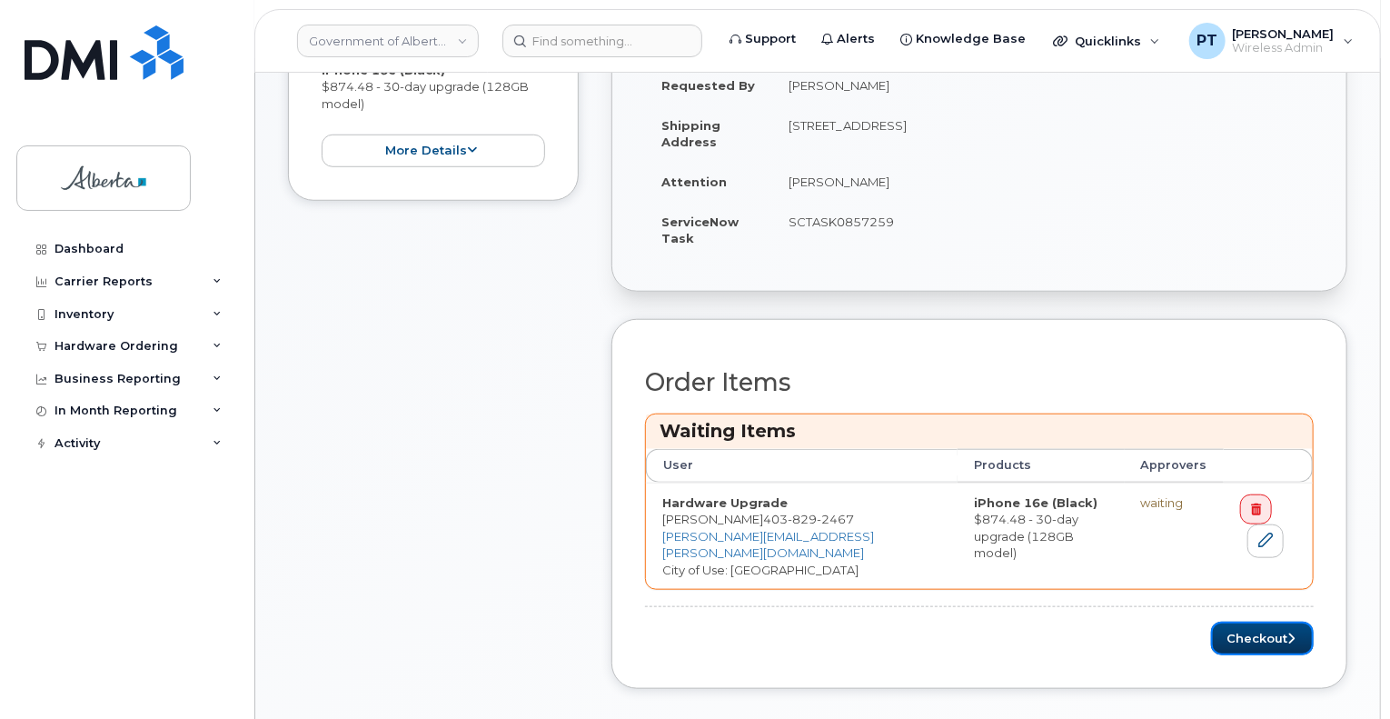
drag, startPoint x: 1258, startPoint y: 617, endPoint x: 1086, endPoint y: 610, distance: 171.8
click at [1258, 621] on button "Checkout" at bounding box center [1262, 638] width 103 height 34
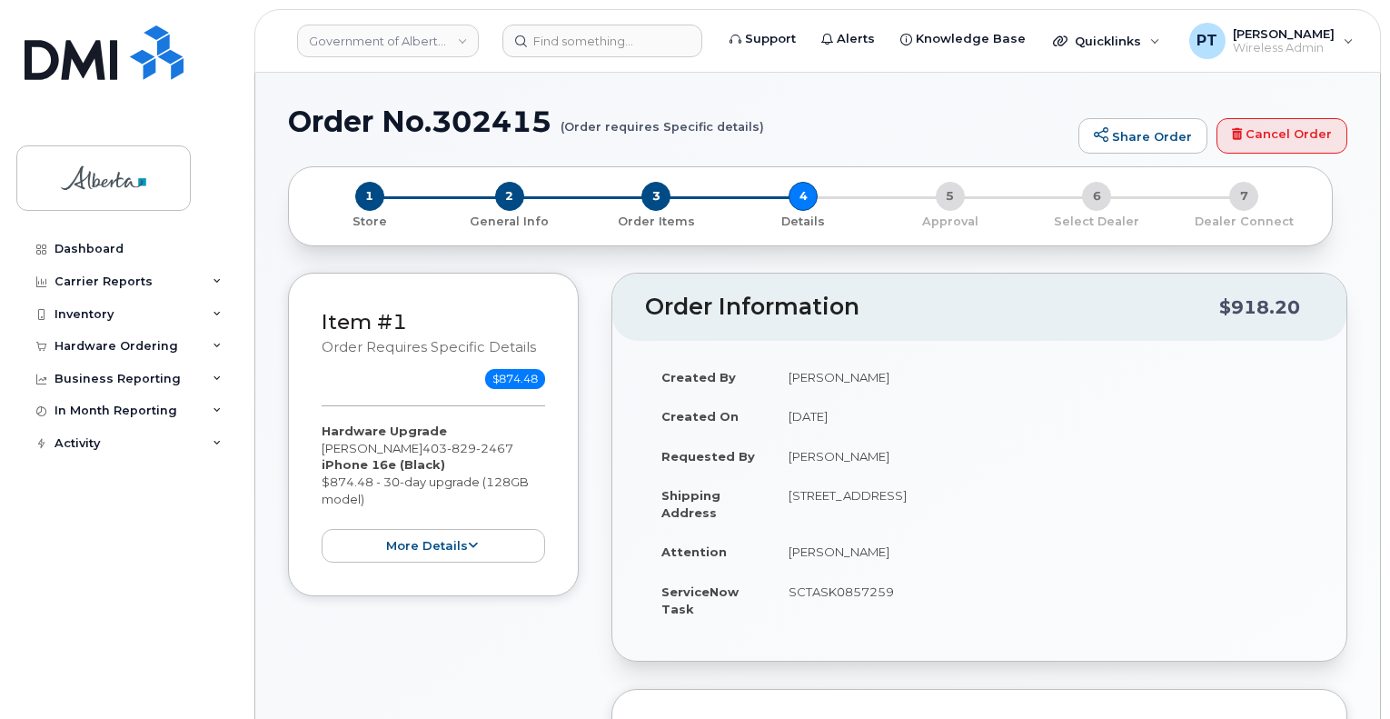
select select
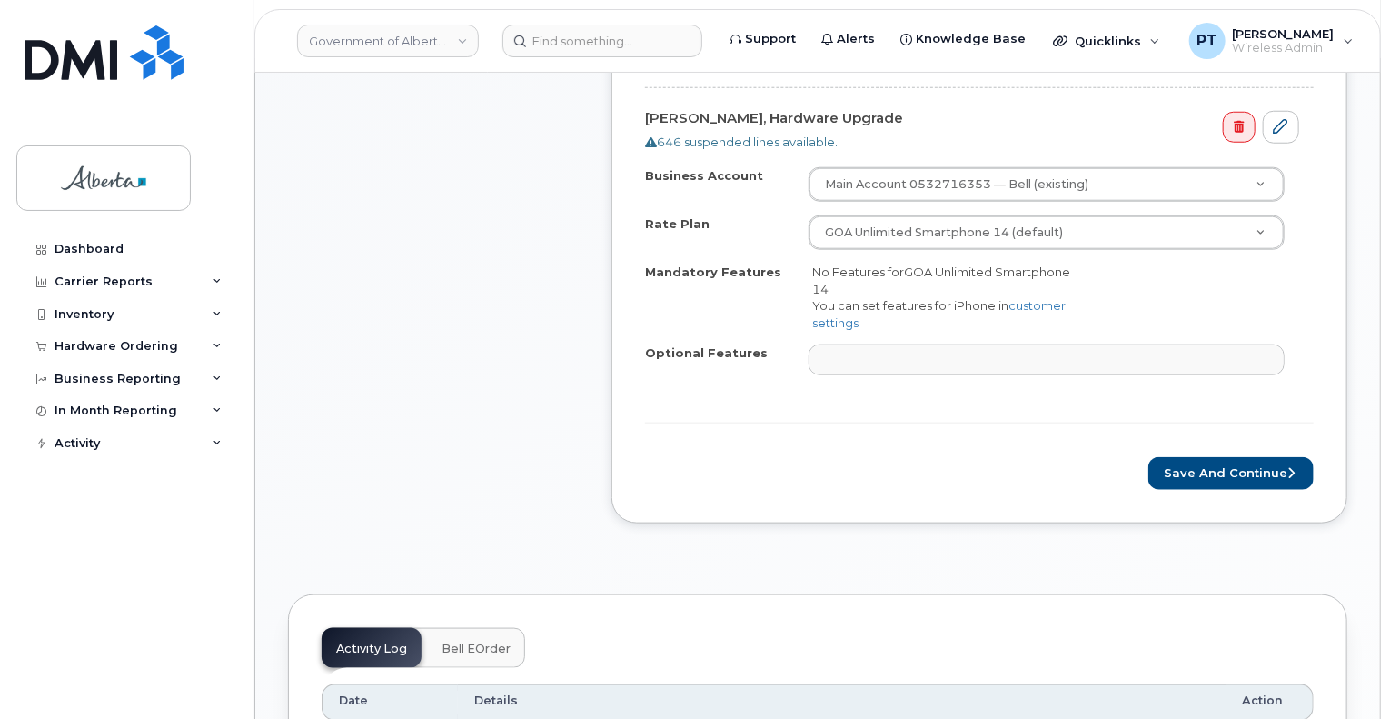
scroll to position [818, 0]
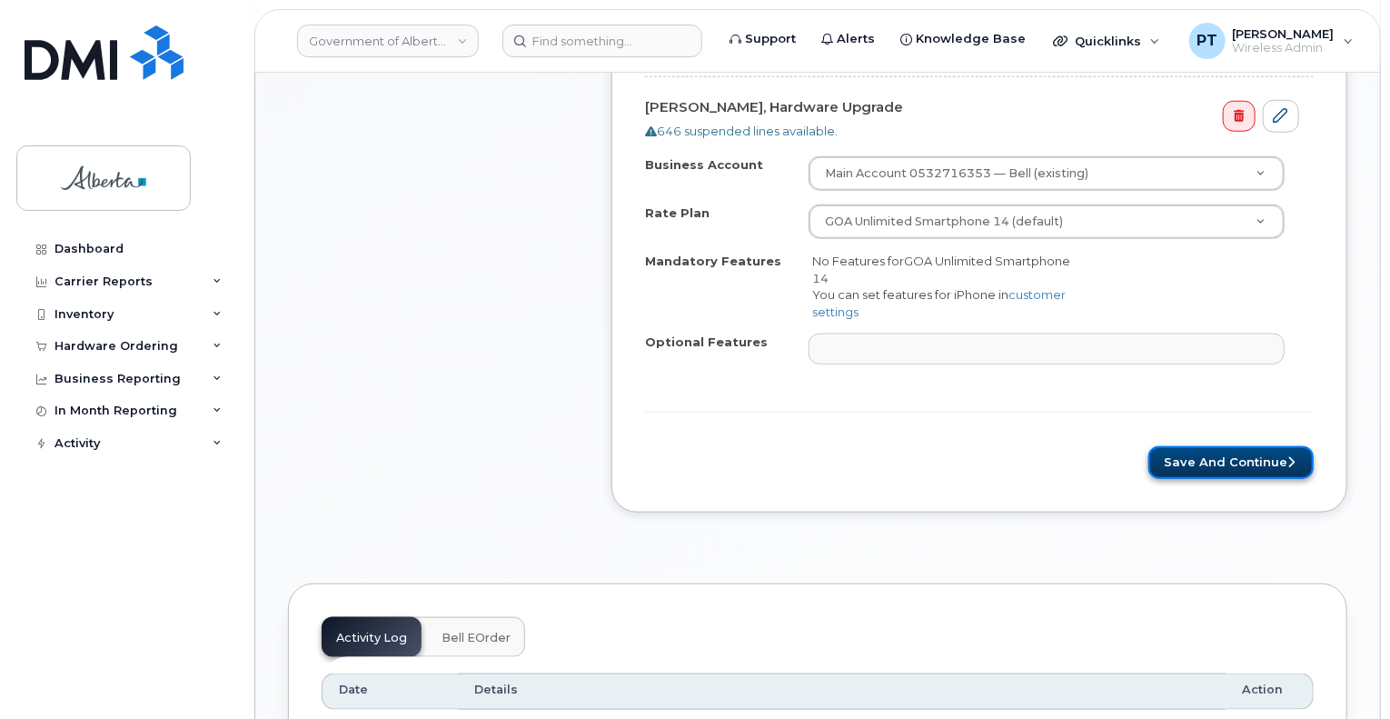
click at [1234, 446] on button "Save and Continue" at bounding box center [1230, 463] width 165 height 34
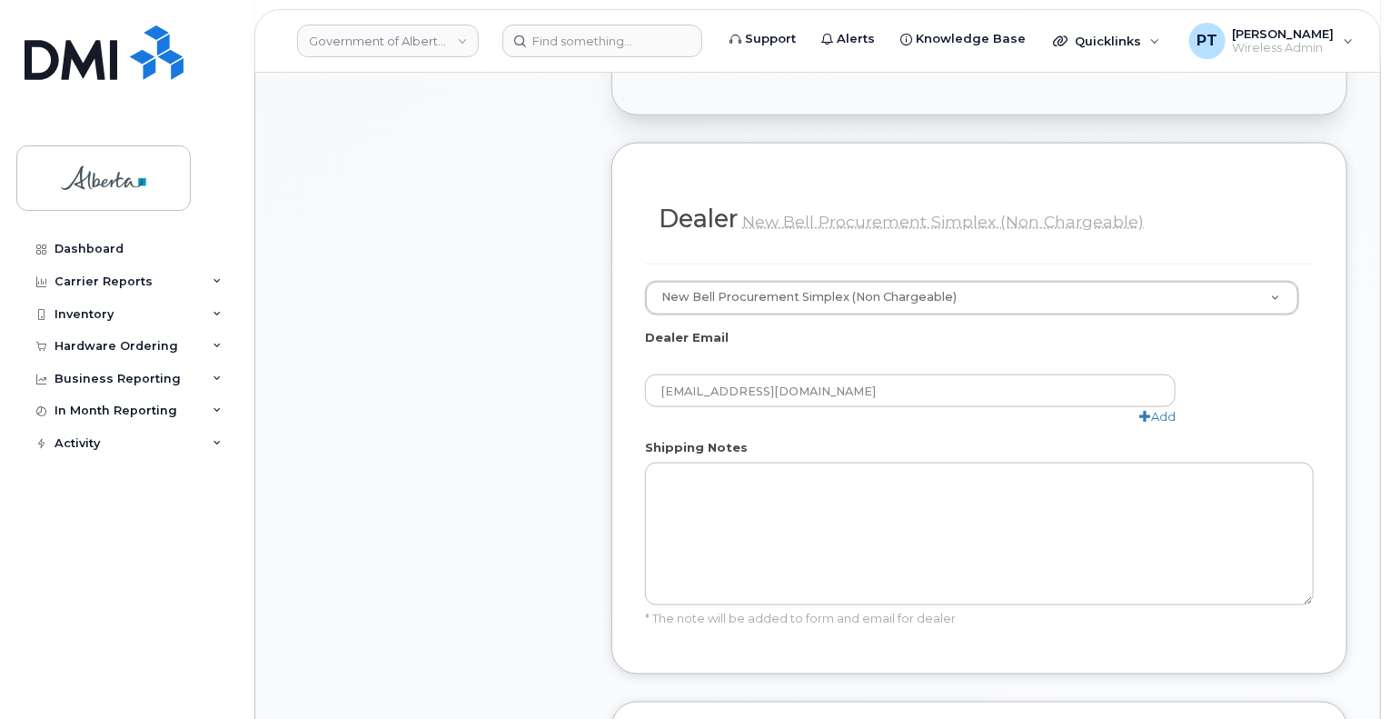
scroll to position [1181, 0]
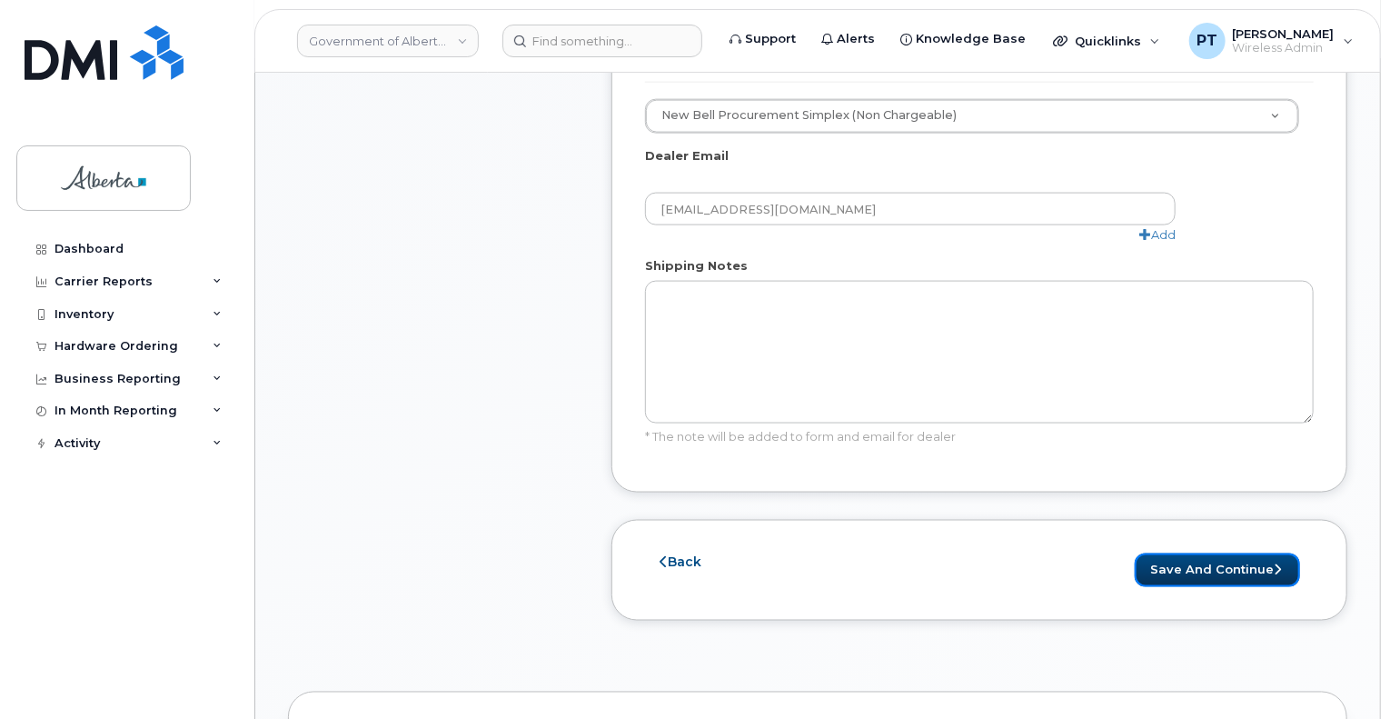
drag, startPoint x: 1228, startPoint y: 522, endPoint x: 1373, endPoint y: 508, distance: 146.1
click at [1228, 553] on button "Save and Continue" at bounding box center [1217, 570] width 165 height 34
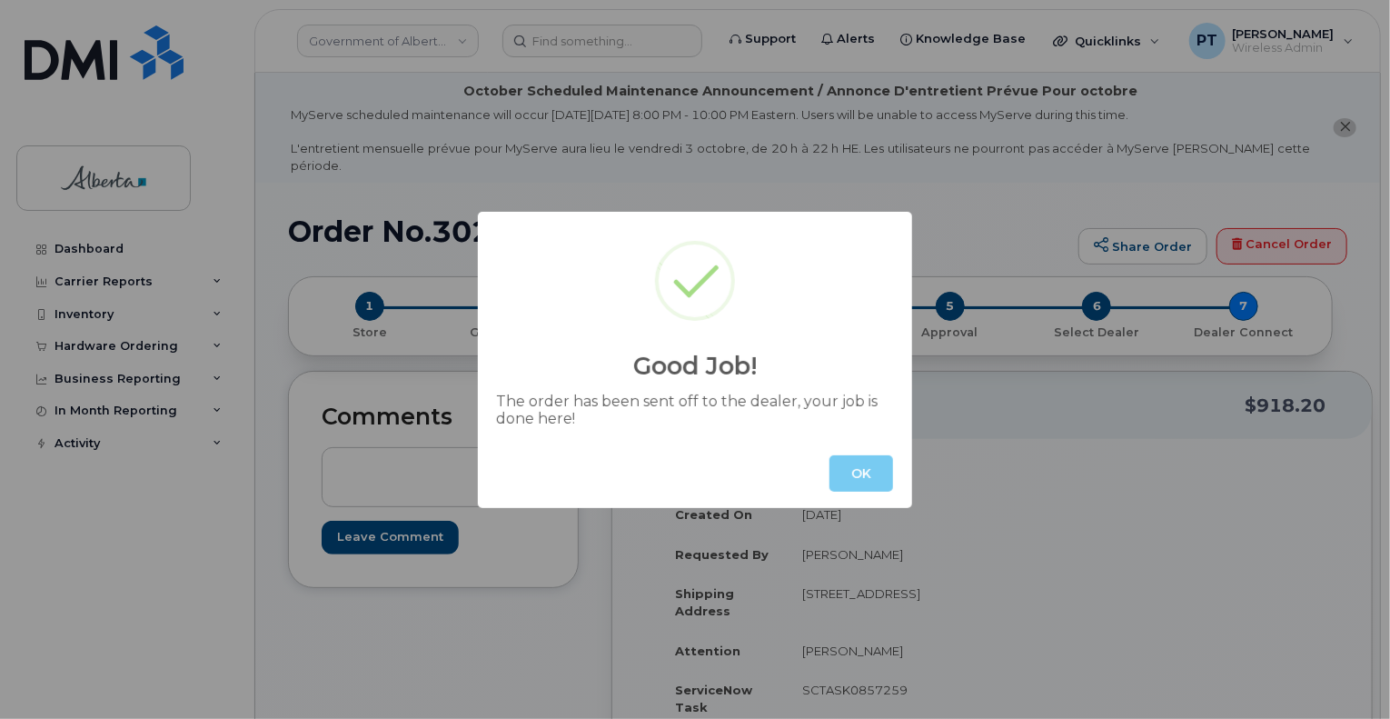
click at [860, 481] on button "OK" at bounding box center [861, 473] width 64 height 36
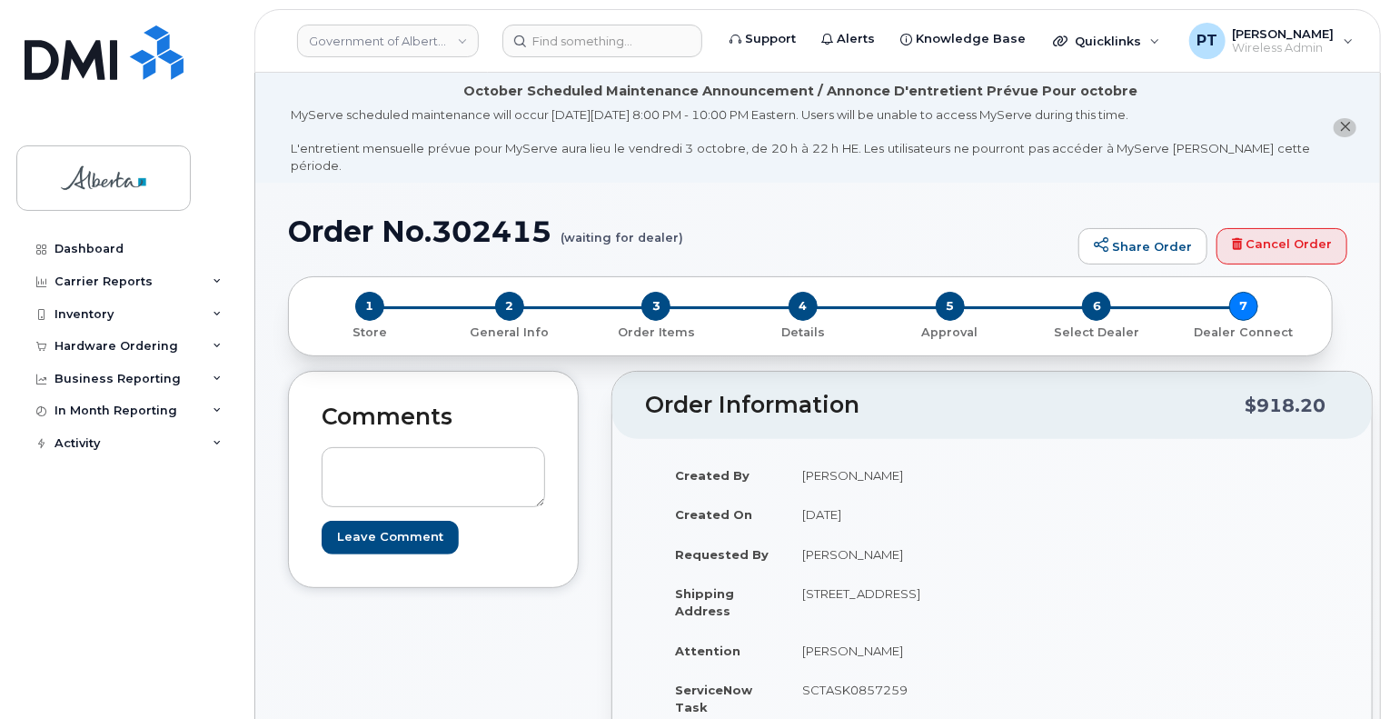
click at [492, 221] on h1 "Order No.302415 (waiting for dealer)" at bounding box center [678, 231] width 781 height 32
copy h1 "302415"
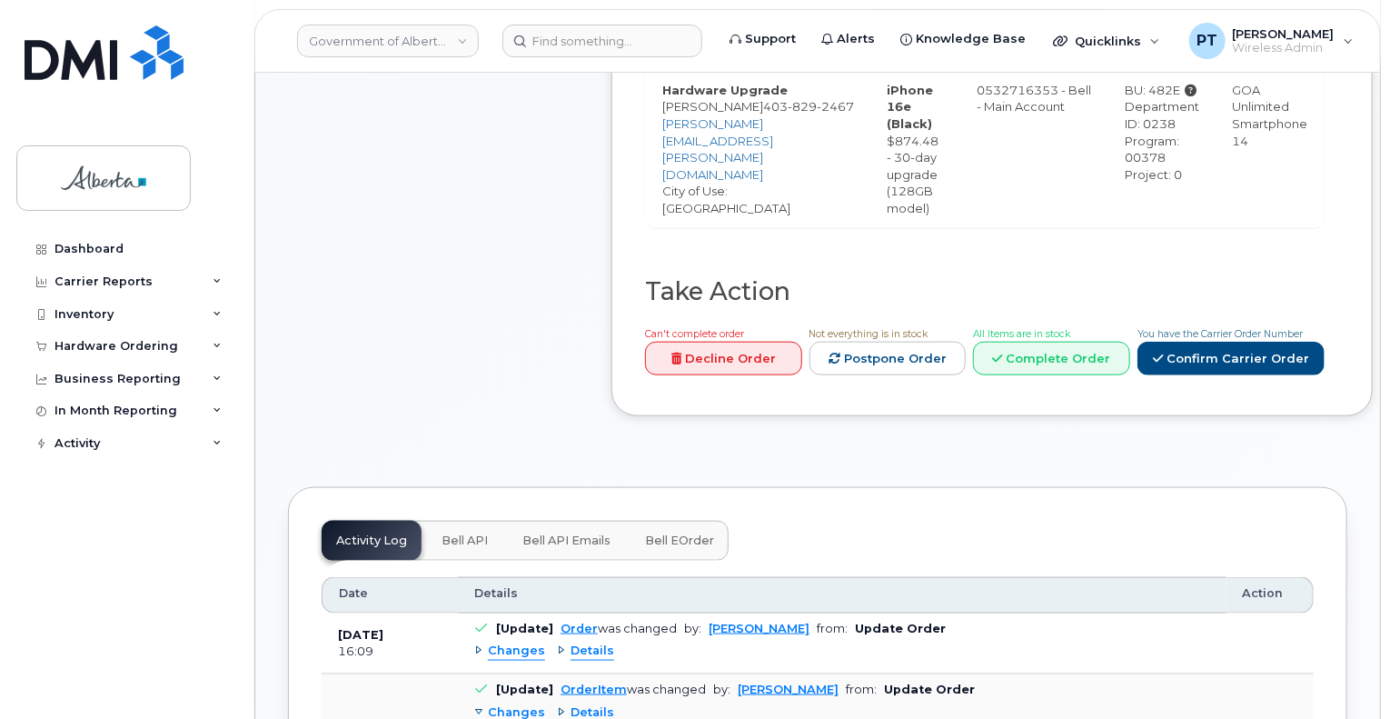
scroll to position [999, 0]
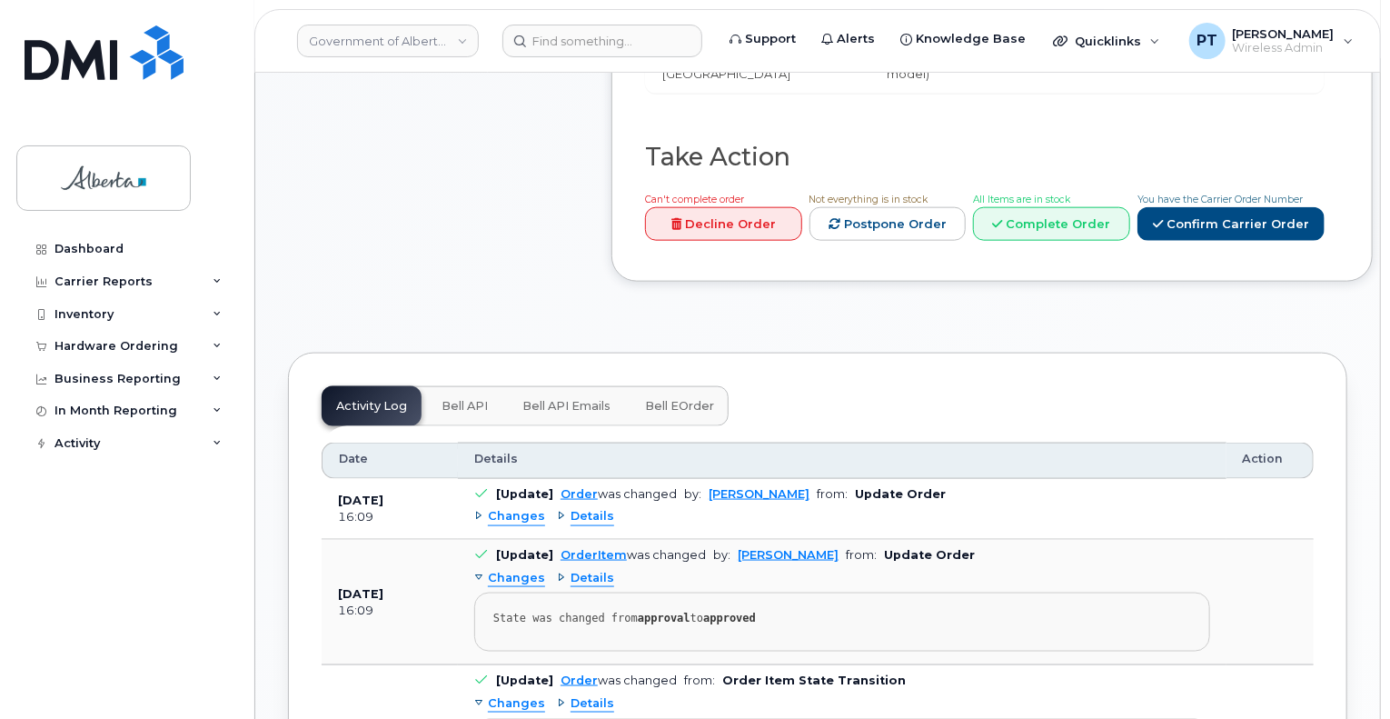
click at [466, 399] on span "Bell API" at bounding box center [464, 406] width 46 height 15
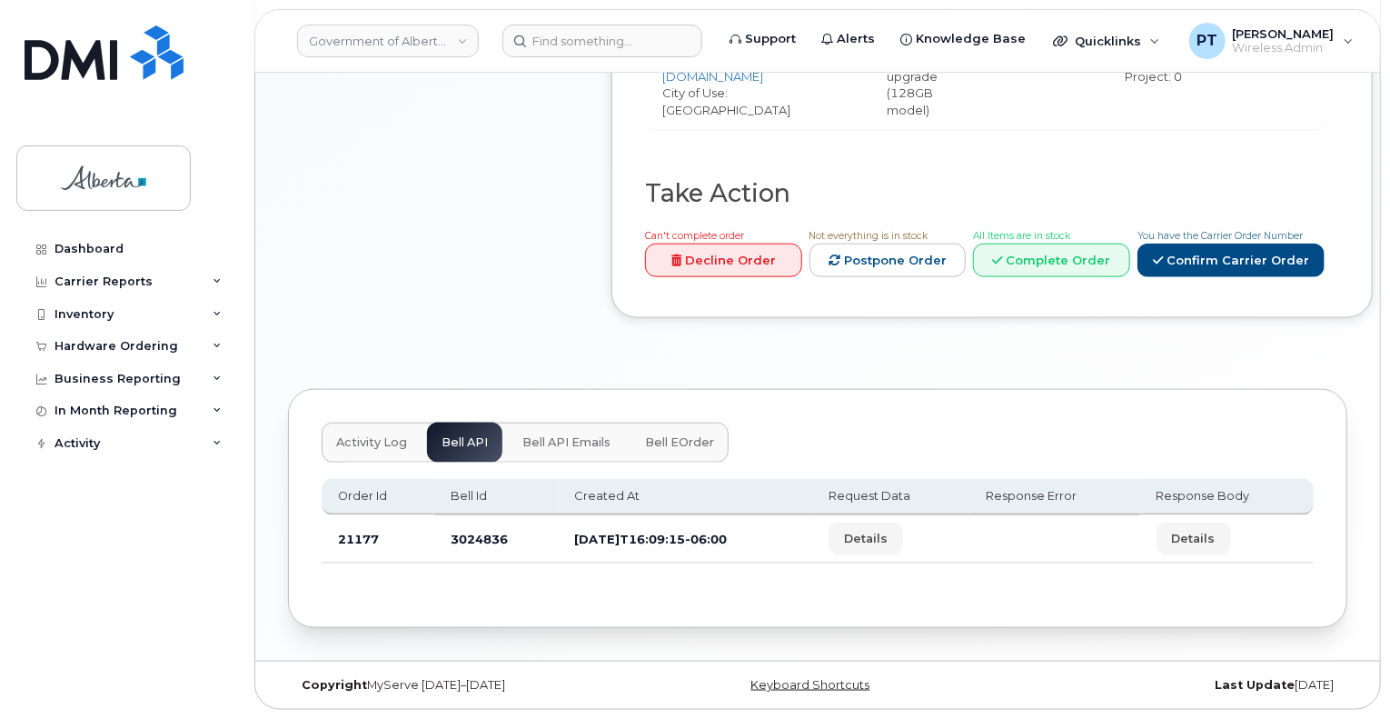
scroll to position [941, 0]
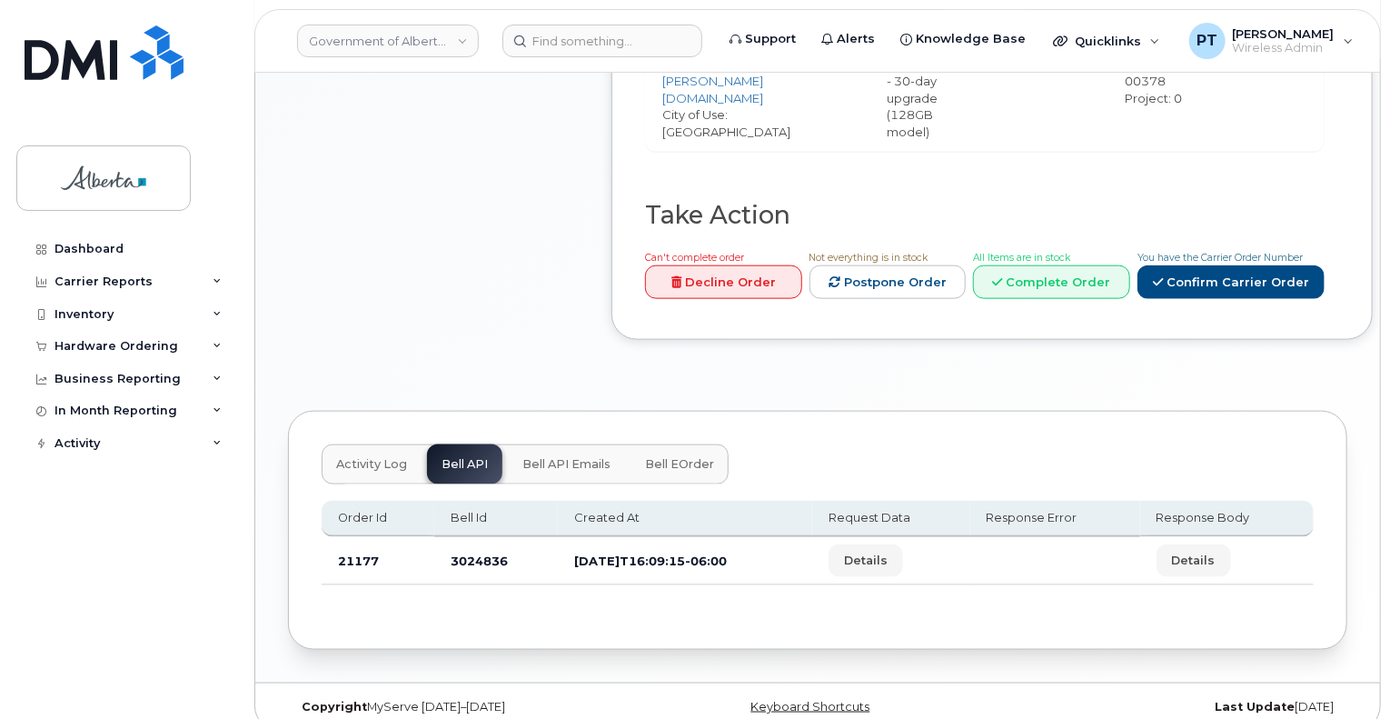
click at [469, 537] on td "3024836" at bounding box center [496, 561] width 124 height 48
copy td "3024836"
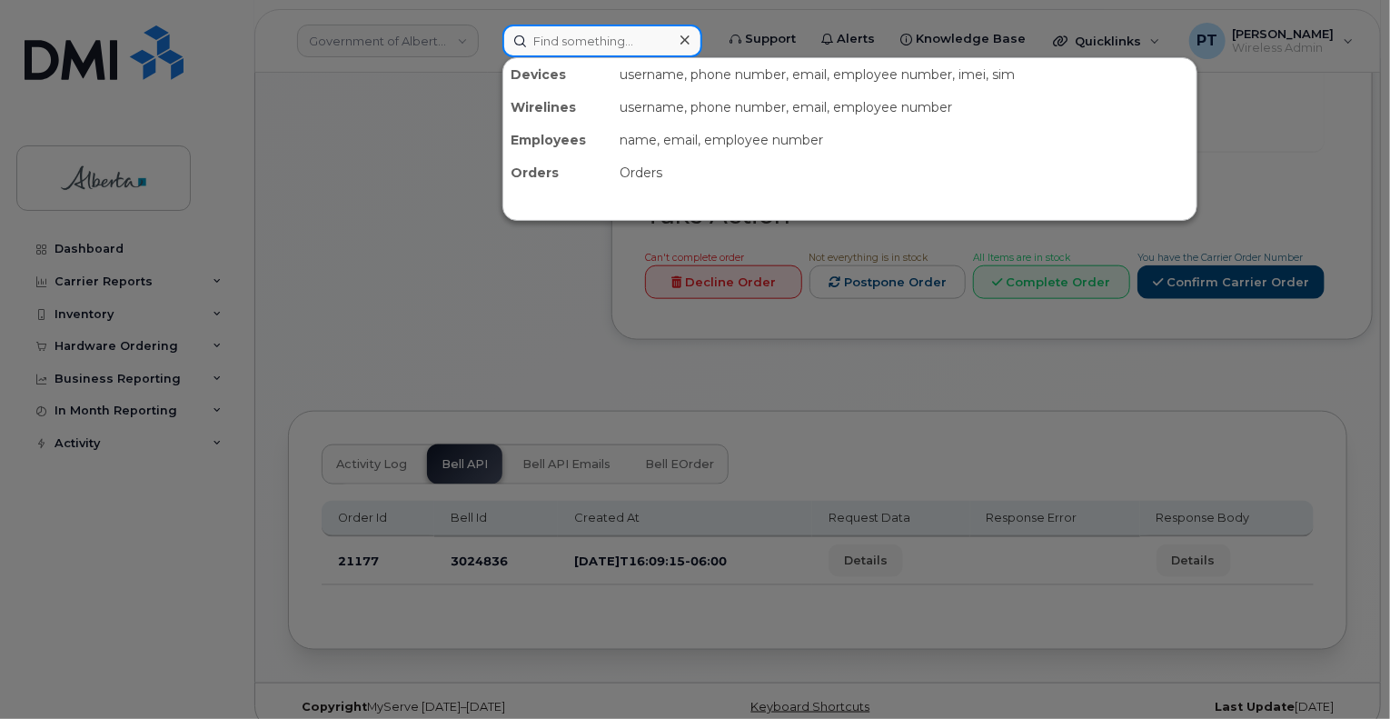
paste input "5879834880"
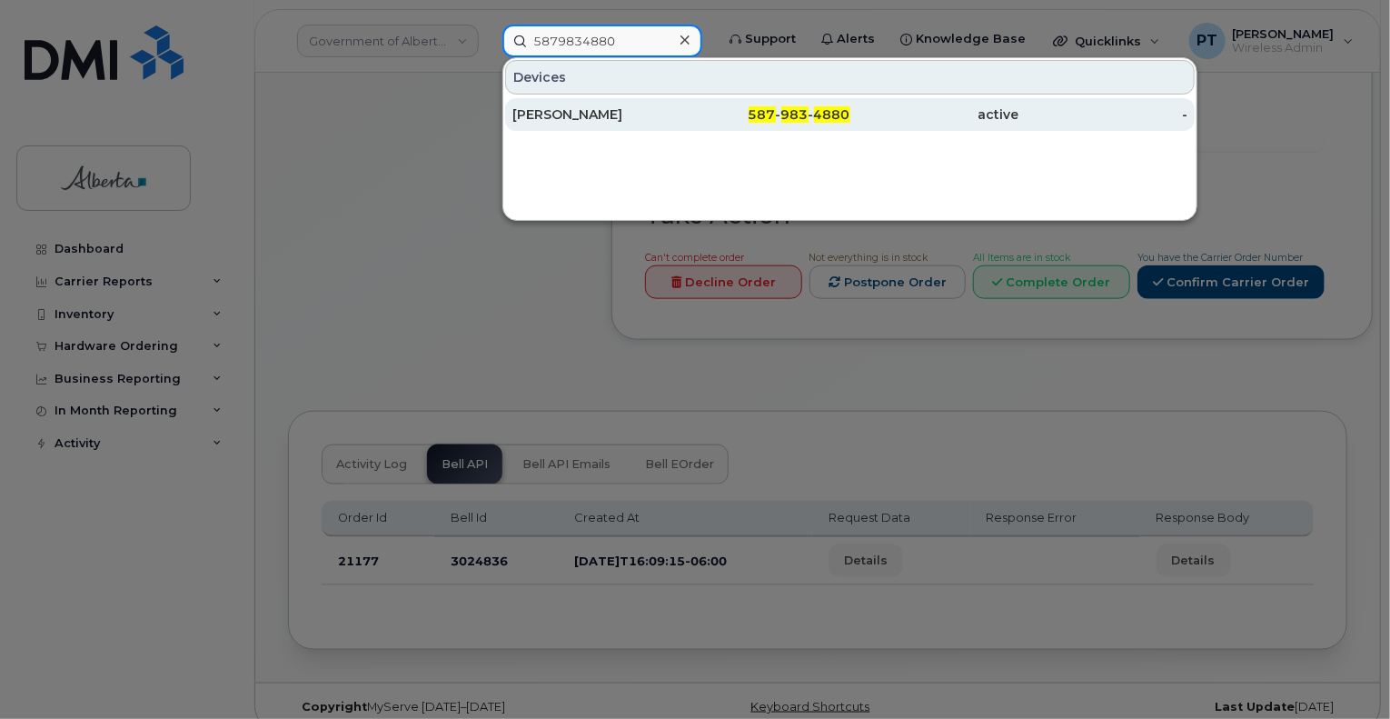
type input "5879834880"
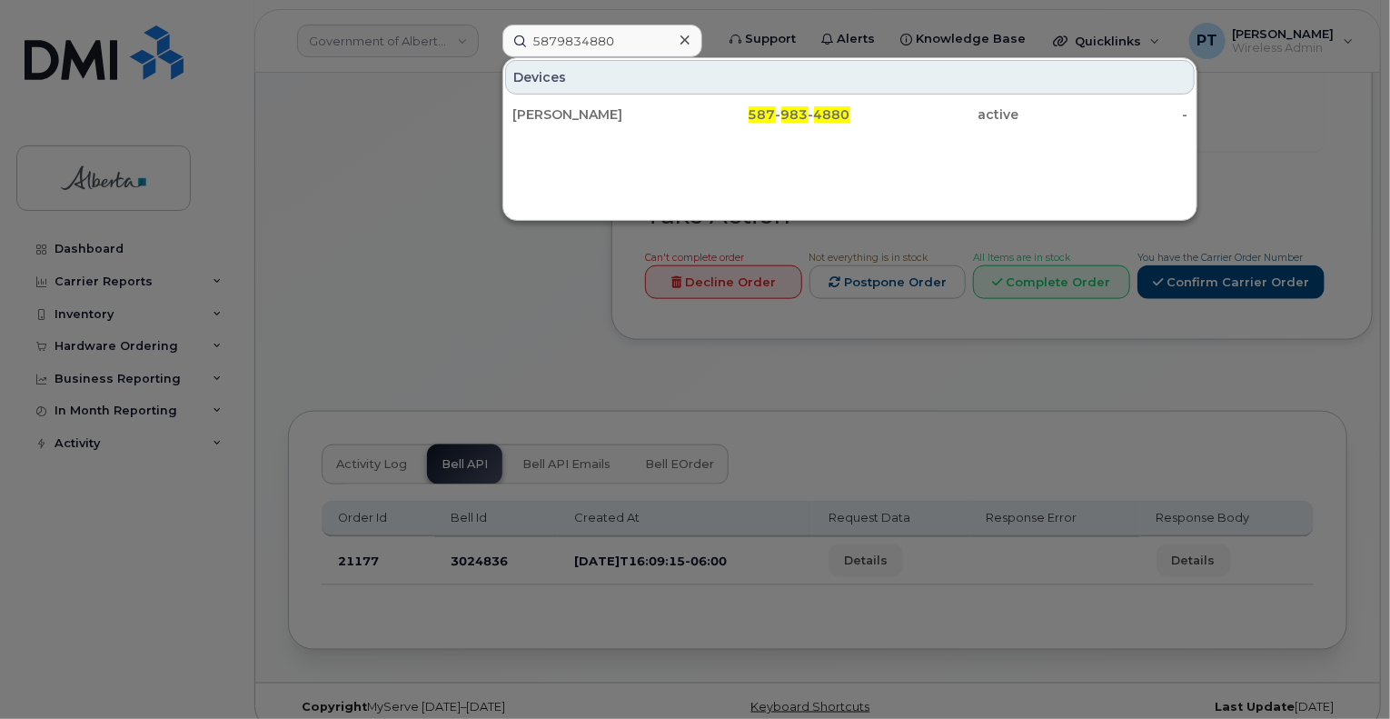
drag, startPoint x: 575, startPoint y: 116, endPoint x: 140, endPoint y: 300, distance: 472.2
click at [575, 116] on div "[PERSON_NAME]" at bounding box center [596, 114] width 169 height 18
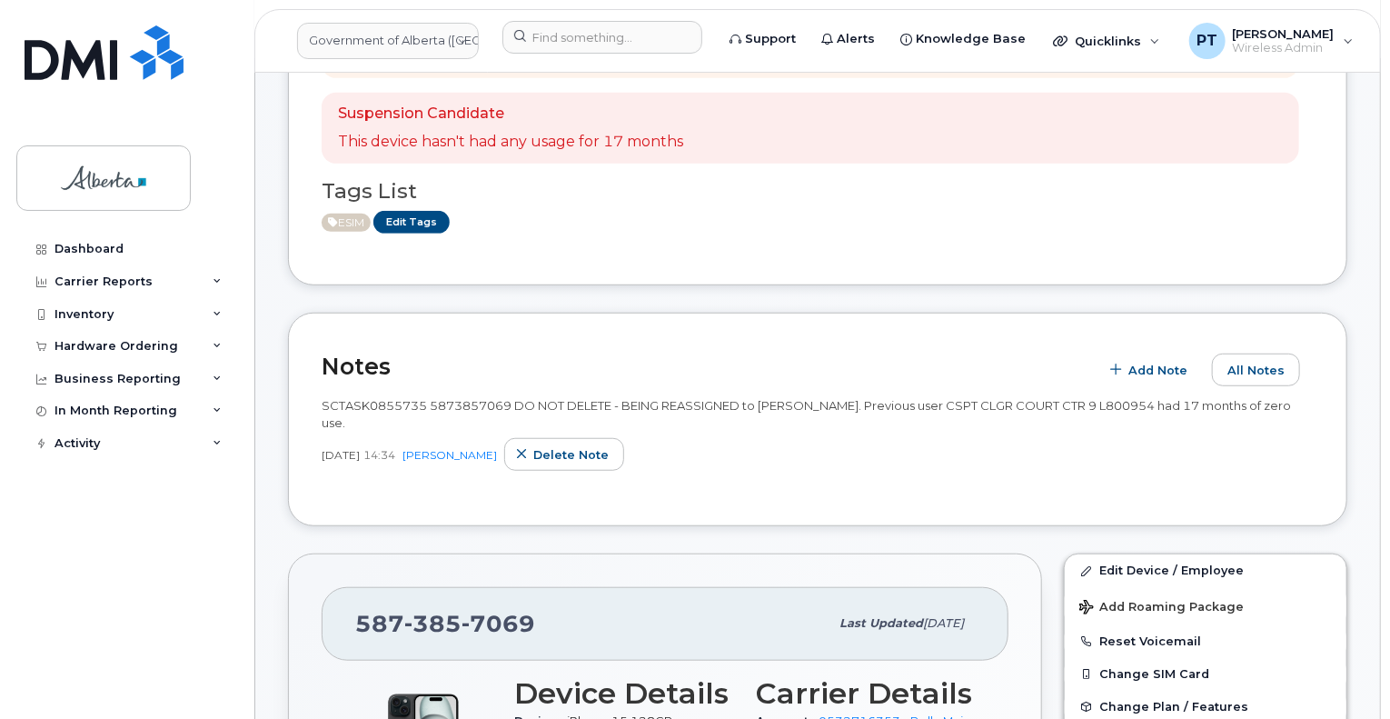
scroll to position [454, 0]
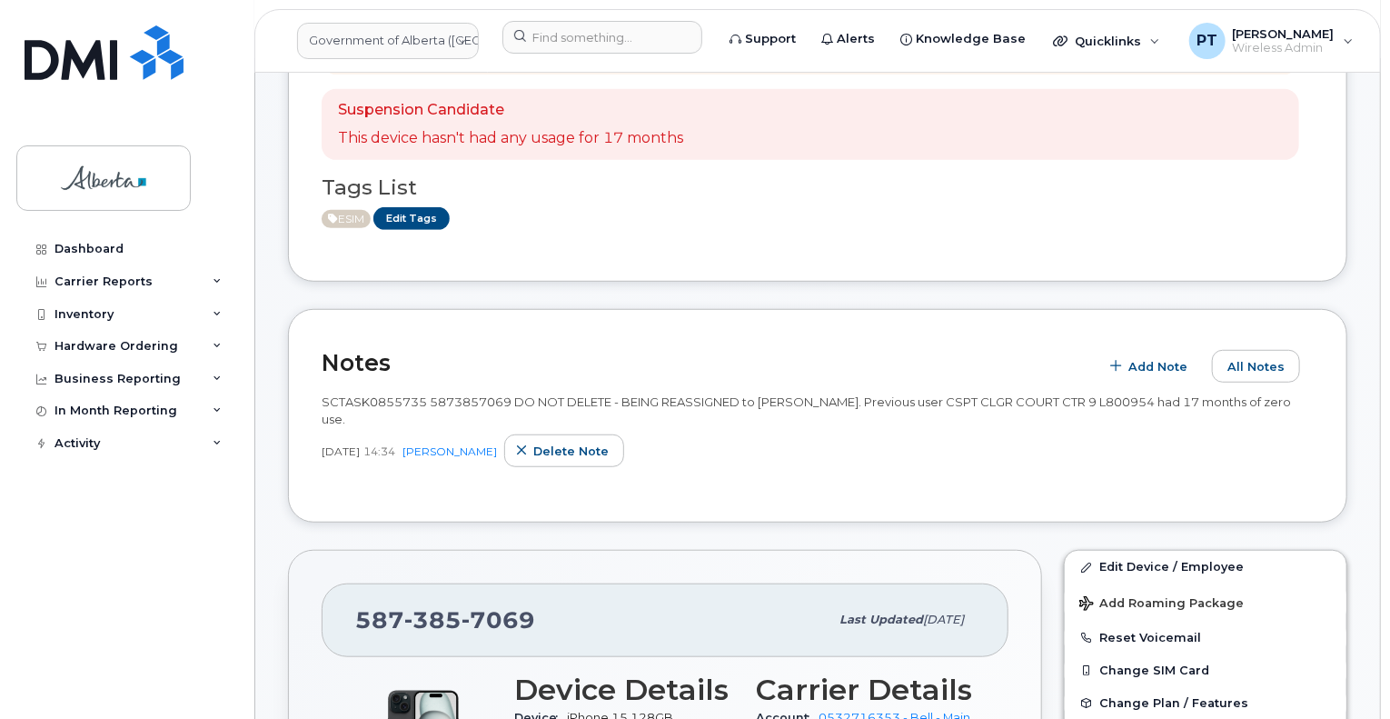
click at [453, 394] on span "SCTASK0855735 5873857069 DO NOT DELETE - BEING REASSIGNED to Stephanie Morrison…" at bounding box center [806, 410] width 969 height 32
copy span "5873857069"
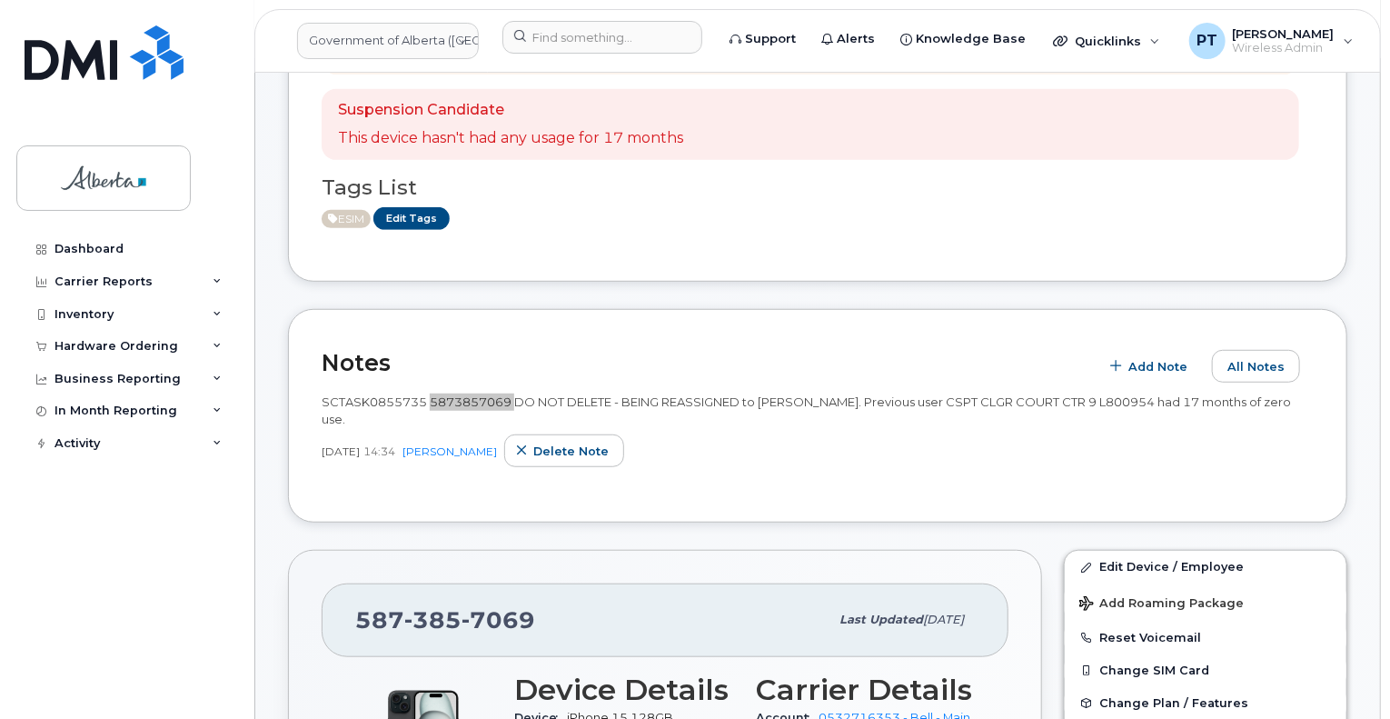
scroll to position [273, 0]
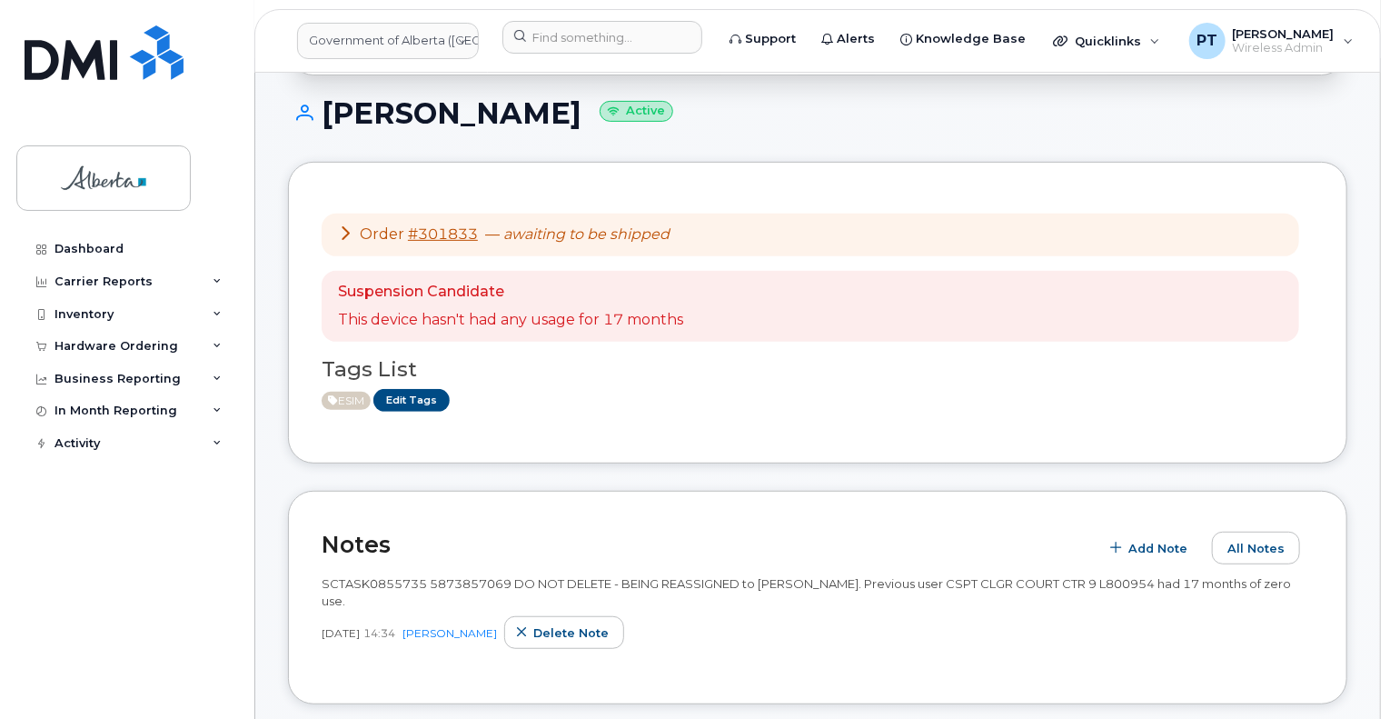
click at [378, 576] on span "SCTASK0855735 5873857069 DO NOT DELETE - BEING REASSIGNED to Stephanie Morrison…" at bounding box center [806, 592] width 969 height 32
click at [407, 576] on span "SCTASK0855735 5873857069 DO NOT DELETE - BEING REASSIGNED to Stephanie Morrison…" at bounding box center [806, 592] width 969 height 32
click at [395, 576] on span "SCTASK0855735 5873857069 DO NOT DELETE - BEING REASSIGNED to Stephanie Morrison…" at bounding box center [806, 592] width 969 height 32
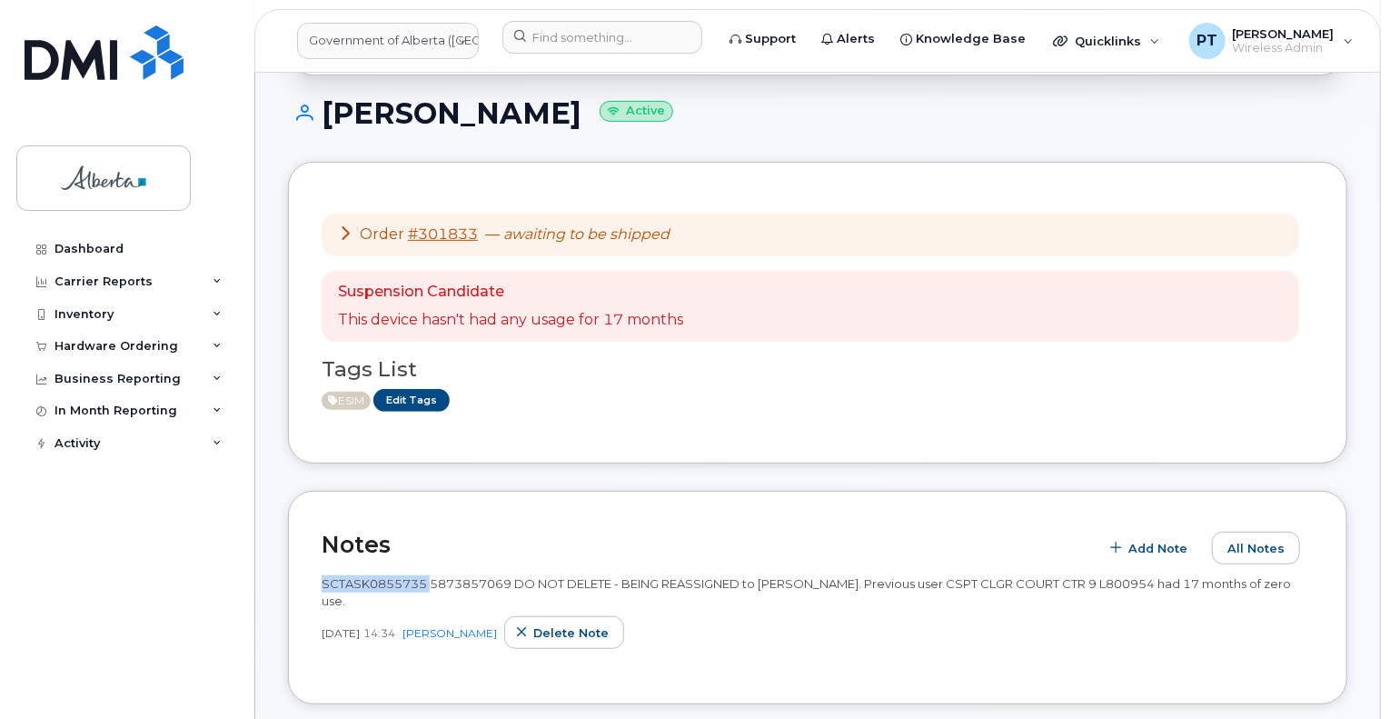
copy span "SCTASK0855735"
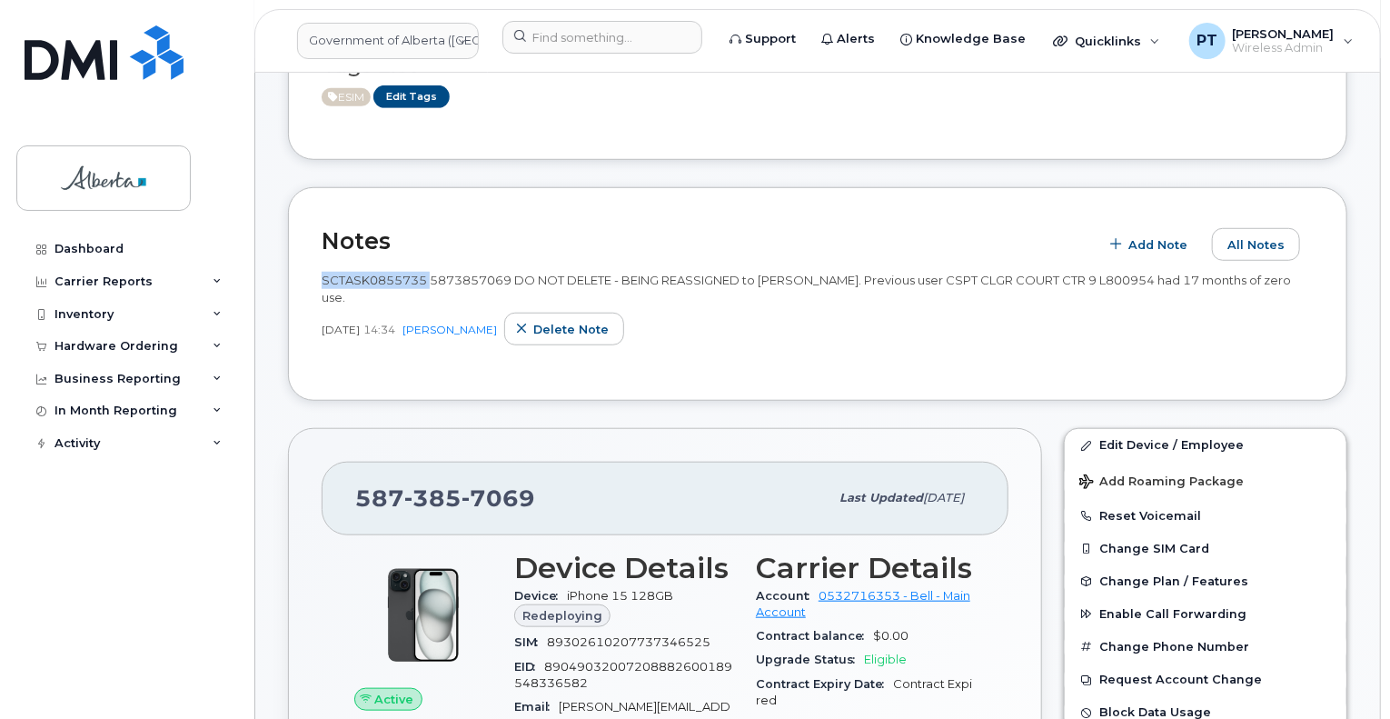
scroll to position [545, 0]
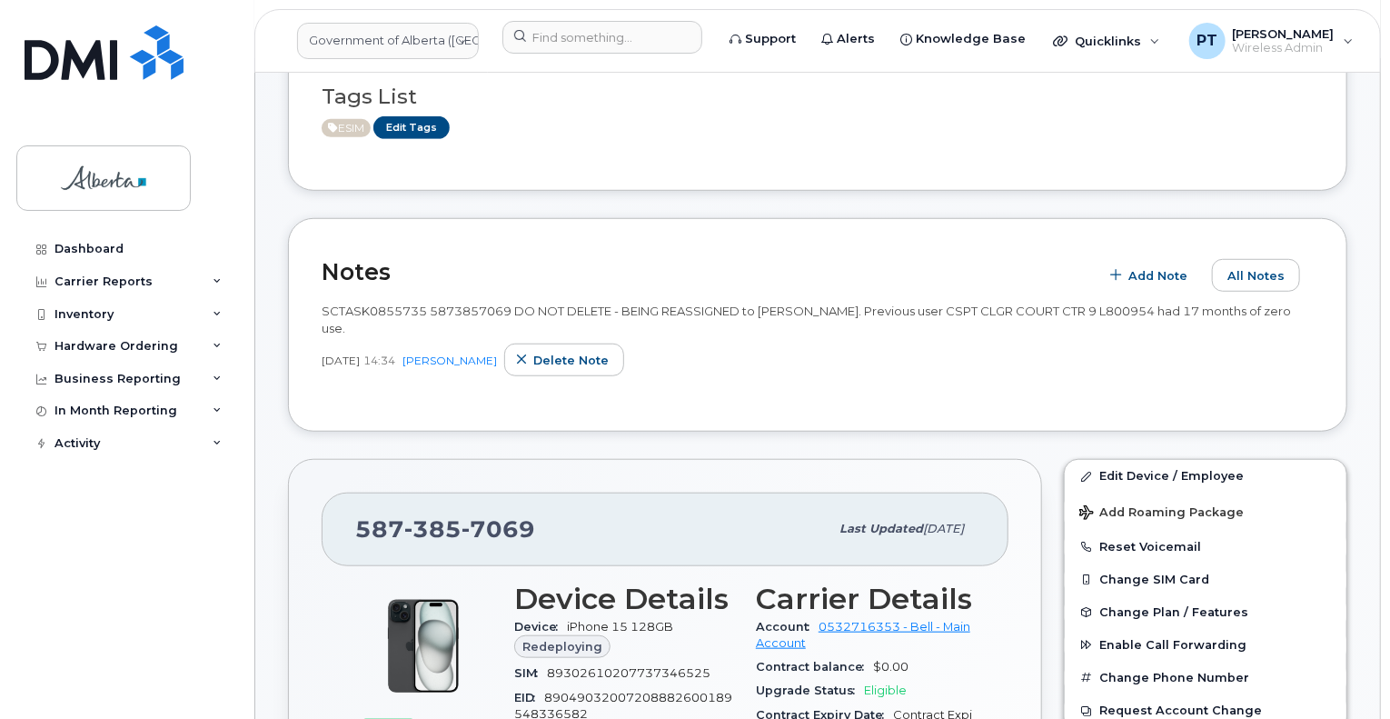
click at [476, 303] on span "SCTASK0855735 5873857069 DO NOT DELETE - BEING REASSIGNED to Stephanie Morrison…" at bounding box center [806, 319] width 969 height 32
copy span "5873857069"
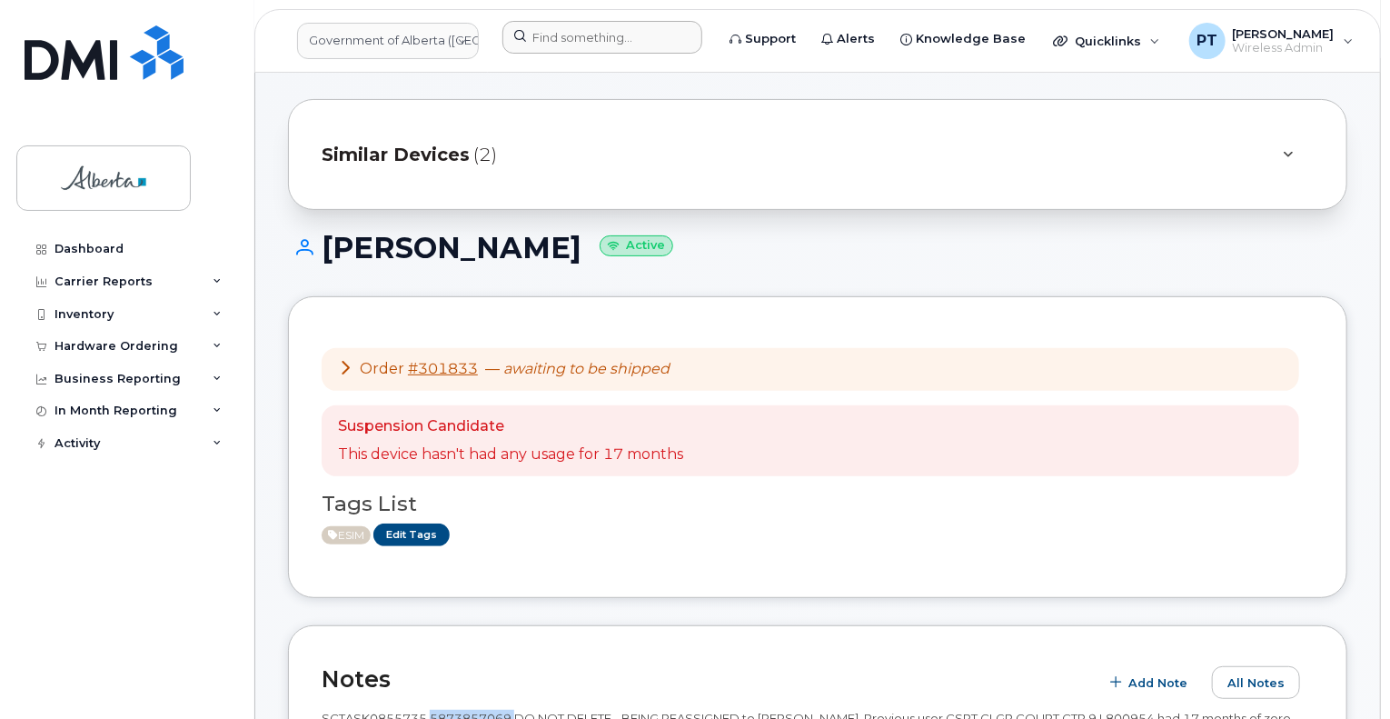
scroll to position [0, 0]
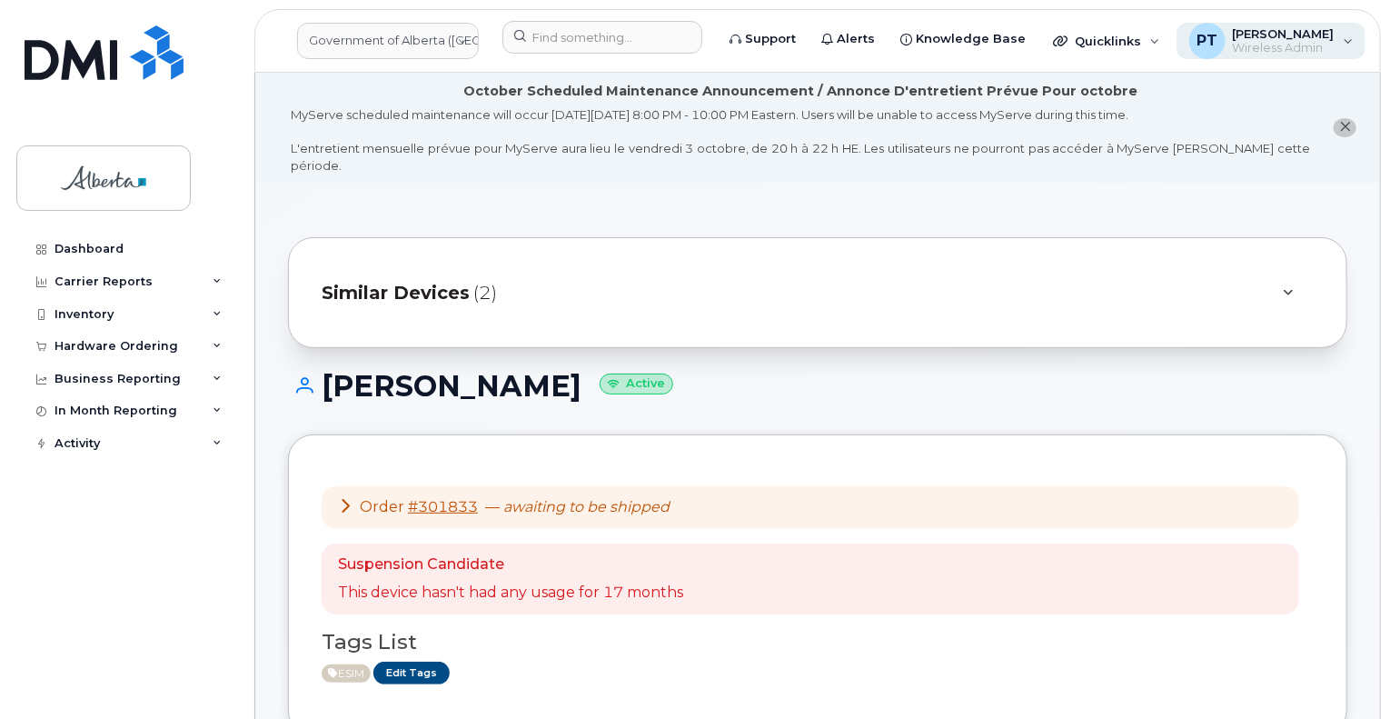
click at [1255, 41] on span "Wireless Admin" at bounding box center [1284, 48] width 102 height 15
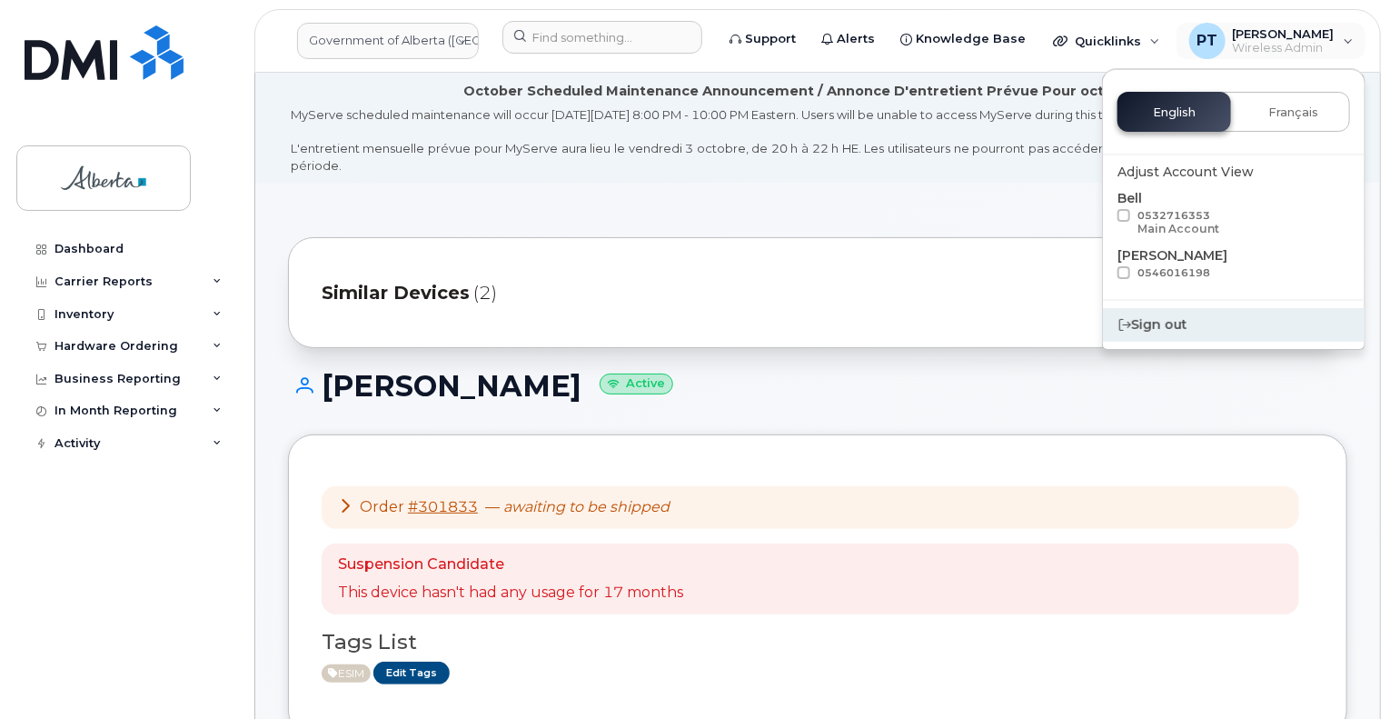
click at [1137, 328] on div "Sign out" at bounding box center [1234, 325] width 262 height 34
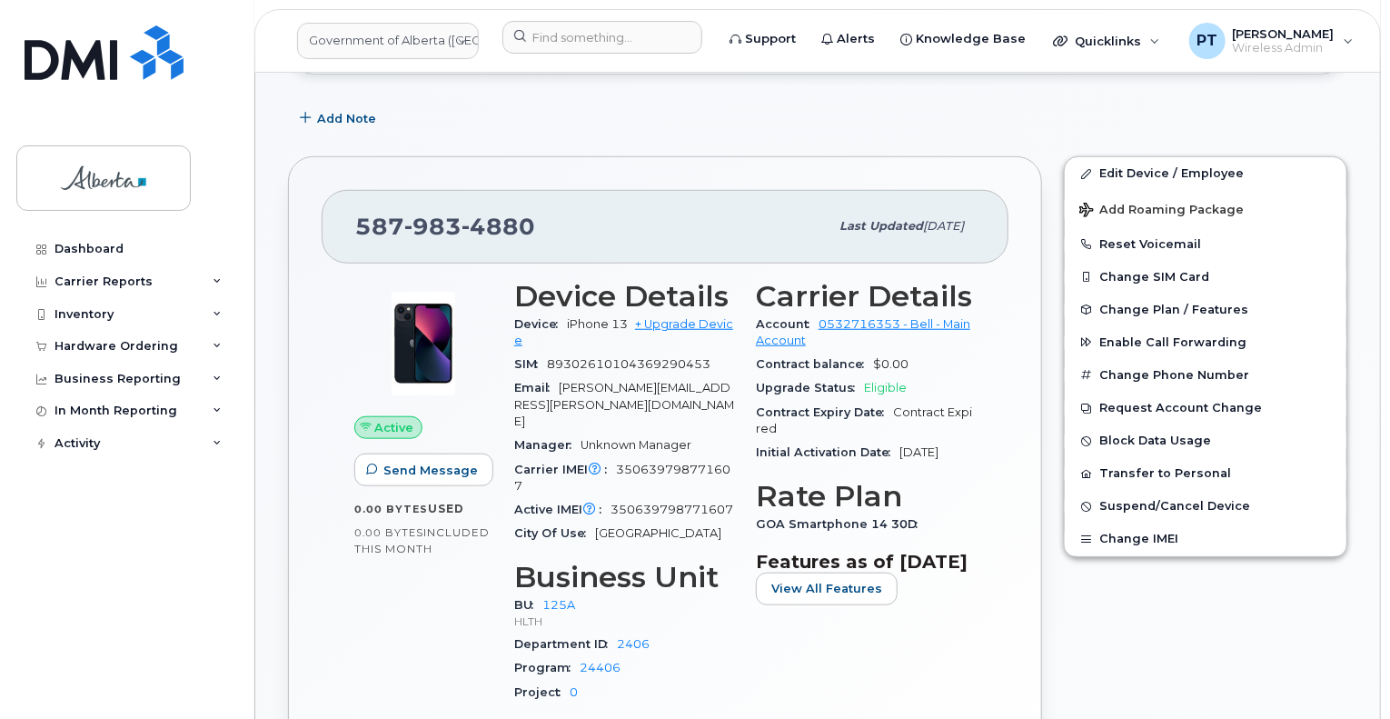
scroll to position [727, 0]
